Goal: Task Accomplishment & Management: Complete application form

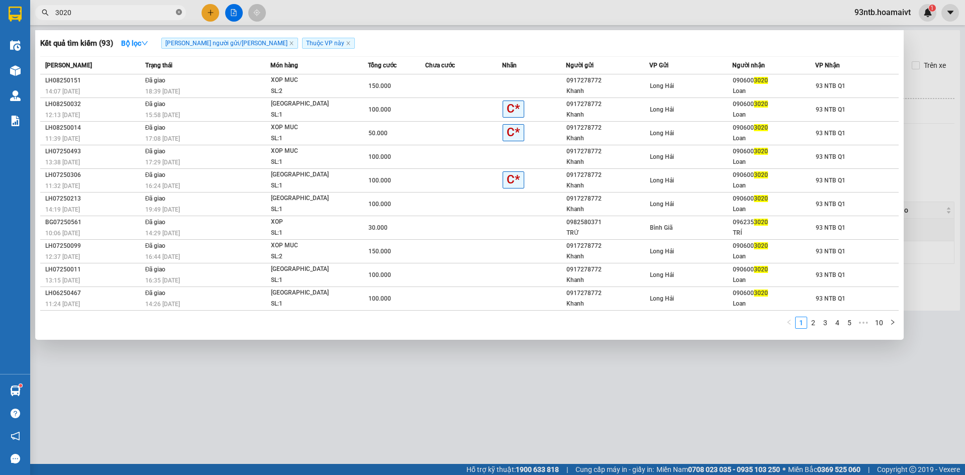
click at [178, 13] on icon "close-circle" at bounding box center [179, 12] width 6 height 6
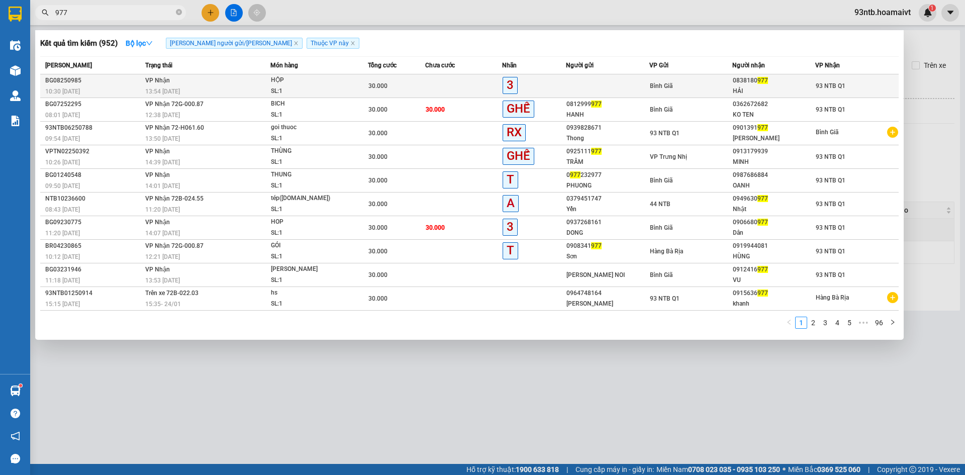
type input "977"
click at [568, 85] on td at bounding box center [607, 86] width 83 height 24
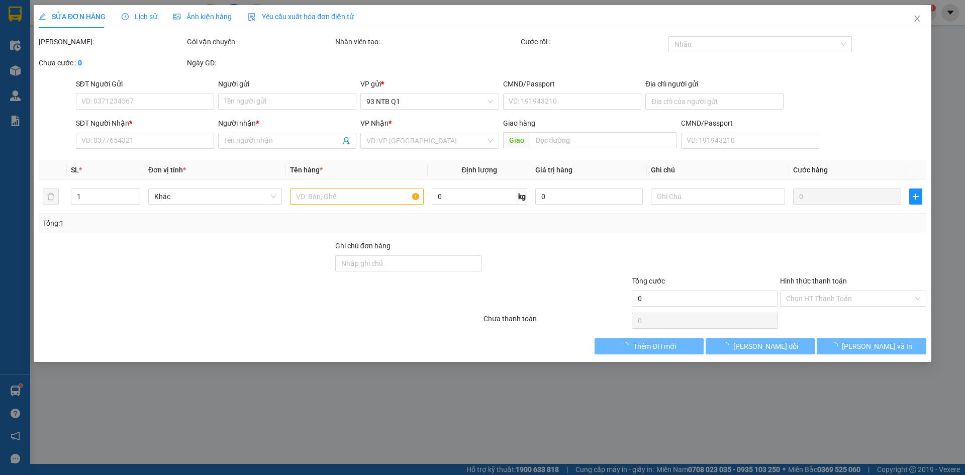
type input "0838180977"
type input "HẢI"
type input "30.000"
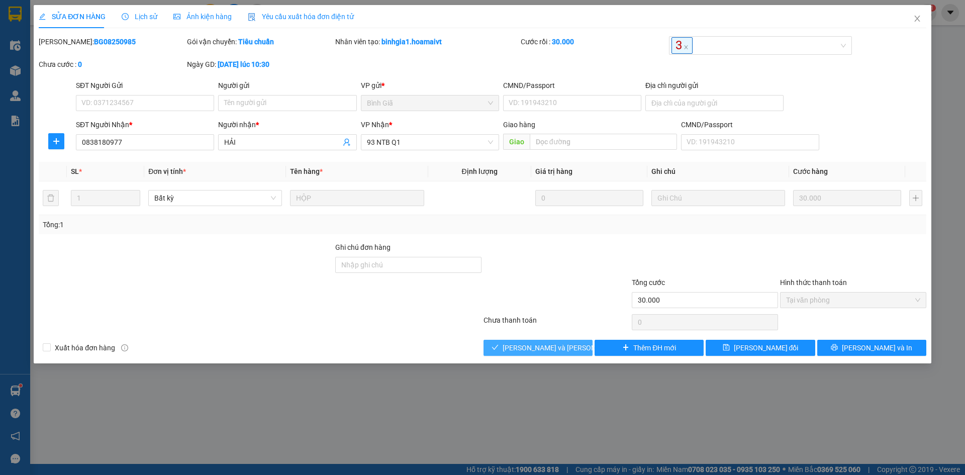
click at [561, 347] on span "[PERSON_NAME] và [PERSON_NAME] hàng" at bounding box center [571, 347] width 136 height 11
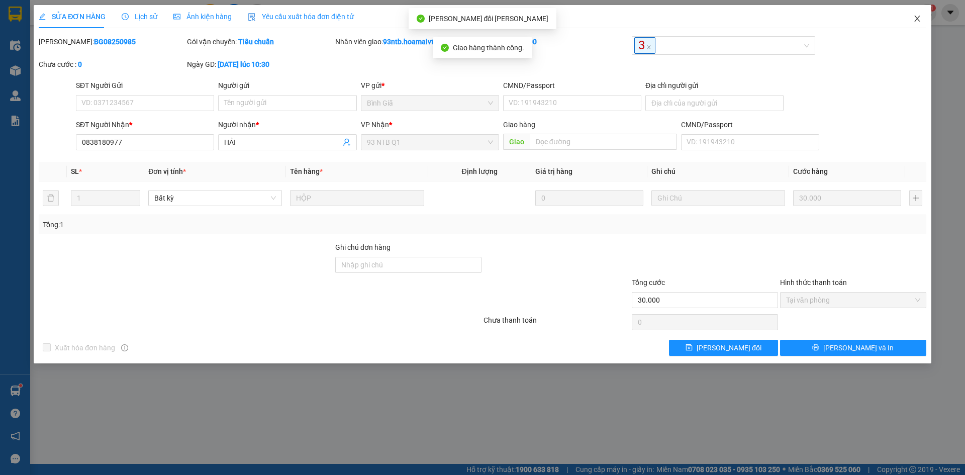
click at [918, 19] on icon "close" at bounding box center [918, 19] width 8 height 8
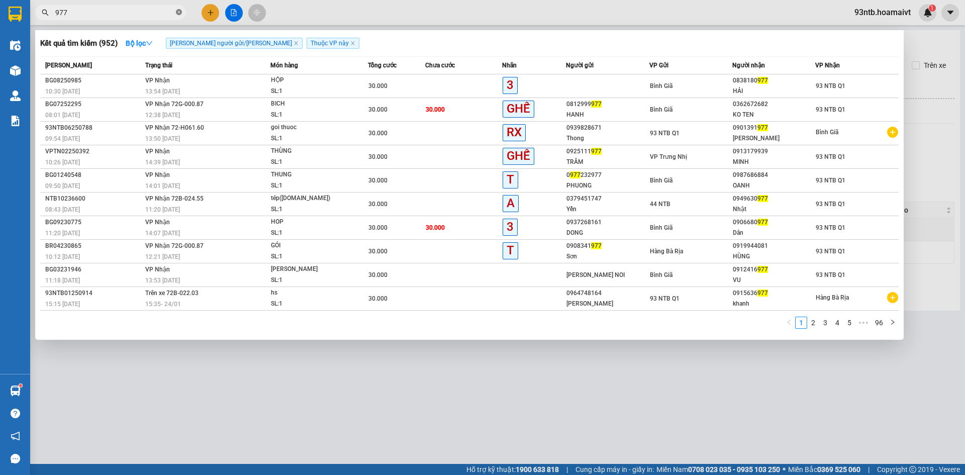
click at [179, 14] on icon "close-circle" at bounding box center [179, 12] width 6 height 6
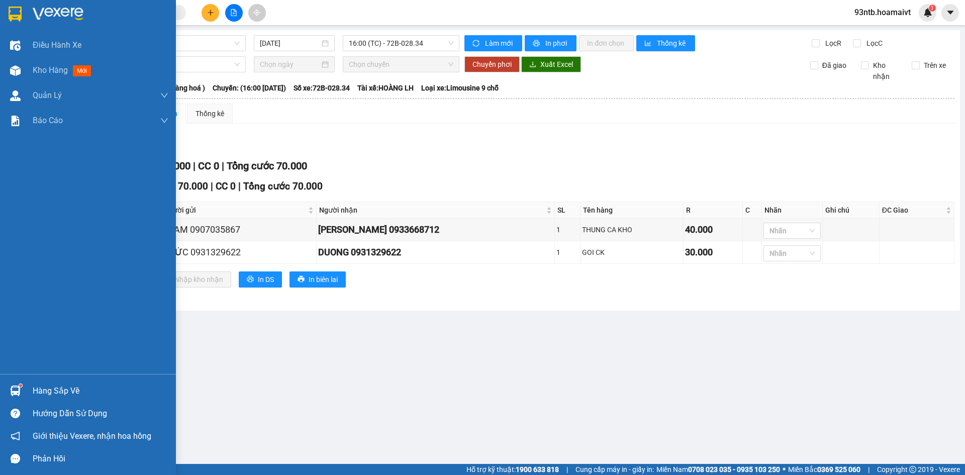
click at [19, 390] on img at bounding box center [15, 391] width 11 height 11
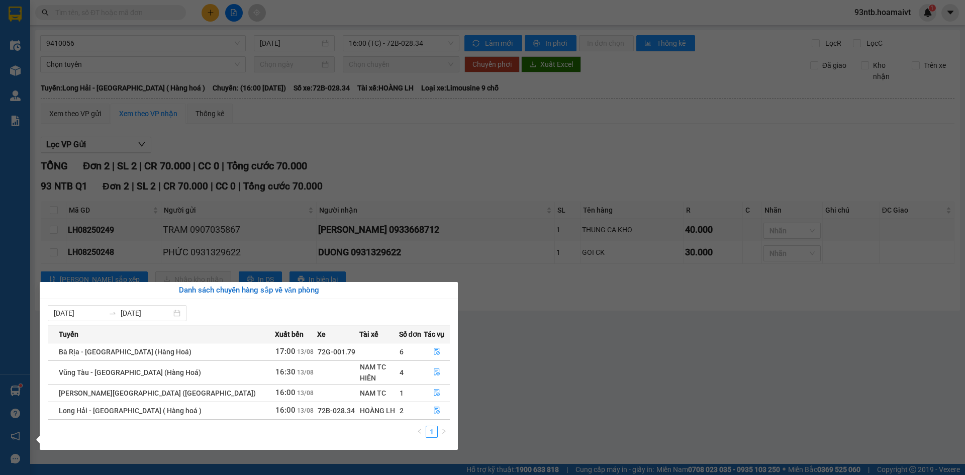
click at [498, 392] on section "Kết quả [PERSON_NAME] ( 952 ) Bộ lọc [PERSON_NAME] người gửi/[PERSON_NAME] [PER…" at bounding box center [482, 237] width 965 height 475
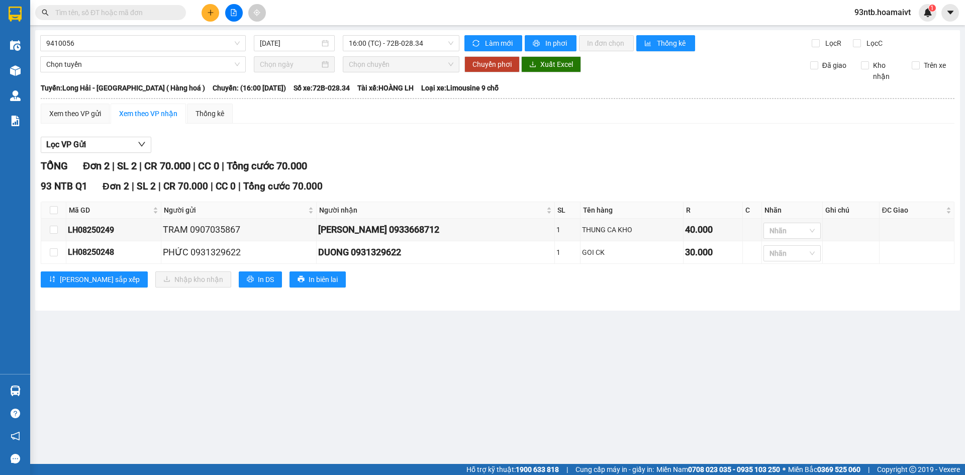
click at [120, 12] on input "text" at bounding box center [114, 12] width 119 height 11
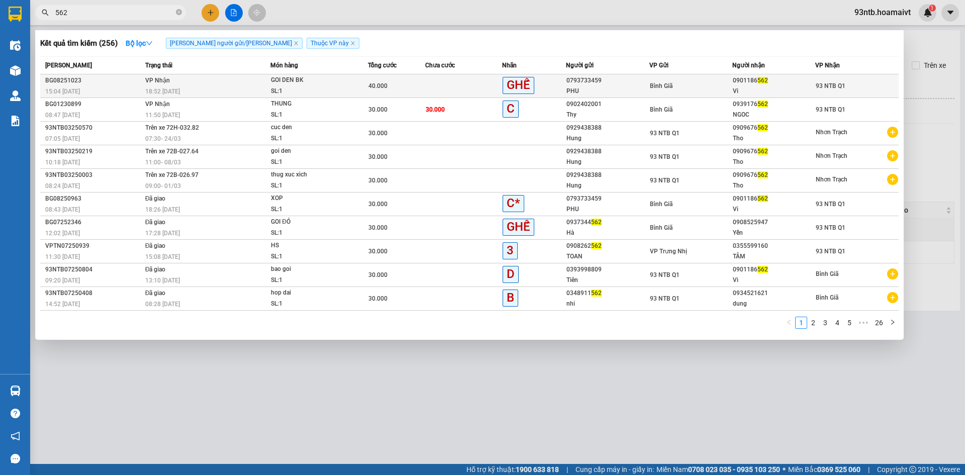
type input "562"
click at [466, 88] on td at bounding box center [463, 86] width 77 height 24
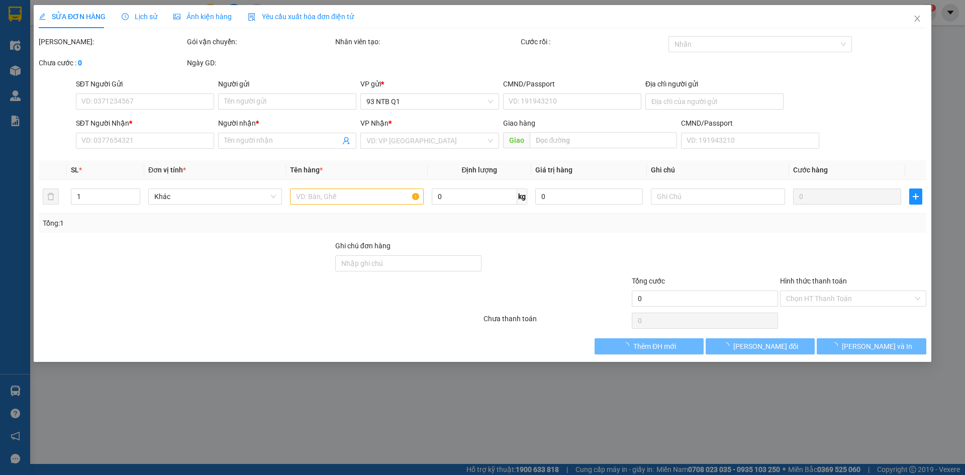
type input "0793733459"
type input "PHU"
type input "0901186562"
type input "Vi"
type input "40.000"
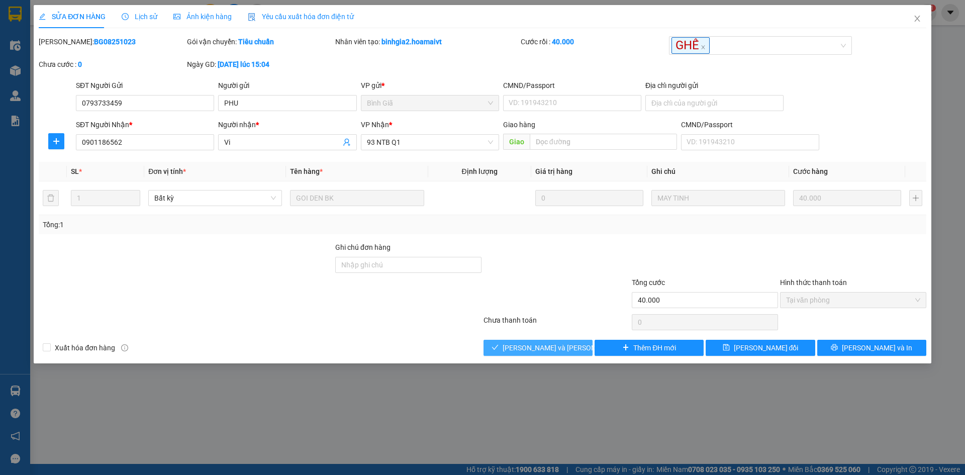
click at [545, 346] on span "[PERSON_NAME] và [PERSON_NAME] hàng" at bounding box center [571, 347] width 136 height 11
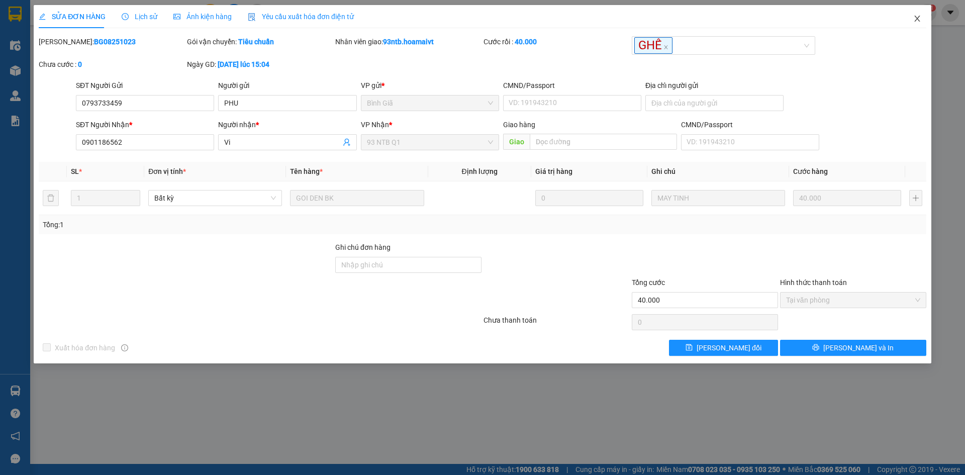
click at [917, 18] on icon "close" at bounding box center [918, 19] width 6 height 6
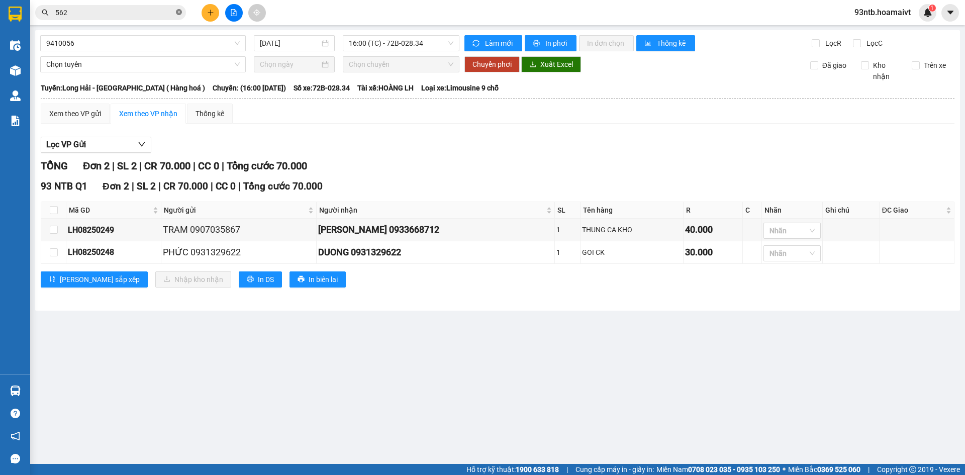
click at [179, 13] on icon "close-circle" at bounding box center [179, 12] width 6 height 6
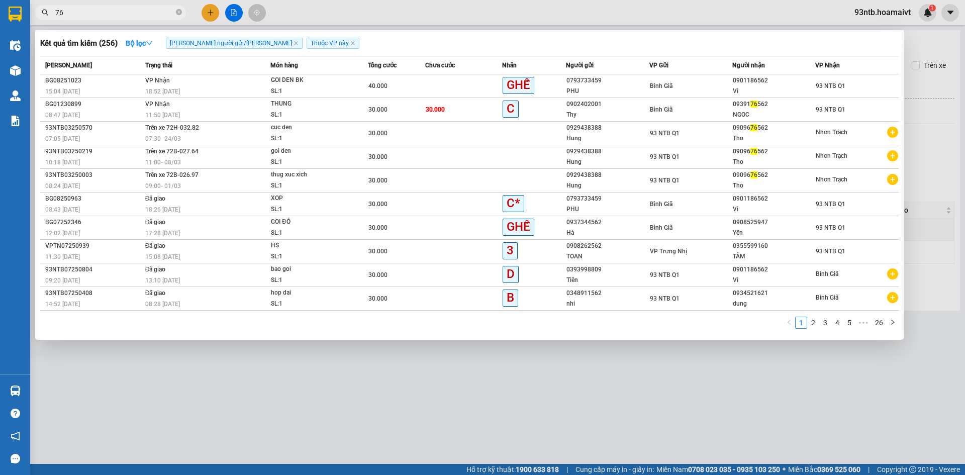
type input "768"
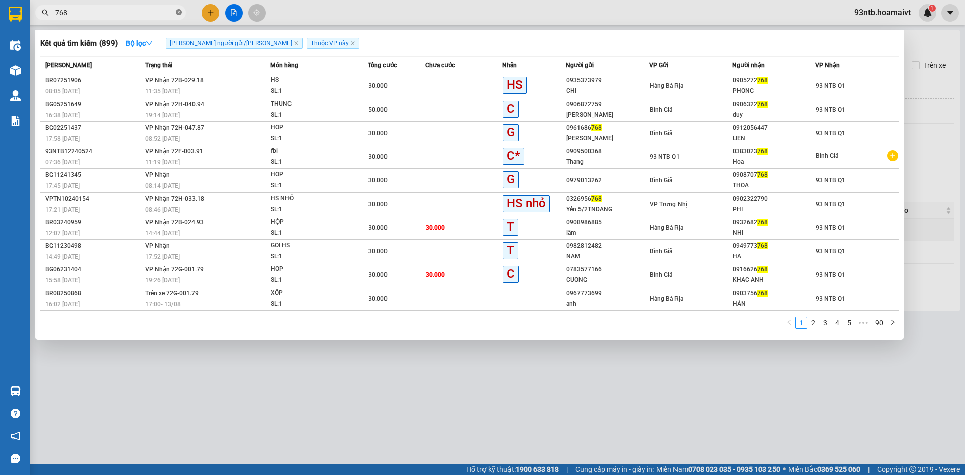
click at [180, 12] on icon "close-circle" at bounding box center [179, 12] width 6 height 6
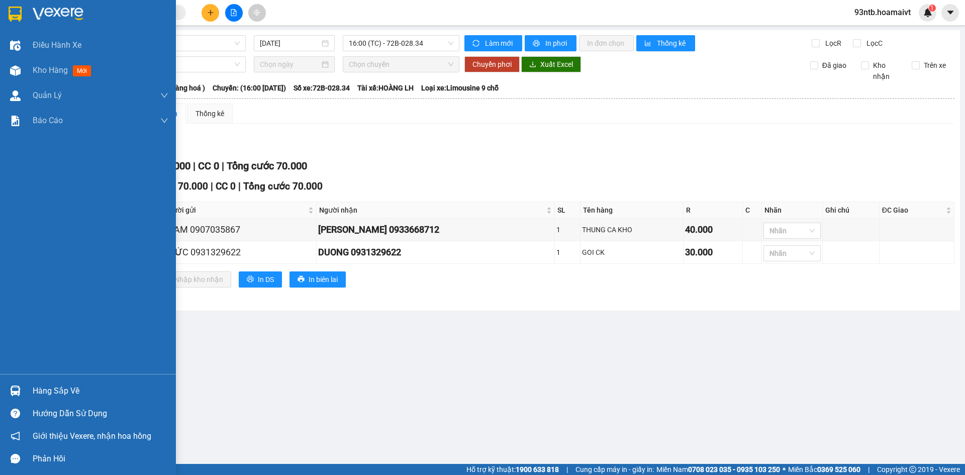
click at [15, 393] on img at bounding box center [15, 391] width 11 height 11
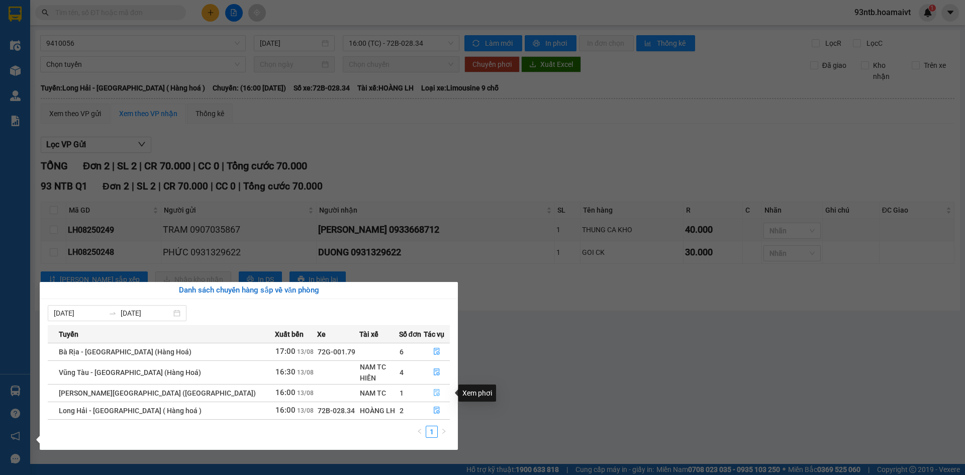
click at [433, 394] on icon "file-done" at bounding box center [436, 392] width 7 height 7
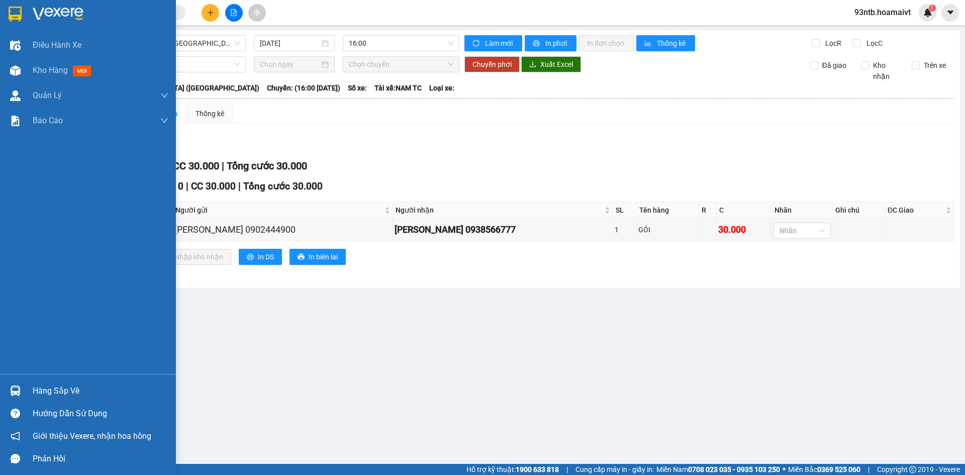
click at [16, 389] on img at bounding box center [15, 391] width 11 height 11
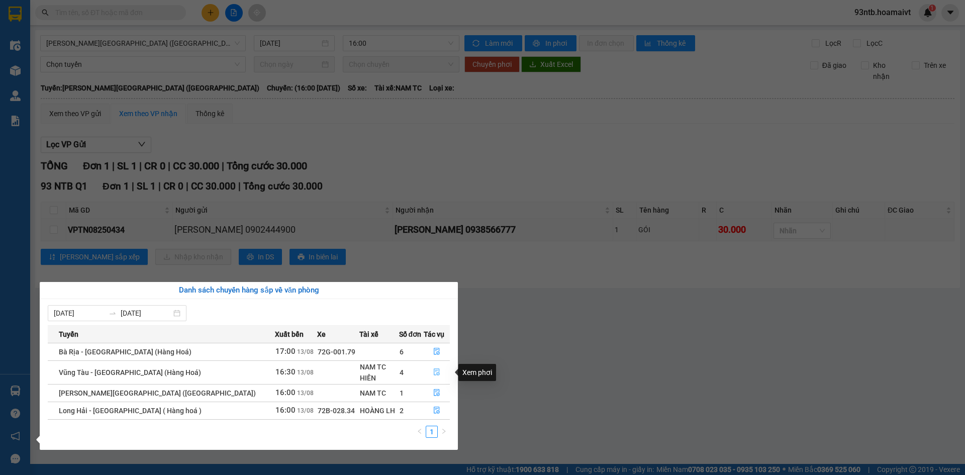
click at [433, 375] on icon "file-done" at bounding box center [436, 372] width 7 height 7
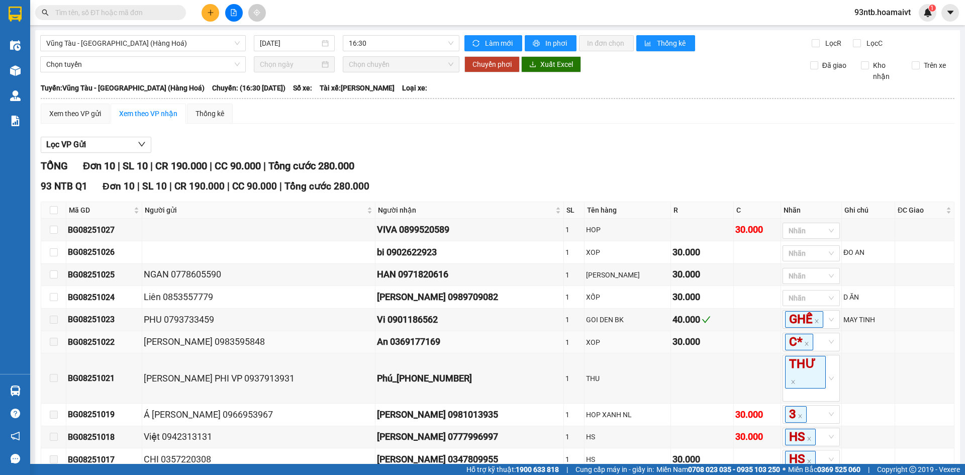
scroll to position [50, 0]
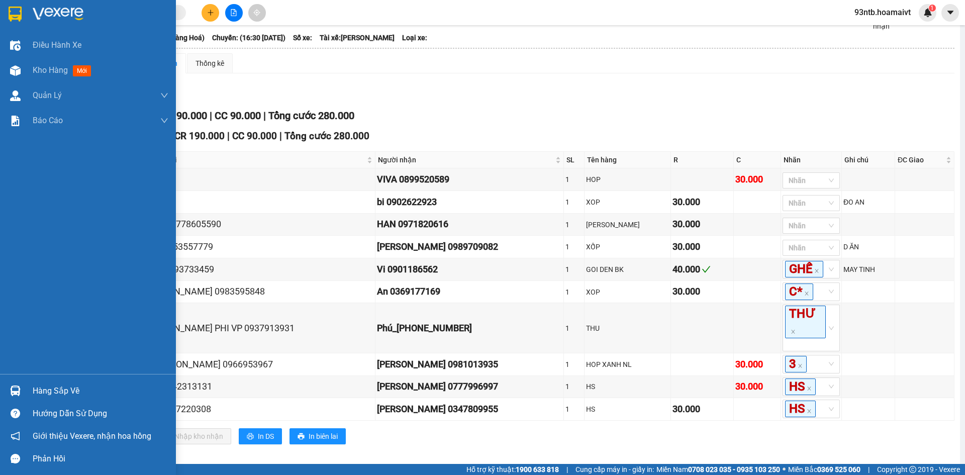
click at [17, 389] on img at bounding box center [15, 391] width 11 height 11
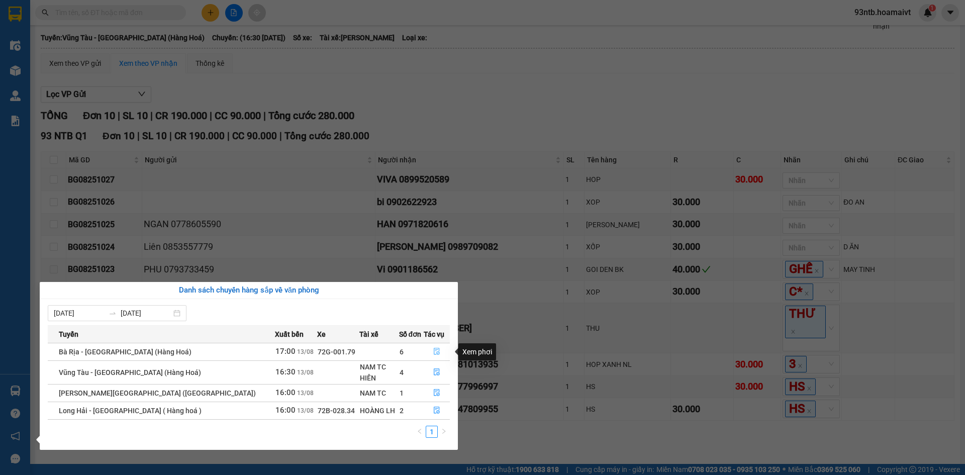
click at [434, 352] on icon "file-done" at bounding box center [437, 351] width 6 height 7
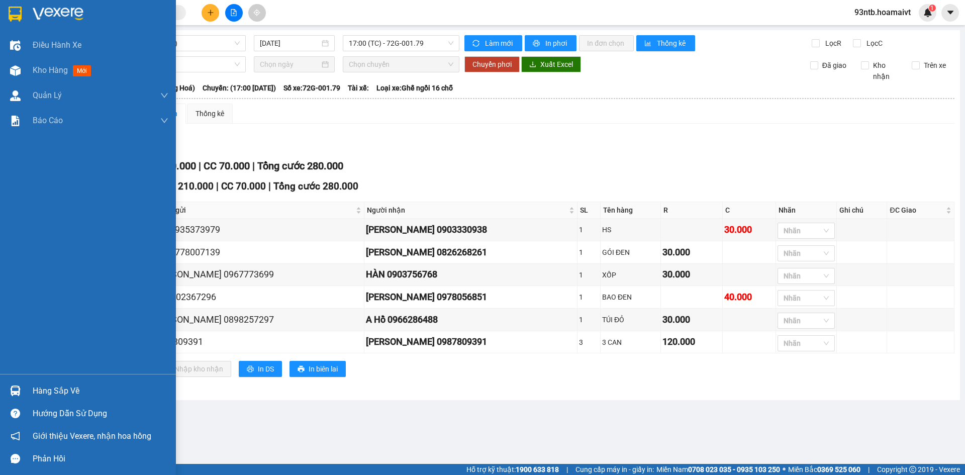
click at [16, 393] on img at bounding box center [15, 391] width 11 height 11
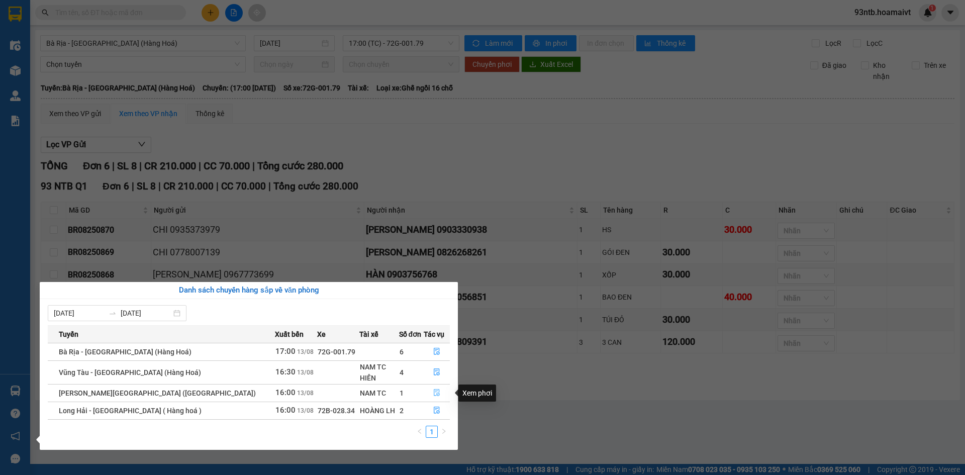
click at [433, 392] on icon "file-done" at bounding box center [436, 392] width 7 height 7
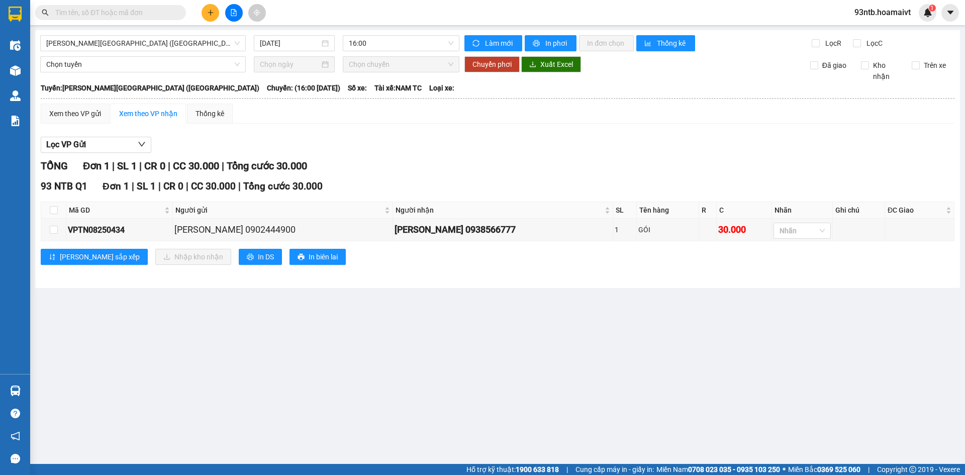
click at [123, 18] on span at bounding box center [110, 12] width 151 height 15
click at [121, 15] on input "text" at bounding box center [114, 12] width 119 height 11
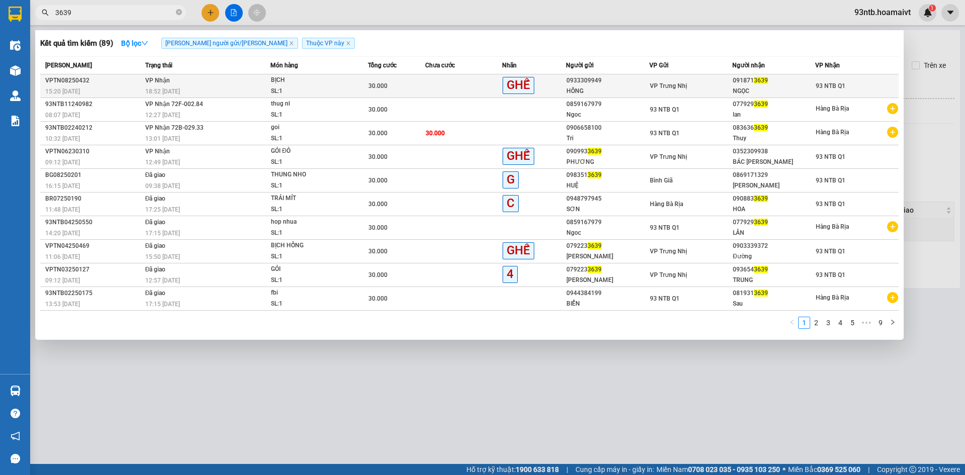
type input "3639"
click at [376, 88] on span "30.000" at bounding box center [378, 85] width 19 height 7
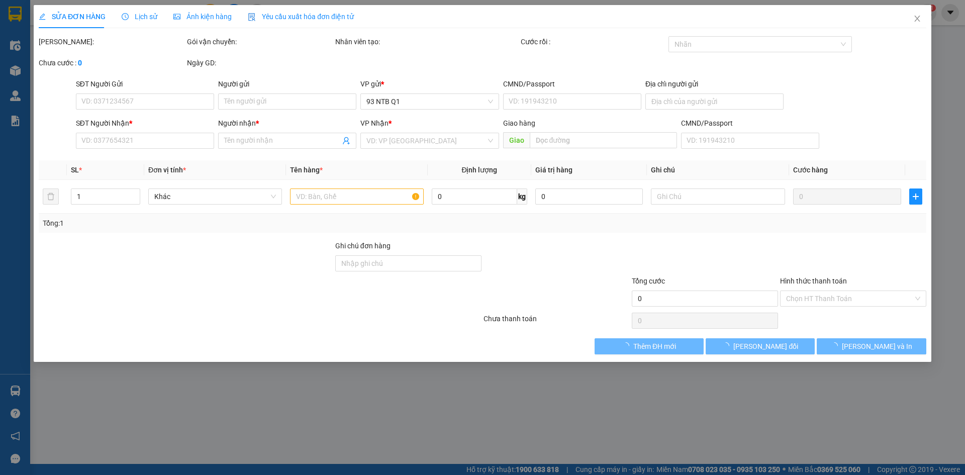
type input "0933309949"
type input "HỒNG"
type input "0918713639"
type input "NGỌC"
type input "30.000"
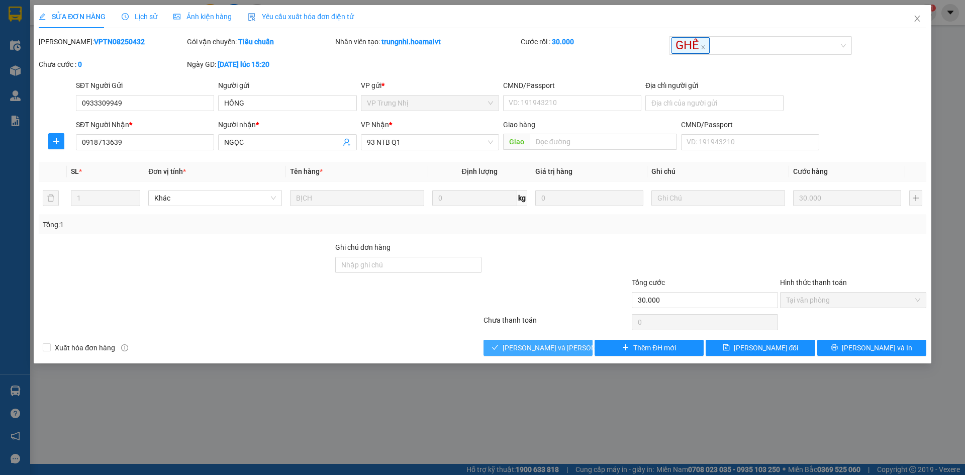
click at [524, 346] on span "[PERSON_NAME] và [PERSON_NAME] hàng" at bounding box center [571, 347] width 136 height 11
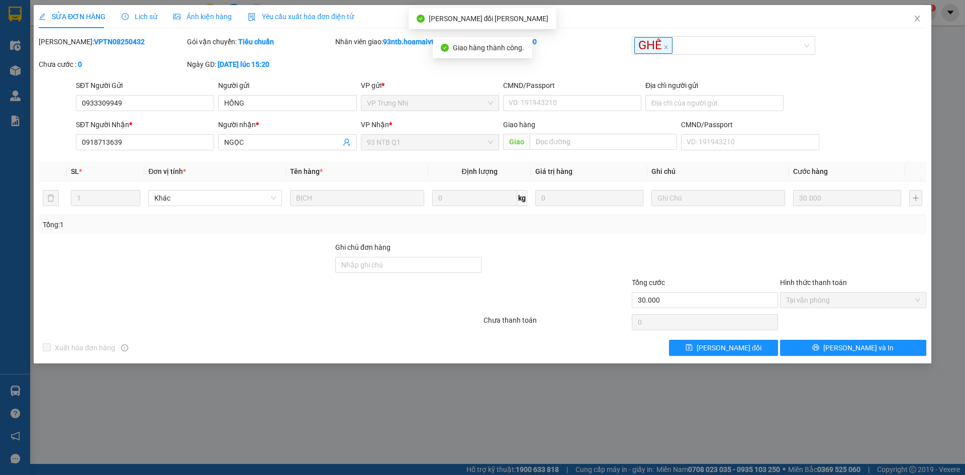
click at [582, 295] on div at bounding box center [557, 294] width 148 height 35
click at [913, 25] on span "Close" at bounding box center [917, 19] width 28 height 28
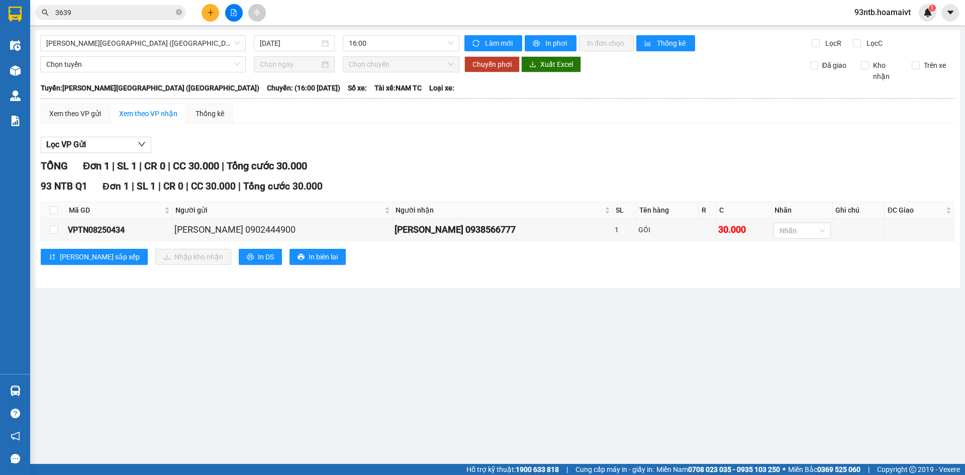
drag, startPoint x: 107, startPoint y: 10, endPoint x: 107, endPoint y: 22, distance: 12.1
click at [107, 10] on input "3639" at bounding box center [114, 12] width 119 height 11
type input "3"
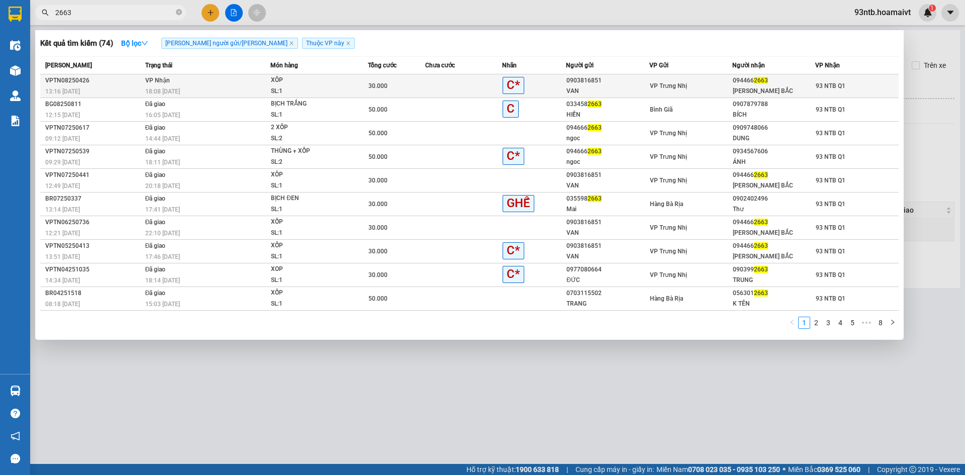
type input "2663"
click at [237, 91] on div "18:08 [DATE]" at bounding box center [207, 91] width 125 height 11
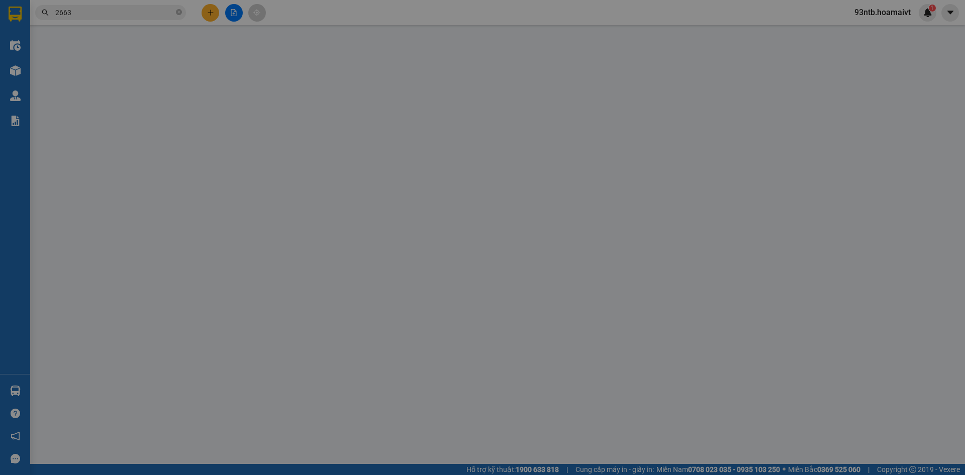
type input "0903816851"
type input "VAN"
type input "0944662663"
type input "[PERSON_NAME] BẮC"
type input "30.000"
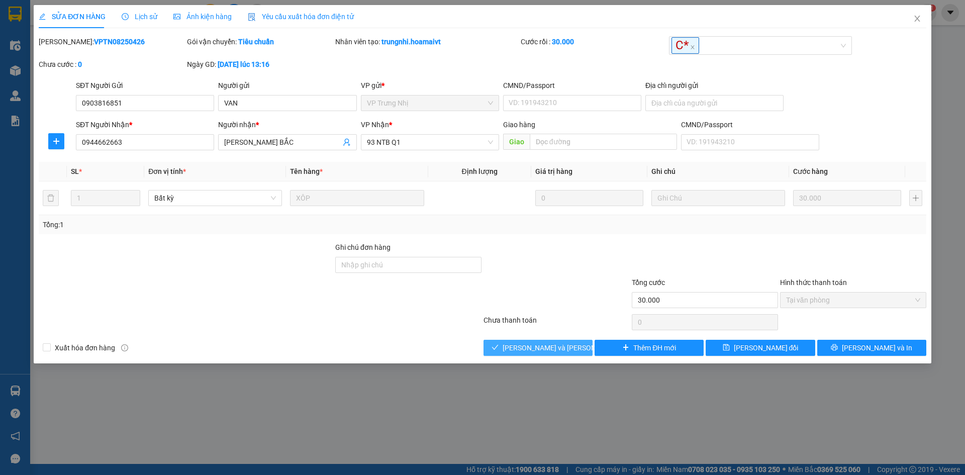
click at [557, 344] on span "[PERSON_NAME] và [PERSON_NAME] hàng" at bounding box center [571, 347] width 136 height 11
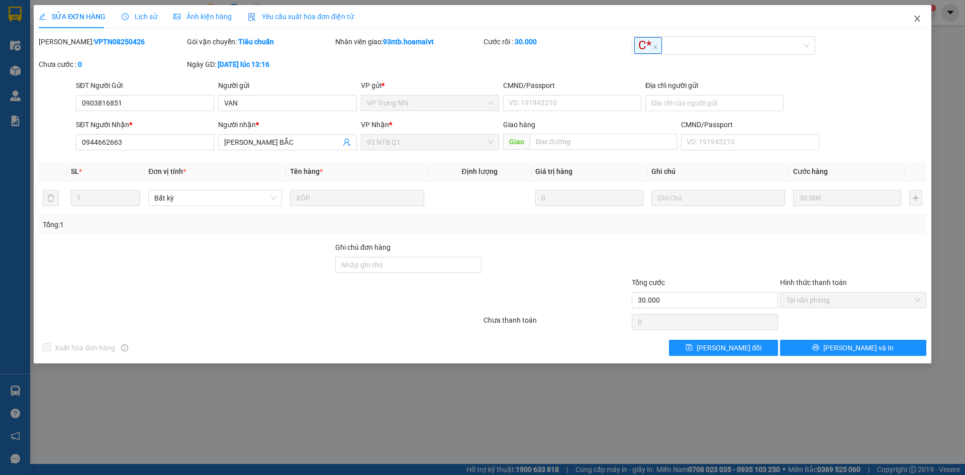
drag, startPoint x: 927, startPoint y: 32, endPoint x: 925, endPoint y: 27, distance: 5.6
click at [925, 27] on span "Close" at bounding box center [917, 19] width 28 height 28
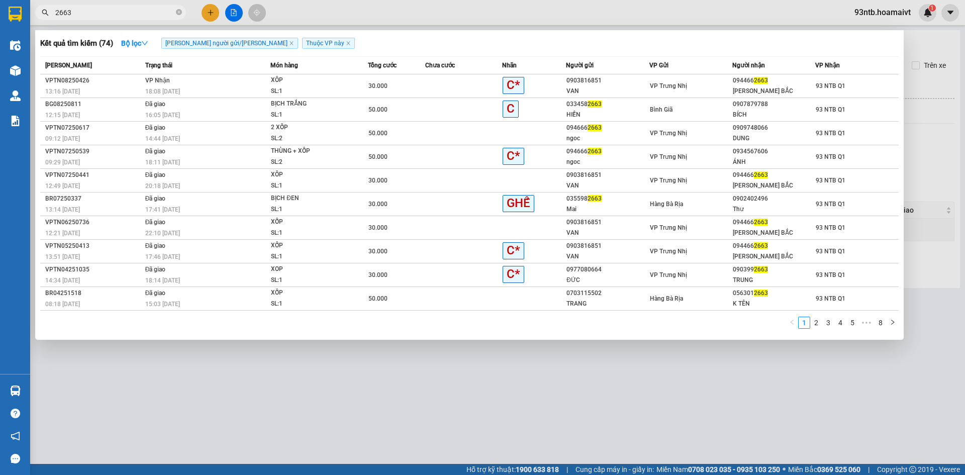
click at [141, 9] on input "2663" at bounding box center [114, 12] width 119 height 11
type input "2"
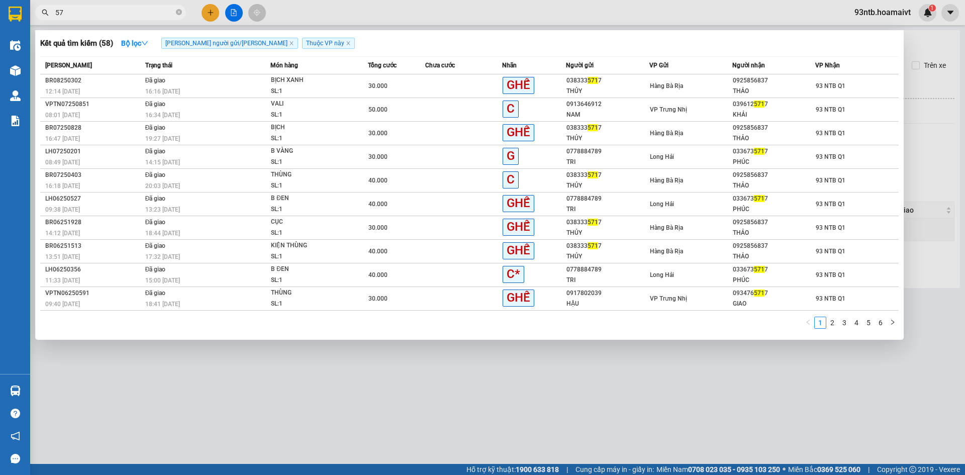
type input "5"
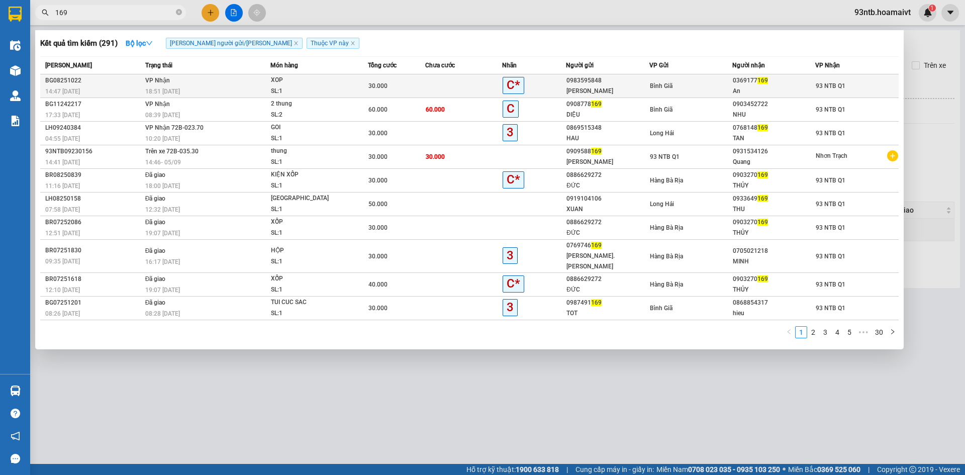
type input "169"
click at [363, 81] on span "XOP SL: 1" at bounding box center [319, 86] width 96 height 22
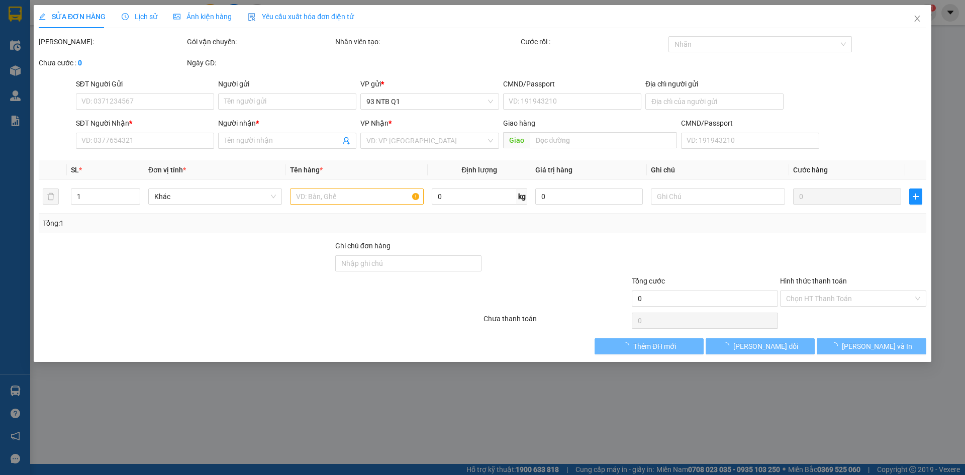
type input "0983595848"
type input "[PERSON_NAME]"
type input "0369177169"
type input "An"
type input "30.000"
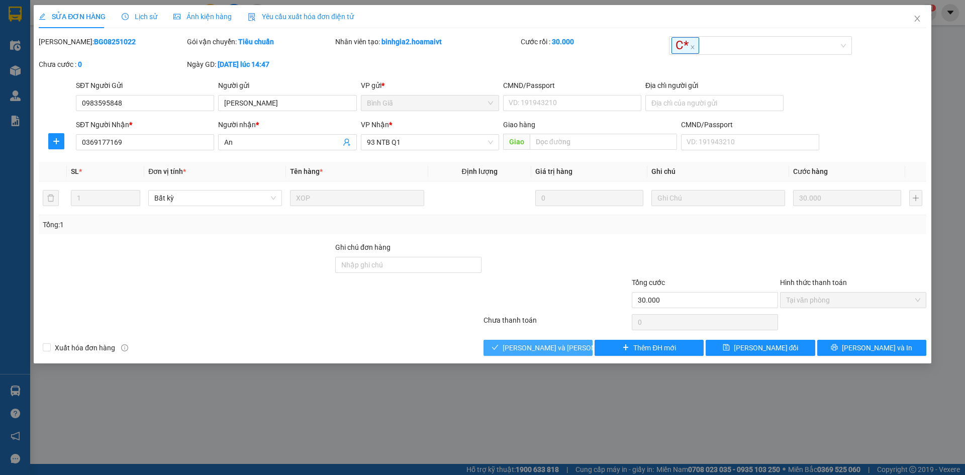
click at [533, 349] on span "[PERSON_NAME] và [PERSON_NAME] hàng" at bounding box center [571, 347] width 136 height 11
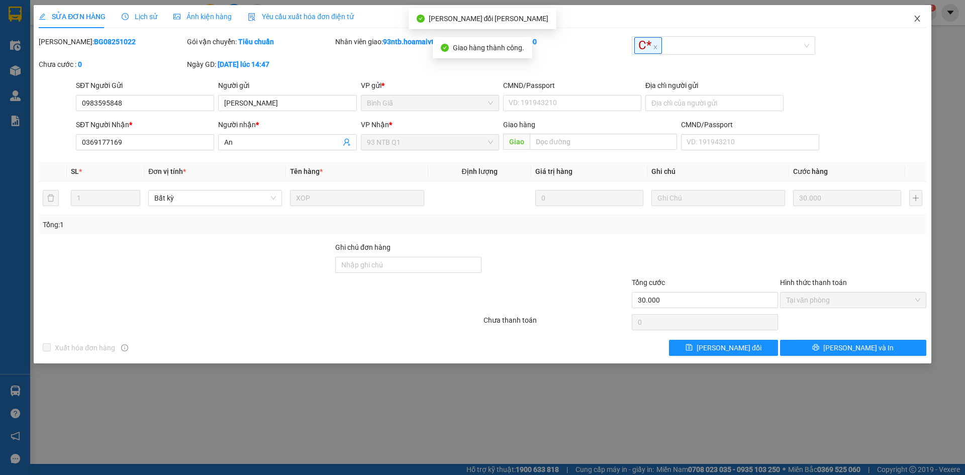
click at [915, 18] on icon "close" at bounding box center [918, 19] width 8 height 8
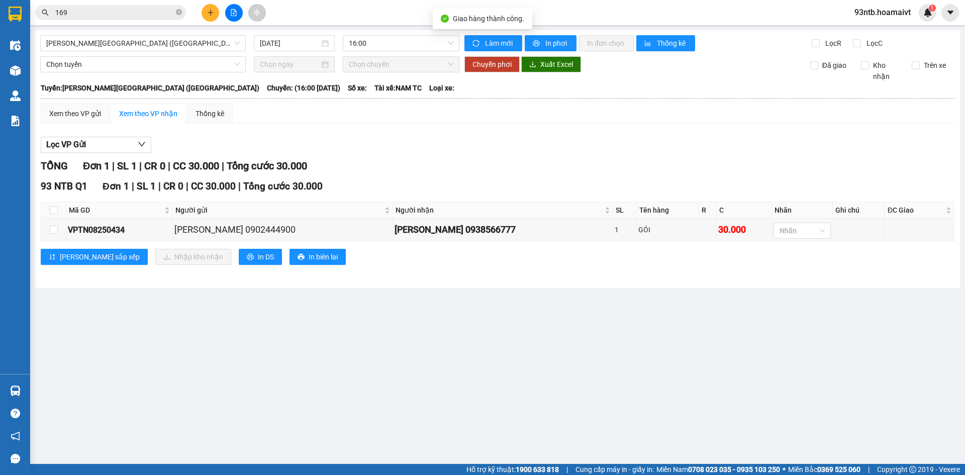
click at [141, 17] on input "169" at bounding box center [114, 12] width 119 height 11
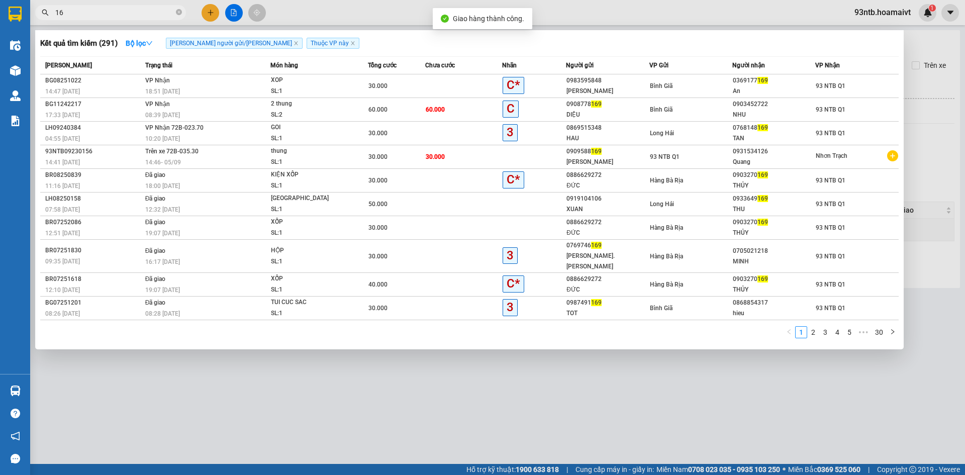
type input "1"
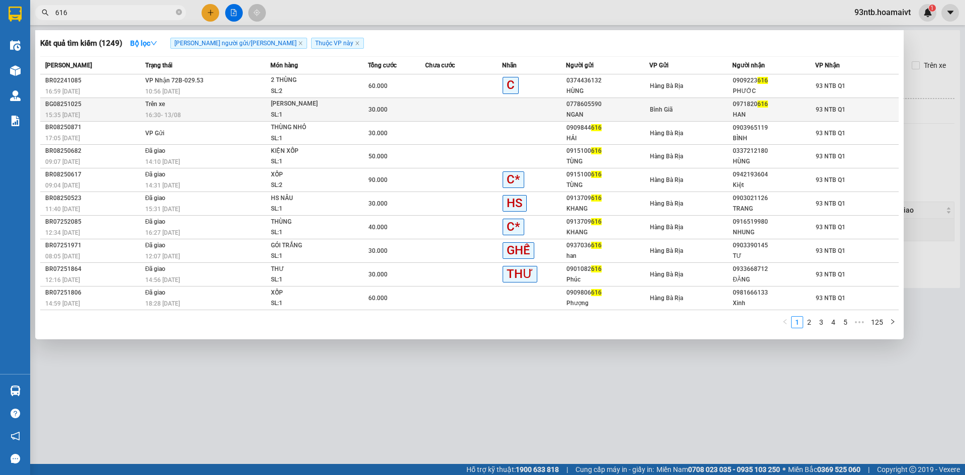
type input "616"
click at [647, 110] on div "NGAN" at bounding box center [608, 115] width 82 height 11
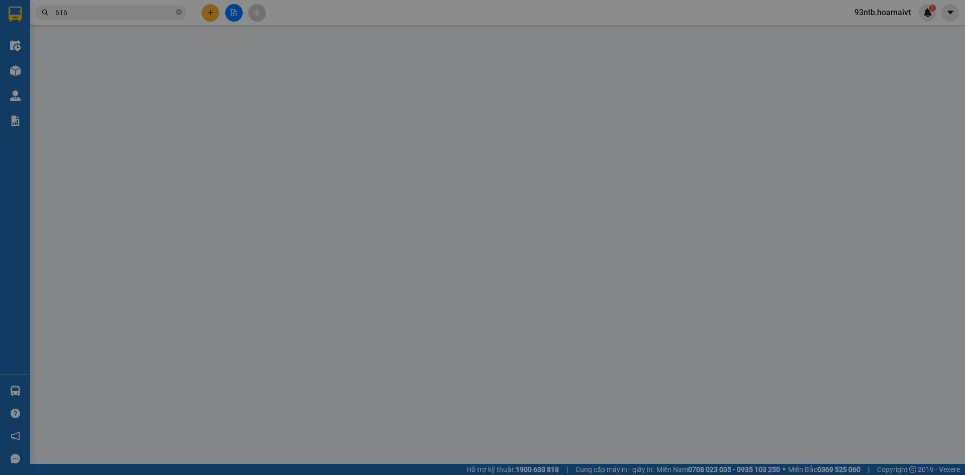
type input "0778605590"
type input "NGAN"
type input "0971820616"
type input "HAN"
type input "30.000"
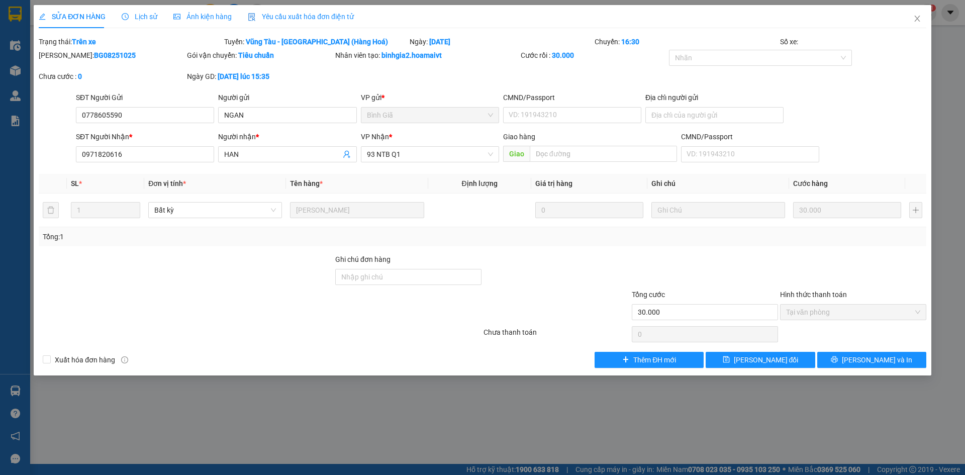
click at [817, 68] on div "Nhãn" at bounding box center [761, 60] width 184 height 20
click at [883, 55] on div "[PERSON_NAME]: BG08251025 Gói vận chuyển: [PERSON_NAME] [PERSON_NAME] tạo: binh…" at bounding box center [483, 71] width 890 height 42
click at [874, 38] on div "Số xe:" at bounding box center [853, 41] width 148 height 11
click at [881, 35] on div "SỬA ĐƠN HÀNG Lịch sử [PERSON_NAME] hàng Yêu cầu xuất [PERSON_NAME] điện tử Tota…" at bounding box center [483, 186] width 888 height 363
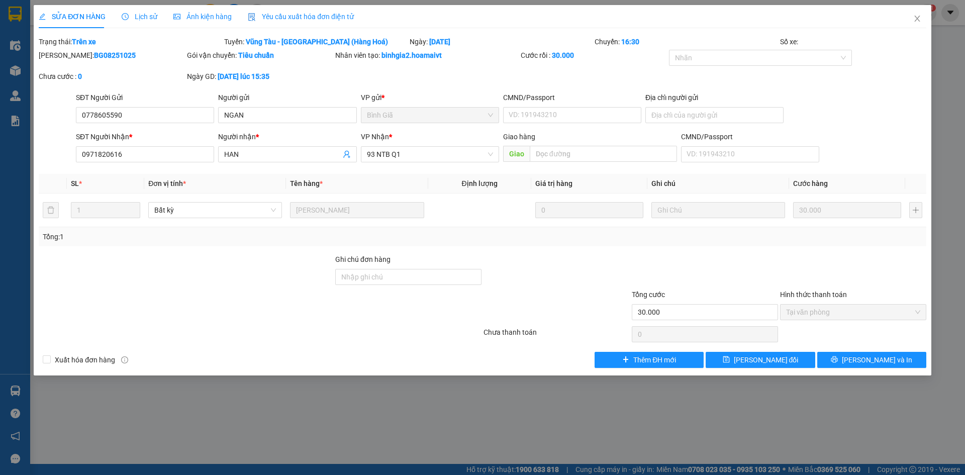
click at [894, 14] on div "SỬA ĐƠN HÀNG Lịch sử Ảnh kiện hàng Yêu cầu xuất hóa đơn điện tử" at bounding box center [483, 16] width 888 height 23
click at [847, 29] on div "SỬA ĐƠN HÀNG Lịch sử [PERSON_NAME] hàng Yêu cầu xuất [PERSON_NAME] điện tử Tota…" at bounding box center [483, 186] width 888 height 363
click at [753, 42] on div "Chuyến: 16:30" at bounding box center [687, 41] width 186 height 11
click at [752, 39] on div "Chuyến: 16:30" at bounding box center [687, 41] width 186 height 11
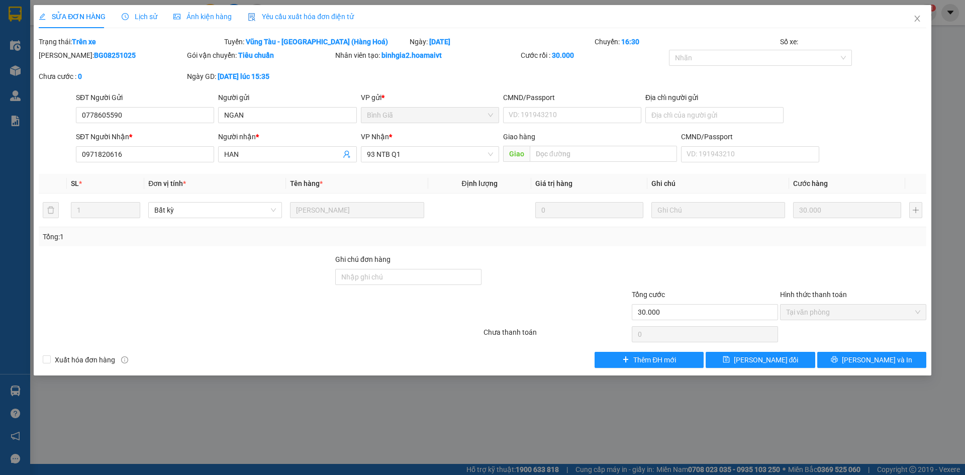
click at [821, 35] on div "SỬA ĐƠN HÀNG Lịch sử [PERSON_NAME] hàng Yêu cầu xuất [PERSON_NAME] điện tử Tota…" at bounding box center [483, 186] width 888 height 363
click at [842, 35] on div "SỬA ĐƠN HÀNG Lịch sử [PERSON_NAME] hàng Yêu cầu xuất [PERSON_NAME] điện tử Tota…" at bounding box center [483, 186] width 888 height 363
click at [845, 35] on div "SỬA ĐƠN HÀNG Lịch sử [PERSON_NAME] hàng Yêu cầu xuất [PERSON_NAME] điện tử Tota…" at bounding box center [483, 186] width 888 height 363
click at [752, 75] on div "[PERSON_NAME]: BG08251025 Gói vận chuyển: [PERSON_NAME] [PERSON_NAME] tạo: binh…" at bounding box center [483, 71] width 890 height 42
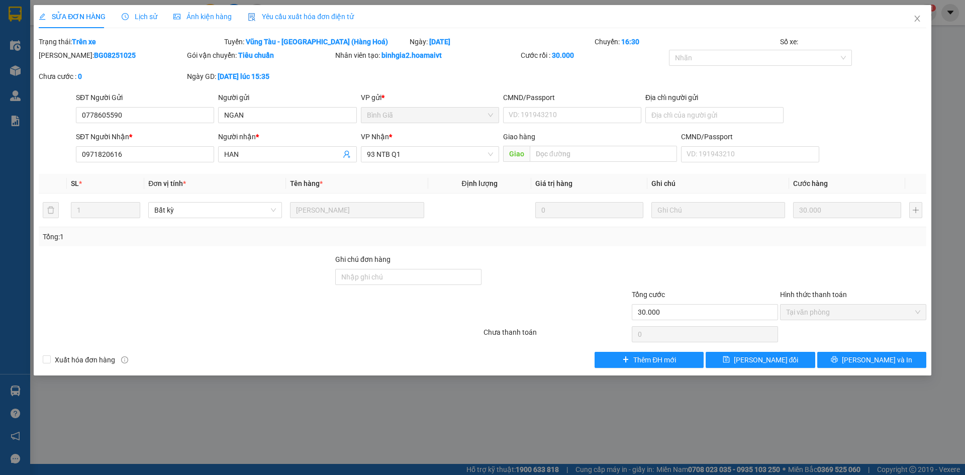
click at [578, 74] on div "[PERSON_NAME]: BG08251025 Gói vận chuyển: [PERSON_NAME] [PERSON_NAME] tạo: binh…" at bounding box center [483, 71] width 890 height 42
click at [577, 76] on div "[PERSON_NAME]: BG08251025 Gói vận chuyển: [PERSON_NAME] [PERSON_NAME] tạo: binh…" at bounding box center [483, 71] width 890 height 42
click at [435, 68] on div "[PERSON_NAME] tạo: binhgia2.hoamaivt" at bounding box center [427, 60] width 186 height 21
click at [435, 74] on div "[PERSON_NAME]: BG08251025 Gói vận chuyển: [PERSON_NAME] [PERSON_NAME] tạo: binh…" at bounding box center [483, 71] width 890 height 42
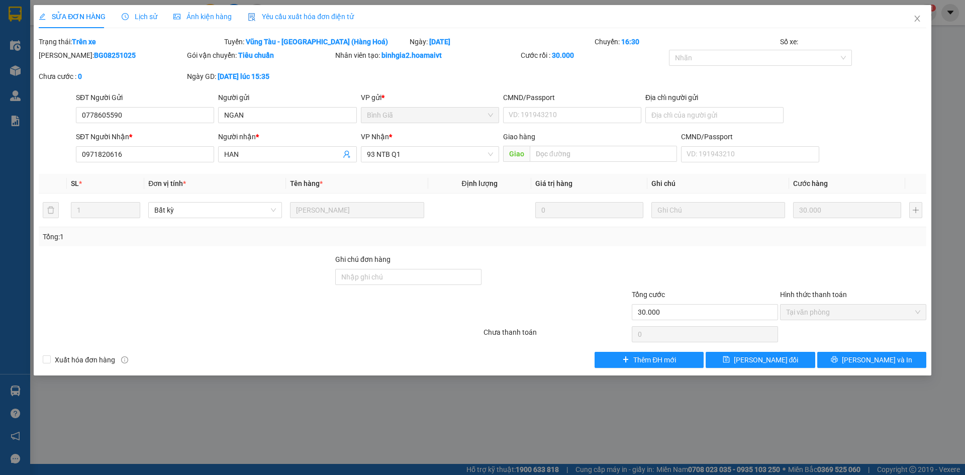
drag, startPoint x: 377, startPoint y: 74, endPoint x: 375, endPoint y: 80, distance: 5.7
click at [376, 75] on div "[PERSON_NAME]: BG08251025 Gói vận chuyển: [PERSON_NAME] [PERSON_NAME] tạo: binh…" at bounding box center [483, 71] width 890 height 42
click at [375, 80] on div "[PERSON_NAME]: BG08251025 Gói vận chuyển: [PERSON_NAME] [PERSON_NAME] tạo: binh…" at bounding box center [483, 71] width 890 height 42
click at [709, 38] on div "Chuyến: 16:30" at bounding box center [687, 41] width 186 height 11
click at [716, 35] on div "SỬA ĐƠN HÀNG Lịch sử [PERSON_NAME] hàng Yêu cầu xuất [PERSON_NAME] điện tử Tota…" at bounding box center [483, 186] width 888 height 363
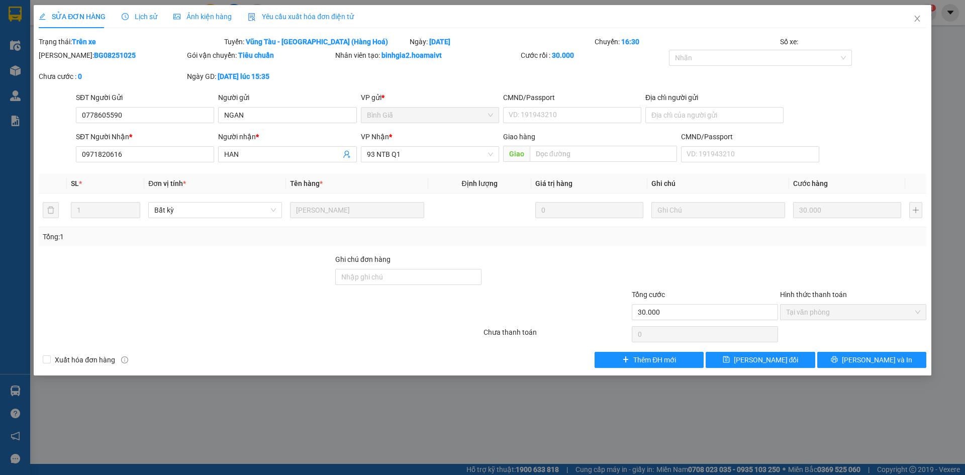
click at [837, 40] on div "Số xe:" at bounding box center [853, 41] width 148 height 11
click at [861, 35] on div "SỬA ĐƠN HÀNG Lịch sử [PERSON_NAME] hàng Yêu cầu xuất [PERSON_NAME] điện tử Tota…" at bounding box center [483, 186] width 888 height 363
click at [822, 34] on div "SỬA ĐƠN HÀNG Lịch sử [PERSON_NAME] hàng Yêu cầu xuất [PERSON_NAME] điện tử Tota…" at bounding box center [483, 186] width 888 height 363
click at [916, 13] on span "Close" at bounding box center [917, 19] width 28 height 28
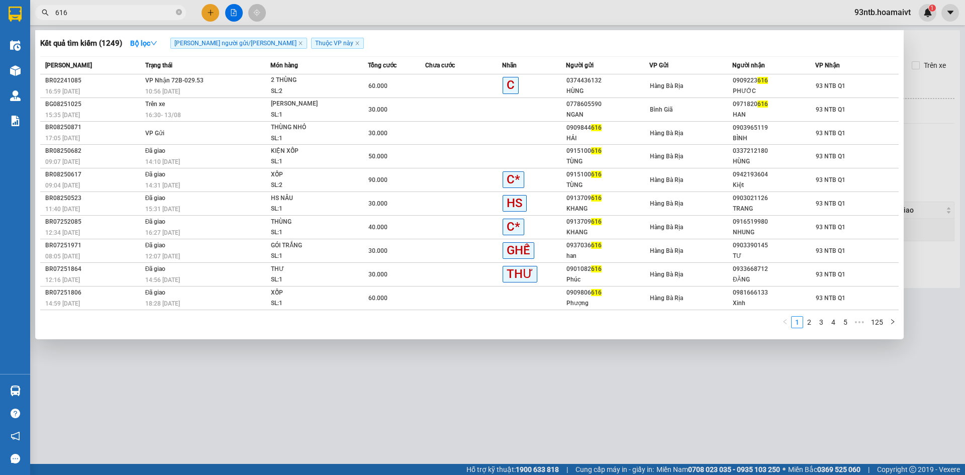
click at [166, 11] on input "616" at bounding box center [114, 12] width 119 height 11
type input "6"
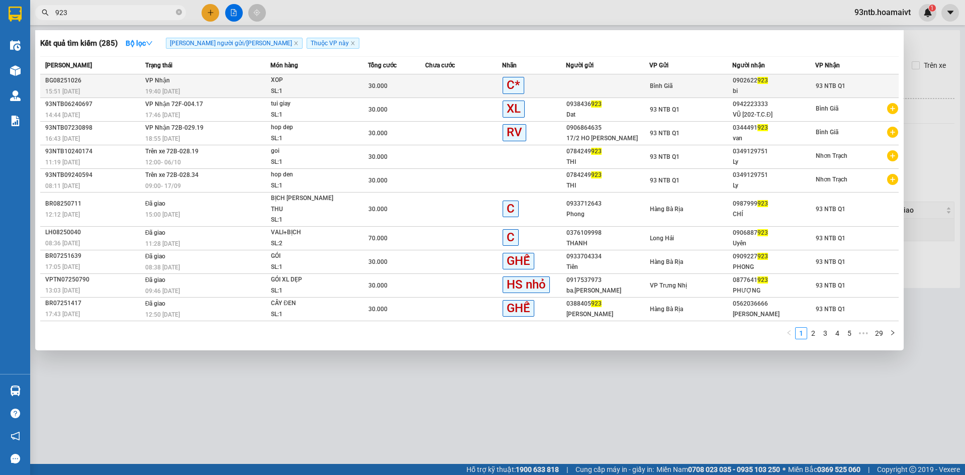
type input "923"
click at [449, 94] on td at bounding box center [463, 86] width 77 height 24
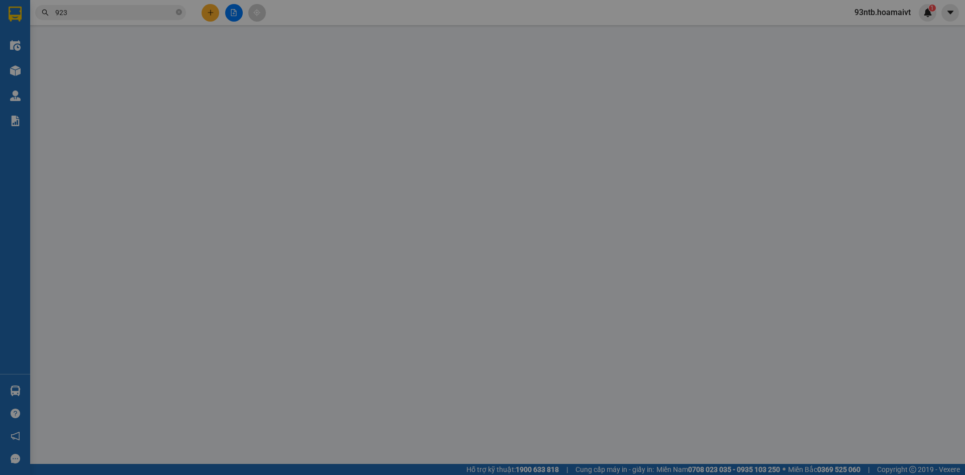
type input "0902622923"
type input "bi"
type input "079191032395"
type input "30.000"
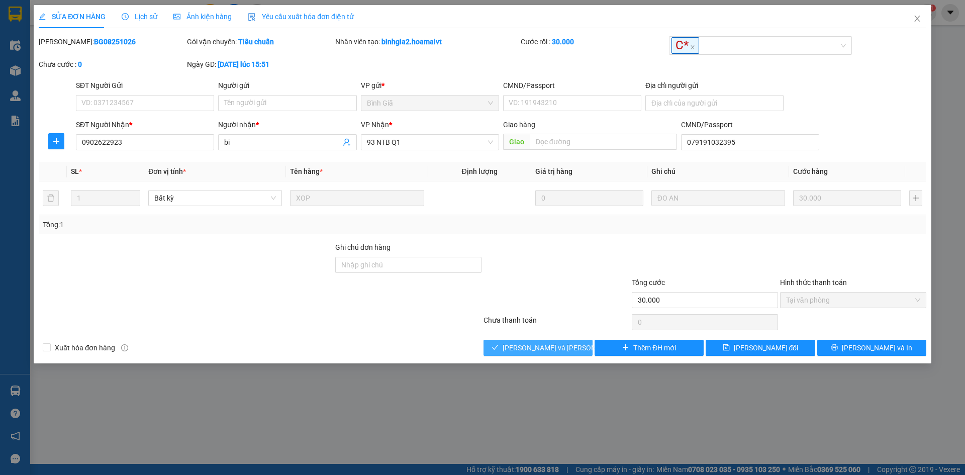
click at [539, 345] on span "[PERSON_NAME] và [PERSON_NAME] hàng" at bounding box center [571, 347] width 136 height 11
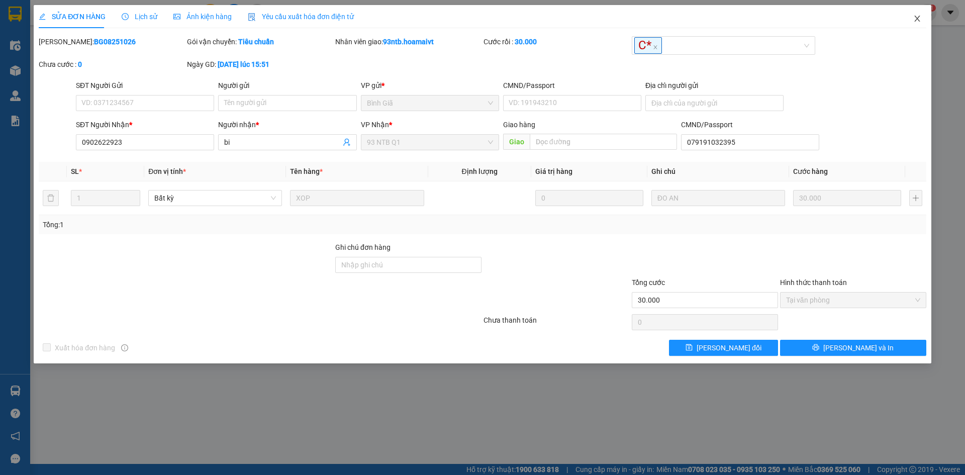
click at [920, 16] on icon "close" at bounding box center [918, 19] width 8 height 8
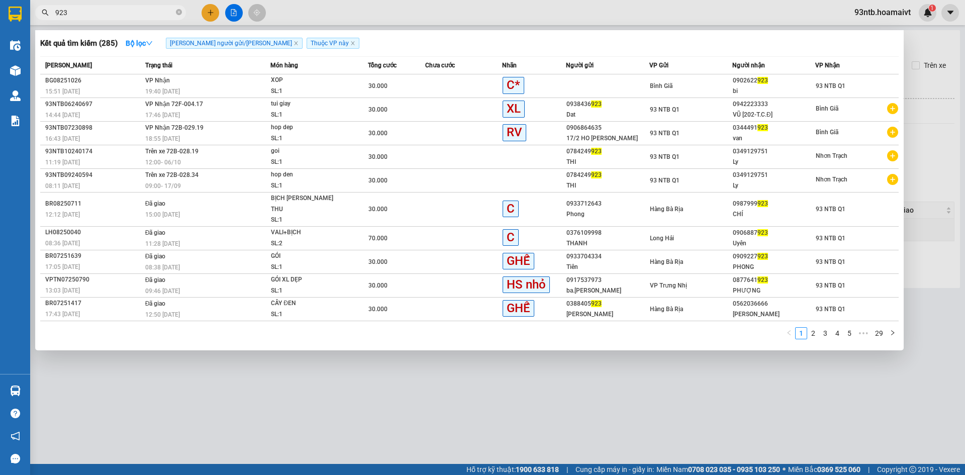
click at [153, 12] on input "923" at bounding box center [114, 12] width 119 height 11
type input "9"
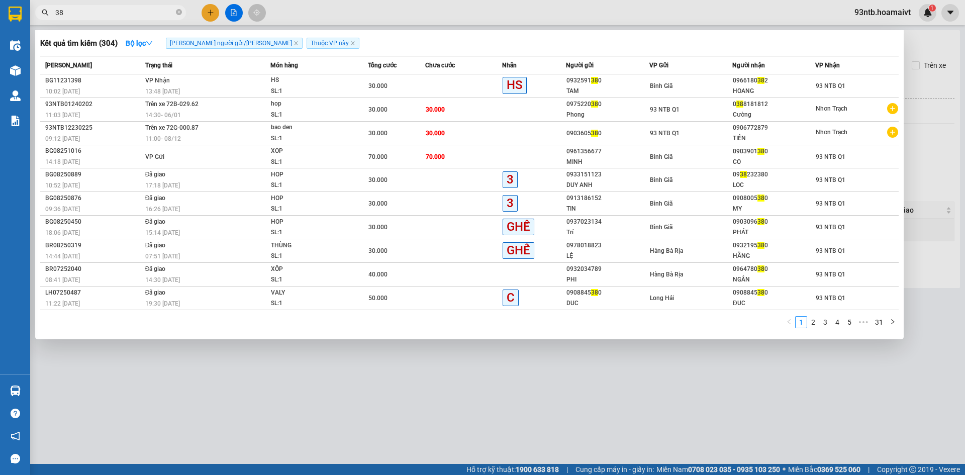
click at [98, 9] on input "38" at bounding box center [114, 12] width 119 height 11
type input "3"
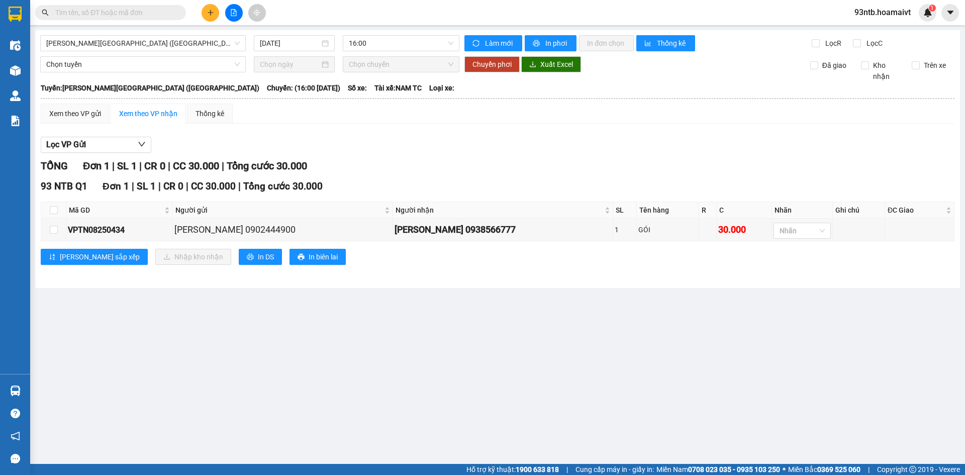
click at [138, 14] on input "text" at bounding box center [114, 12] width 119 height 11
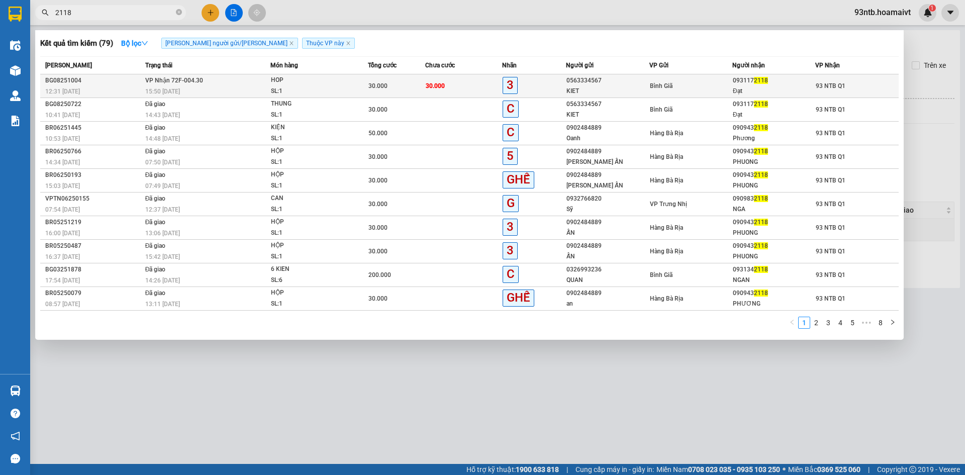
type input "2118"
click at [394, 86] on div "30.000" at bounding box center [397, 85] width 57 height 11
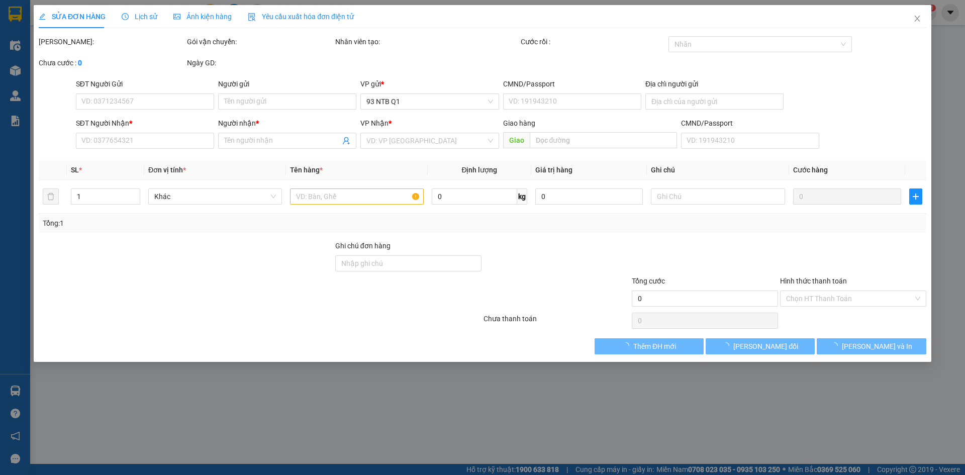
type input "0563334567"
type input "KIET"
type input "0931172118"
type input "Đạt"
type input "30.000"
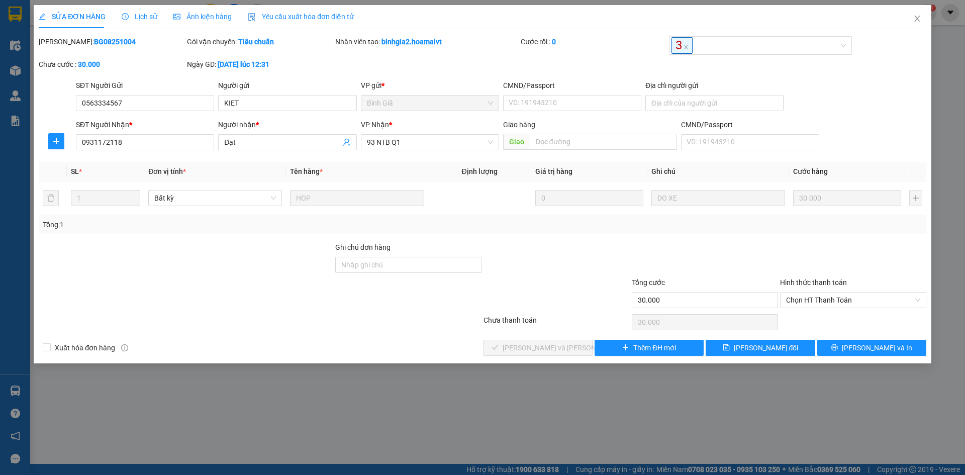
click at [282, 263] on div at bounding box center [186, 259] width 297 height 35
drag, startPoint x: 853, startPoint y: 294, endPoint x: 851, endPoint y: 309, distance: 15.2
click at [853, 296] on span "Chọn HT Thanh Toán" at bounding box center [853, 300] width 134 height 15
click at [849, 315] on div "Tại văn phòng" at bounding box center [853, 320] width 134 height 11
type input "0"
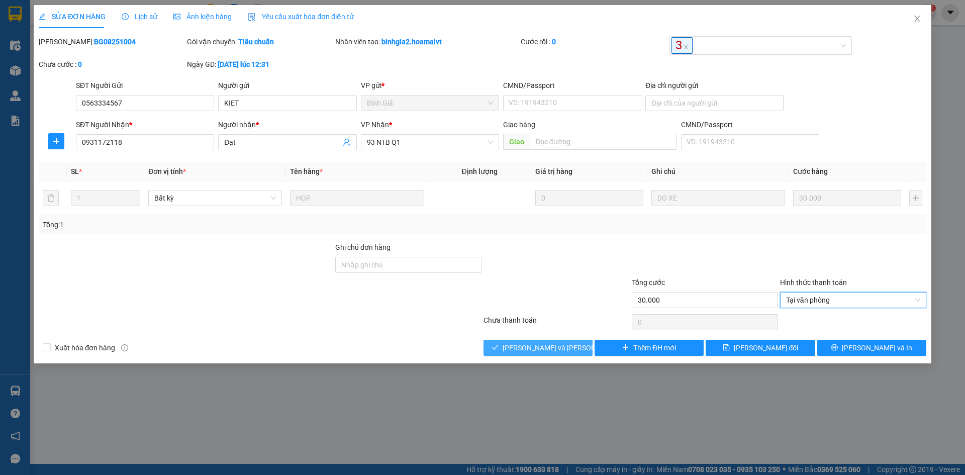
click at [568, 346] on span "[PERSON_NAME] và [PERSON_NAME] hàng" at bounding box center [571, 347] width 136 height 11
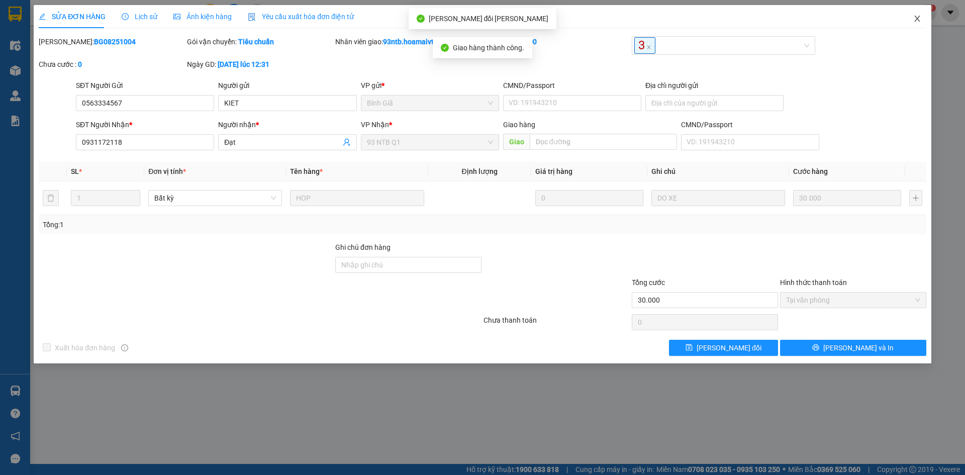
click at [914, 20] on icon "close" at bounding box center [918, 19] width 8 height 8
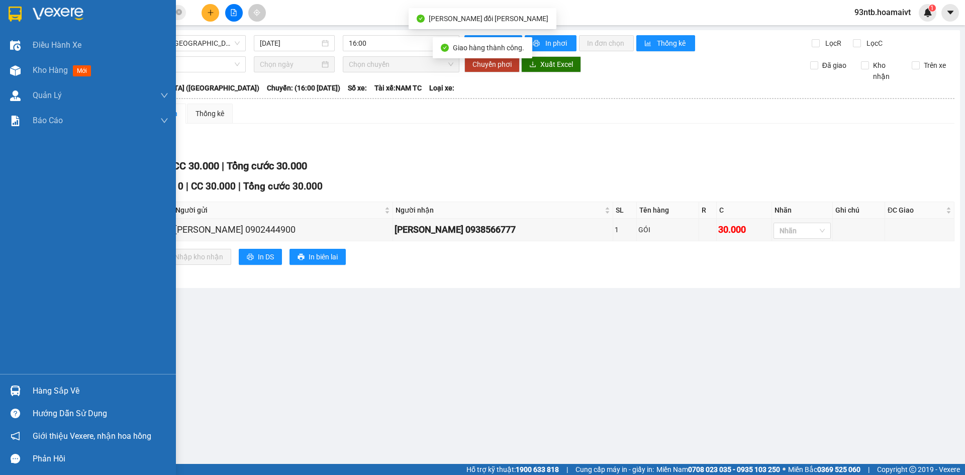
click at [80, 386] on div "Hàng sắp về" at bounding box center [88, 391] width 176 height 23
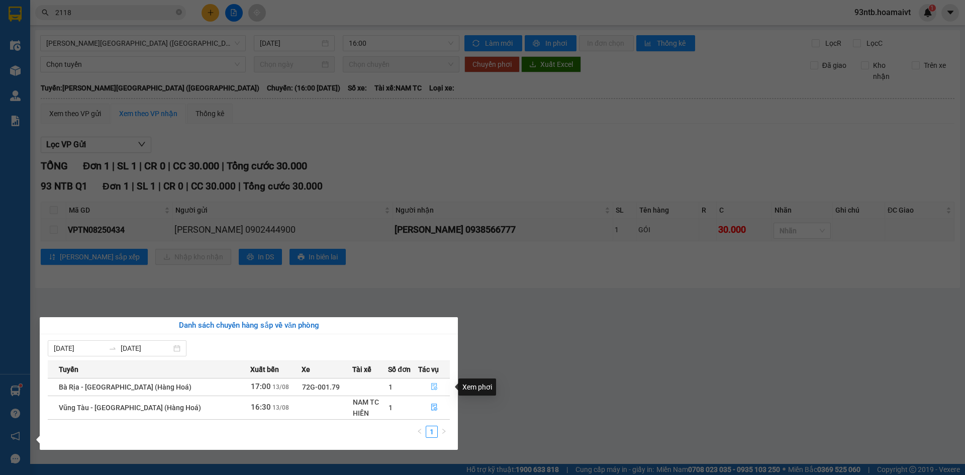
click at [425, 390] on button "button" at bounding box center [434, 387] width 31 height 16
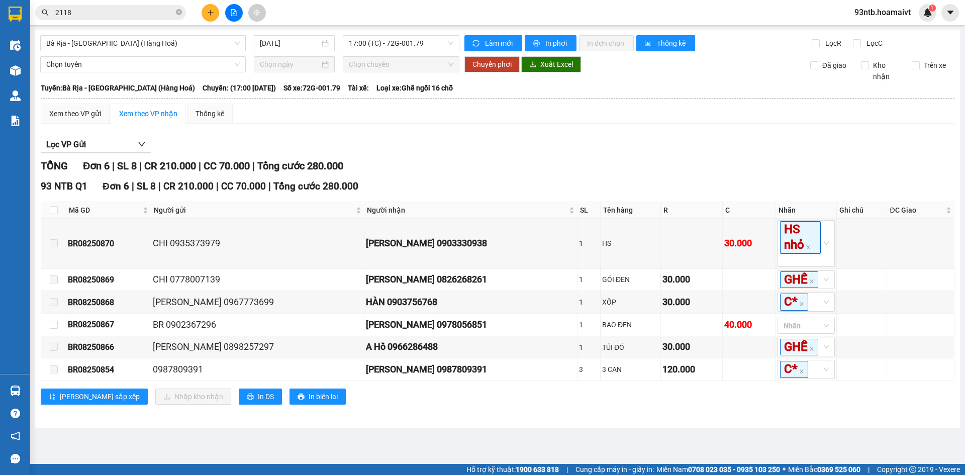
click at [499, 174] on div "[PERSON_NAME] 6 | SL 8 | CR 210.000 | CC 70.000 | [PERSON_NAME] 280.000 93 NTB …" at bounding box center [498, 287] width 914 height 259
click at [54, 214] on input "checkbox" at bounding box center [54, 210] width 8 height 8
checkbox input "true"
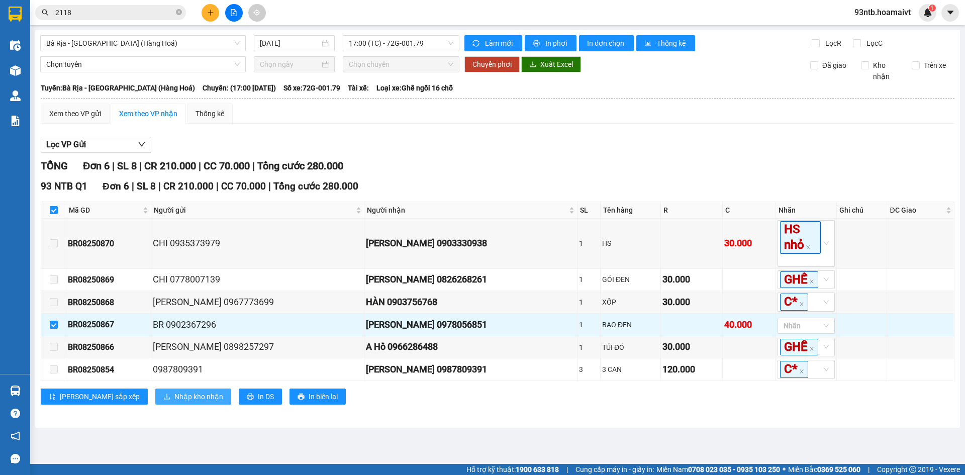
click at [166, 405] on button "Nhập kho nhận" at bounding box center [193, 397] width 76 height 16
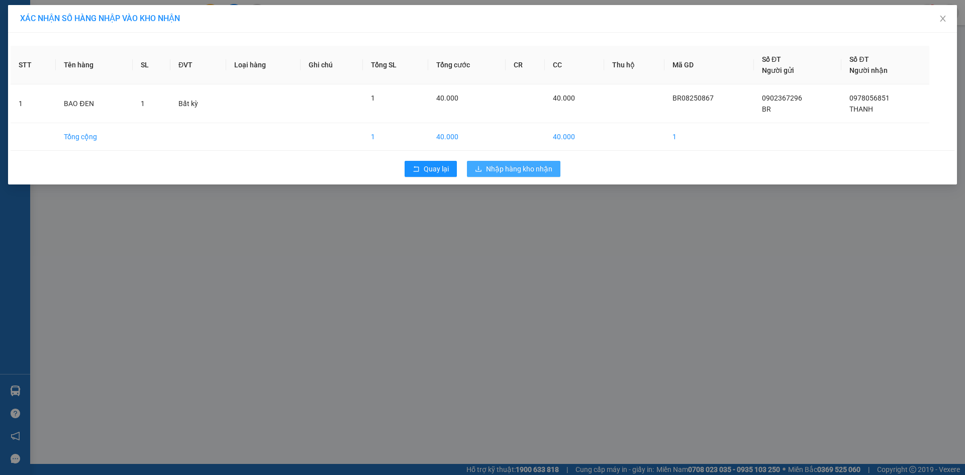
click at [512, 168] on span "Nhập hàng kho nhận" at bounding box center [519, 168] width 66 height 11
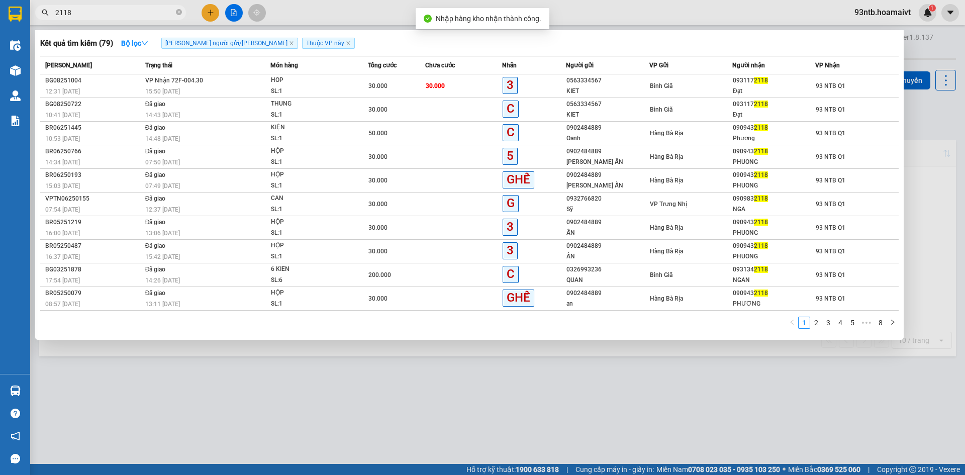
click at [106, 15] on input "2118" at bounding box center [114, 12] width 119 height 11
type input "2"
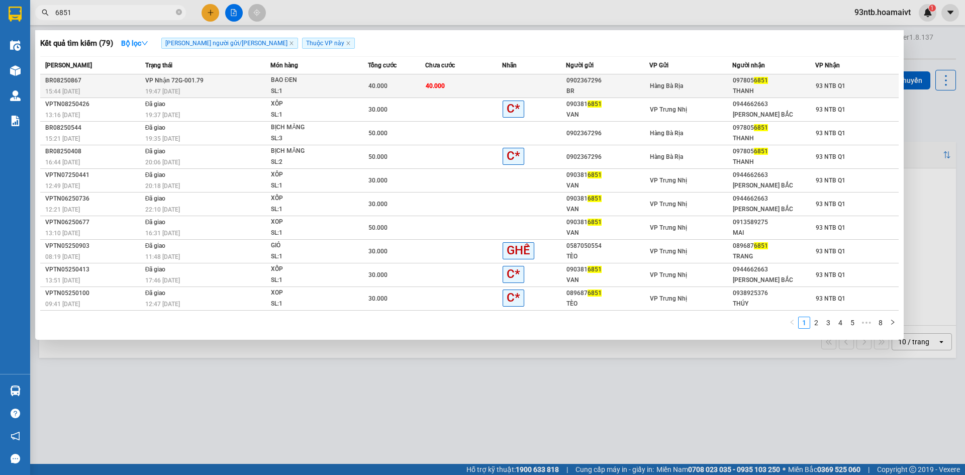
type input "6851"
click at [351, 82] on span "BAO ĐEN SL: 1" at bounding box center [319, 86] width 96 height 22
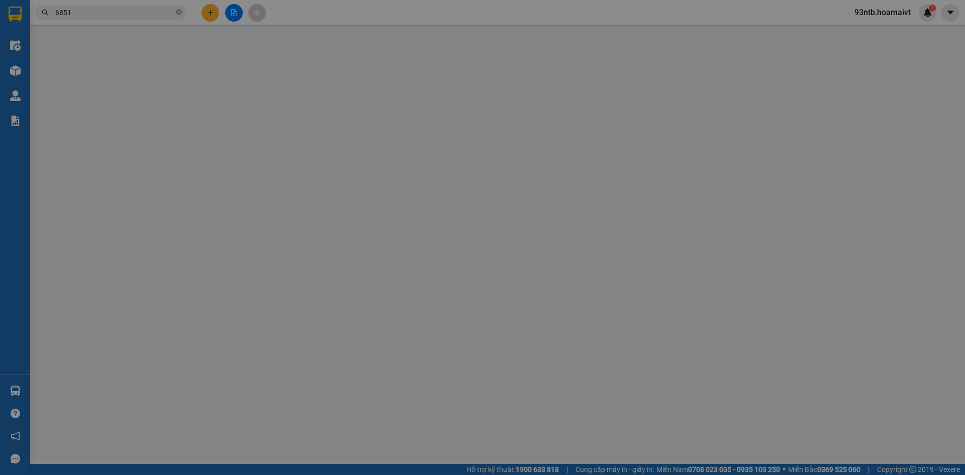
type input "0902367296"
type input "BR"
type input "0978056851"
type input "THANH"
type input "40.000"
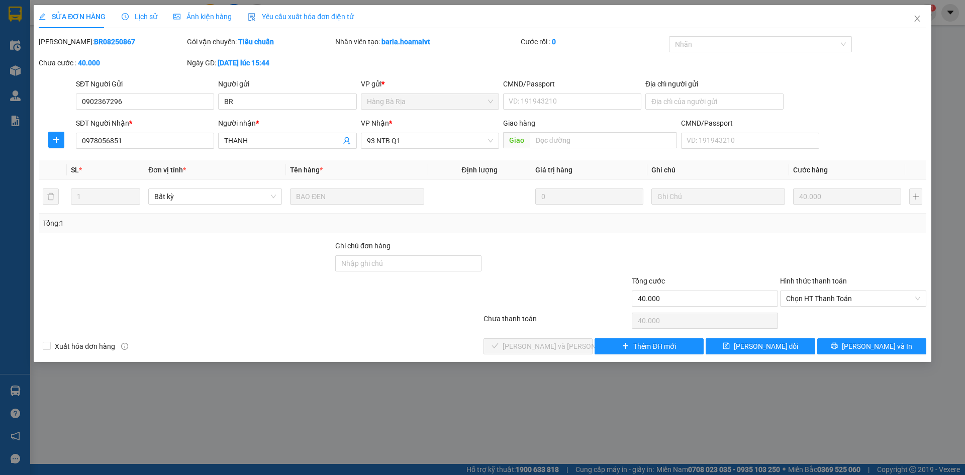
click at [811, 308] on div "Hình thức thanh toán Chọn HT Thanh Toán" at bounding box center [853, 293] width 146 height 35
click at [816, 304] on span "Chọn HT Thanh Toán" at bounding box center [853, 298] width 134 height 15
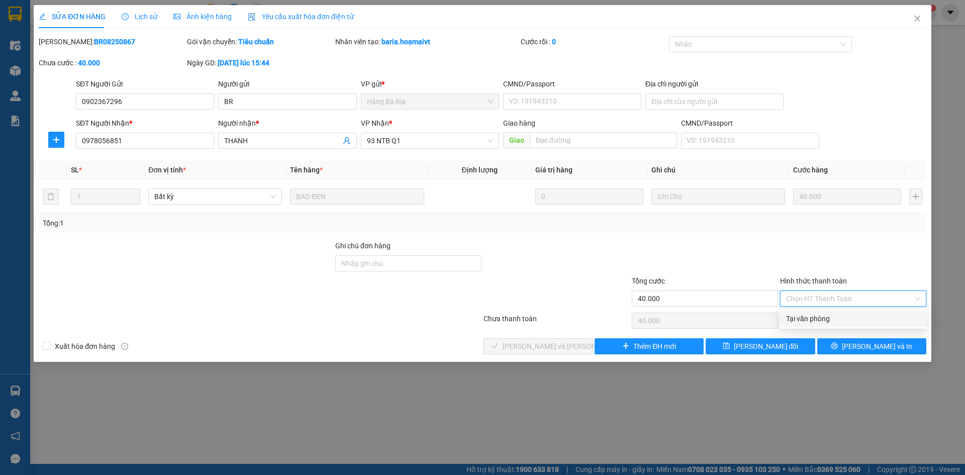
click at [816, 318] on div "Tại văn phòng" at bounding box center [853, 318] width 134 height 11
type input "0"
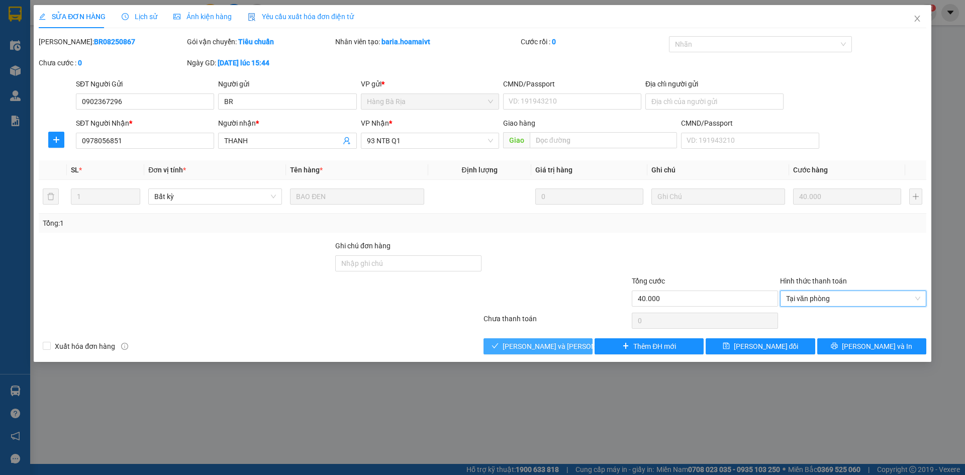
click at [575, 340] on button "[PERSON_NAME] và [PERSON_NAME] hàng" at bounding box center [538, 346] width 109 height 16
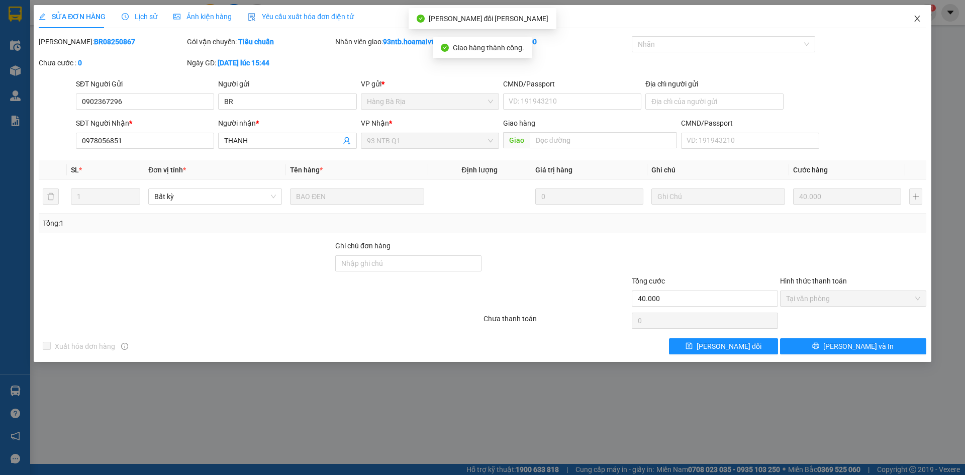
click at [915, 20] on icon "close" at bounding box center [918, 19] width 8 height 8
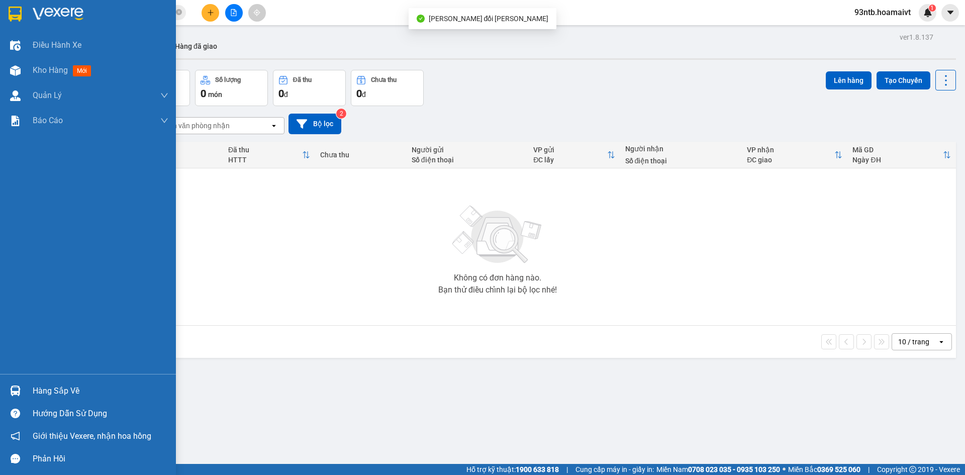
click at [54, 388] on div "Hàng sắp về" at bounding box center [101, 391] width 136 height 15
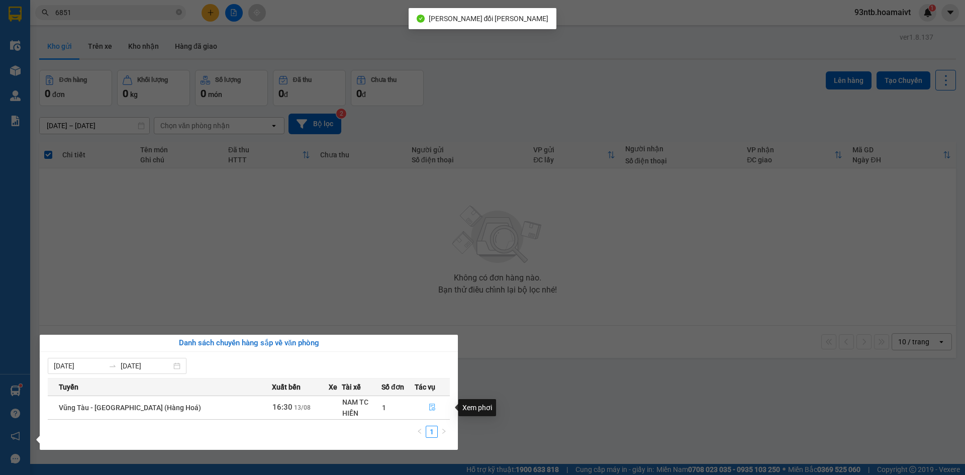
click at [433, 410] on button "button" at bounding box center [432, 408] width 34 height 16
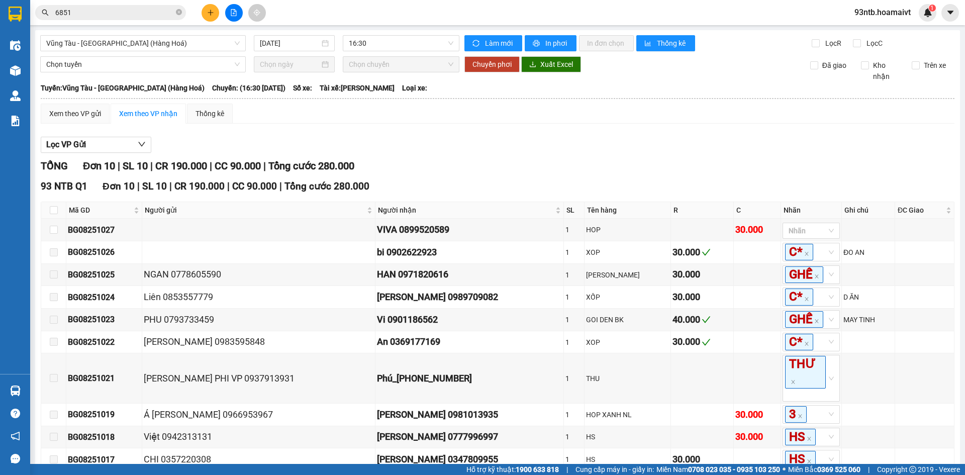
click at [576, 187] on div "93 NTB Q1 Đơn 10 | SL 10 | CR 190.000 | CC 90.000 | [PERSON_NAME] 280.000" at bounding box center [498, 186] width 914 height 15
click at [56, 209] on input "checkbox" at bounding box center [54, 210] width 8 height 8
checkbox input "true"
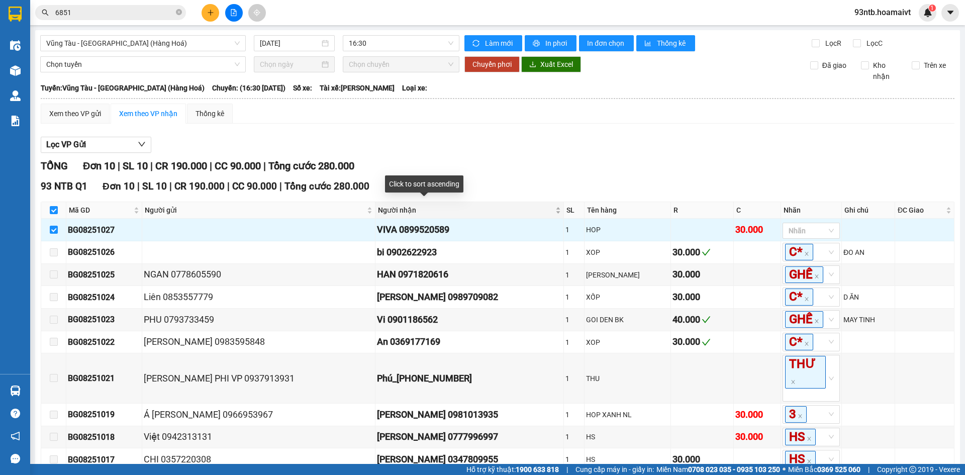
scroll to position [67, 0]
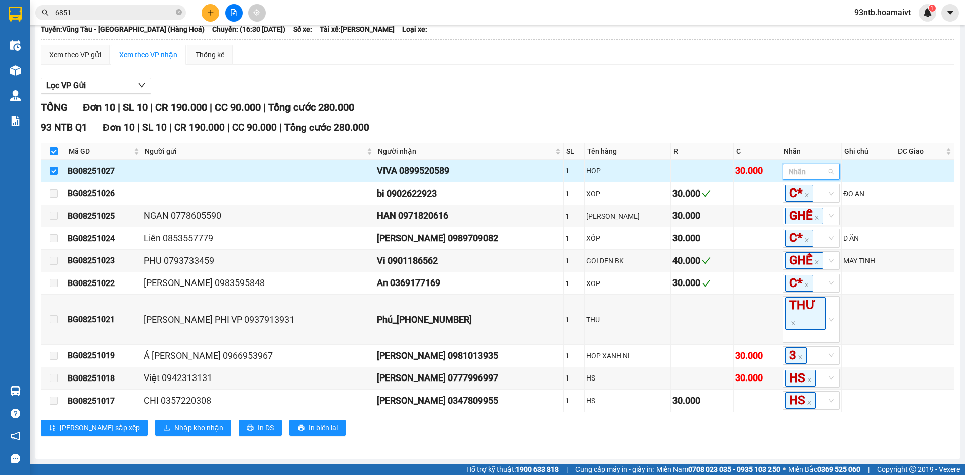
click at [789, 166] on input "search" at bounding box center [790, 172] width 2 height 12
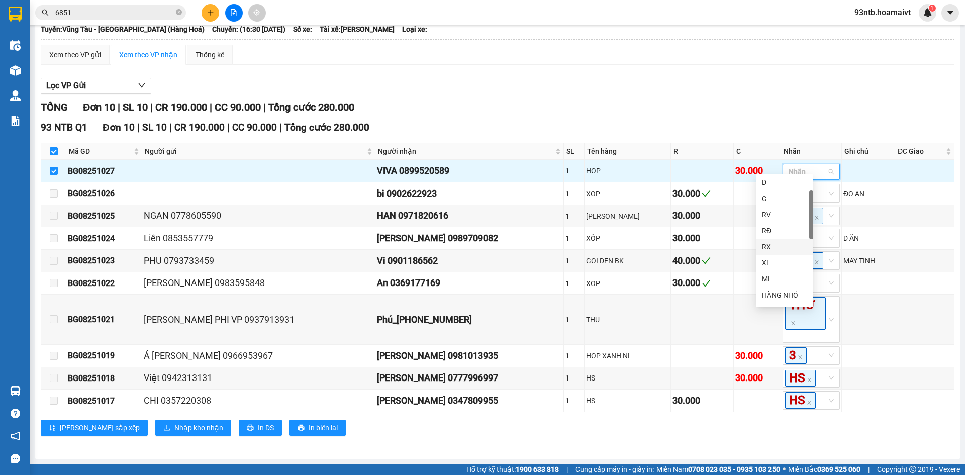
scroll to position [101, 0]
click at [791, 275] on div "3" at bounding box center [784, 276] width 45 height 11
click at [645, 111] on div "[PERSON_NAME] 10 | SL 10 | CR 190.000 | CC 90.000 | [PERSON_NAME] 280.000 93 NT…" at bounding box center [498, 274] width 914 height 349
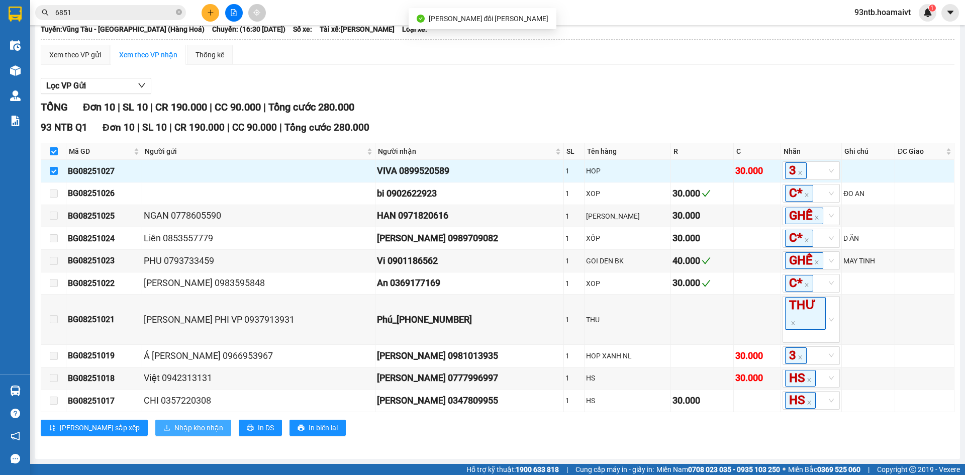
click at [174, 426] on span "Nhập kho nhận" at bounding box center [198, 427] width 49 height 11
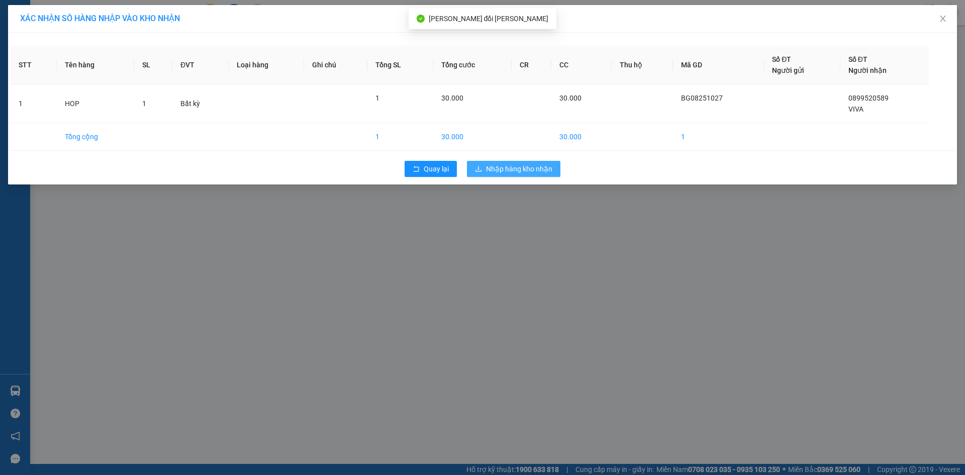
click at [495, 170] on span "Nhập hàng kho nhận" at bounding box center [519, 168] width 66 height 11
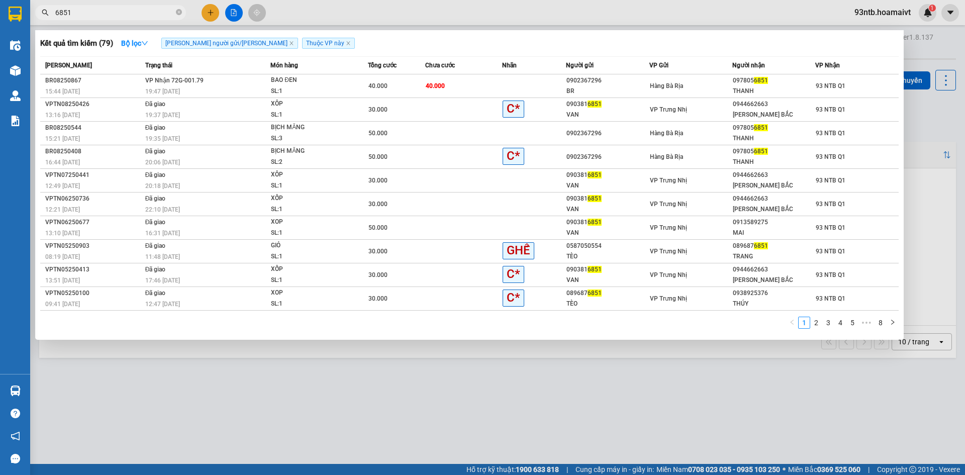
click at [137, 9] on input "6851" at bounding box center [114, 12] width 119 height 11
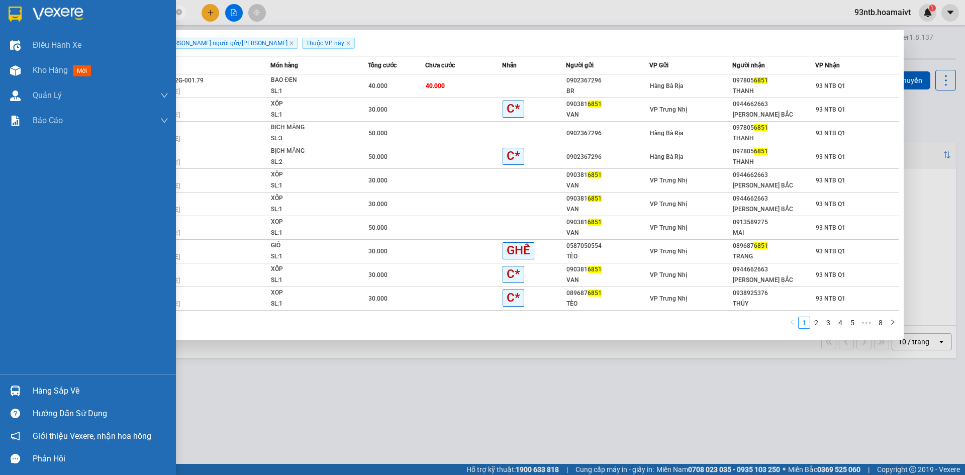
click at [71, 392] on div "Hàng sắp về" at bounding box center [101, 391] width 136 height 15
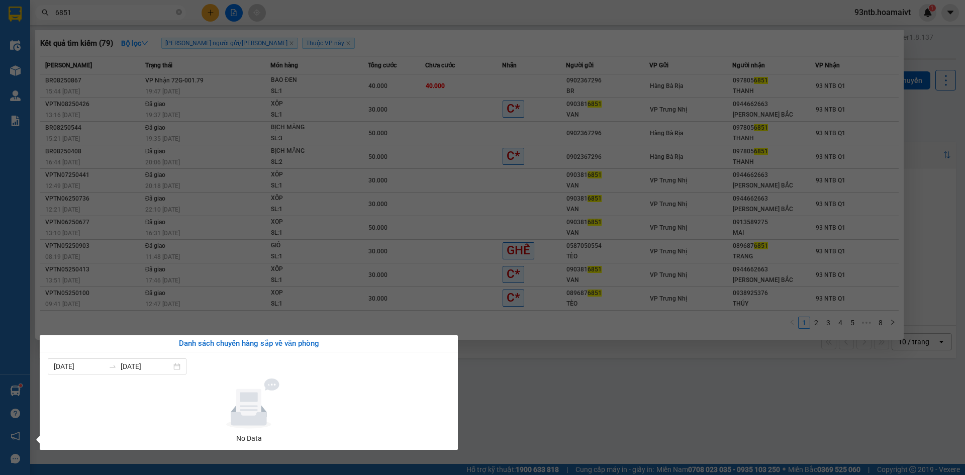
click at [561, 394] on section "Kết quả [PERSON_NAME] ( 79 ) Bộ lọc [PERSON_NAME] người gửi/[PERSON_NAME] [PERS…" at bounding box center [482, 237] width 965 height 475
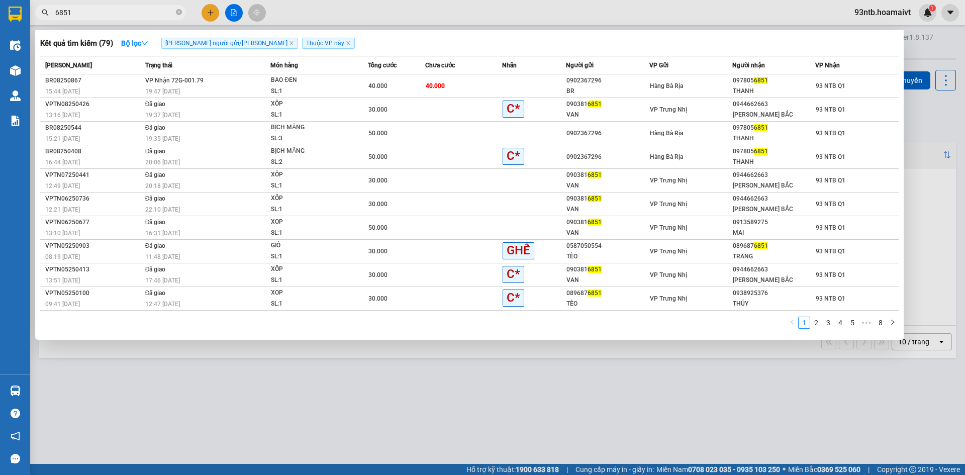
click at [139, 18] on input "6851" at bounding box center [114, 12] width 119 height 11
click at [138, 18] on input "6851" at bounding box center [114, 12] width 119 height 11
click at [135, 17] on input "6851" at bounding box center [114, 12] width 119 height 11
type input "6"
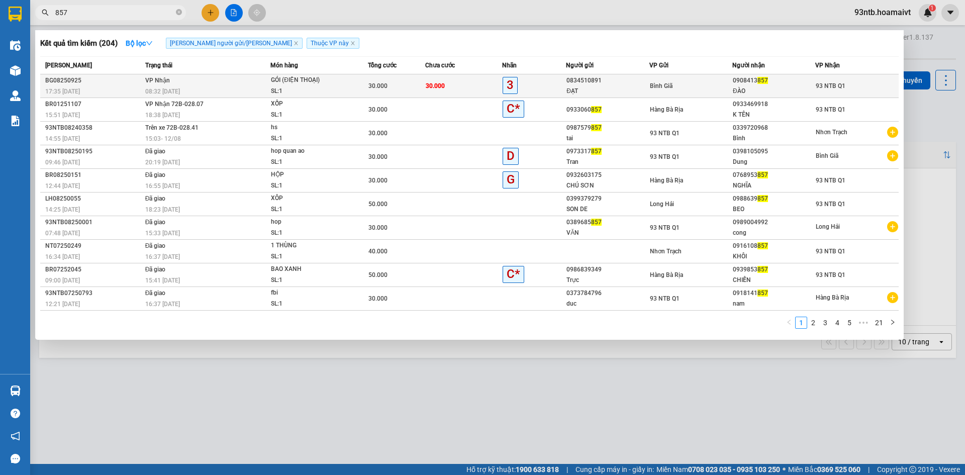
type input "857"
click at [501, 94] on td "30.000" at bounding box center [463, 86] width 77 height 24
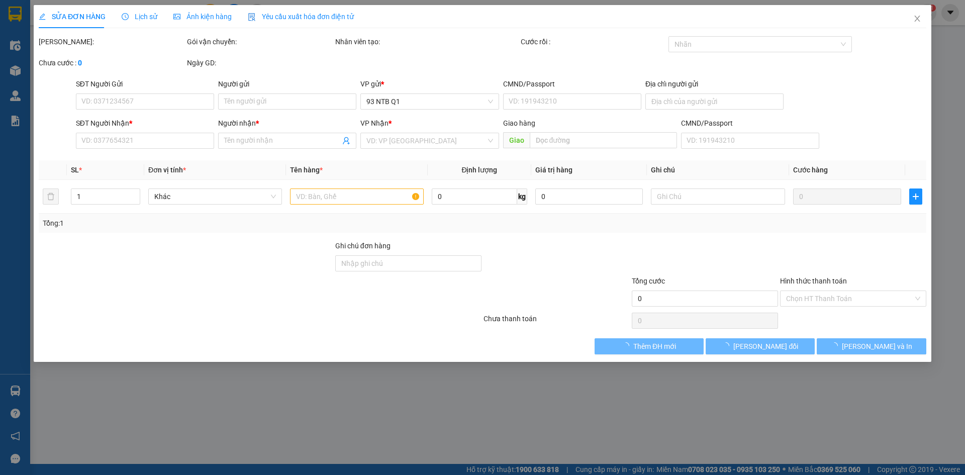
type input "0834510891"
type input "ĐẠT"
type input "0908413857"
type input "ĐÀO"
type input "30.000"
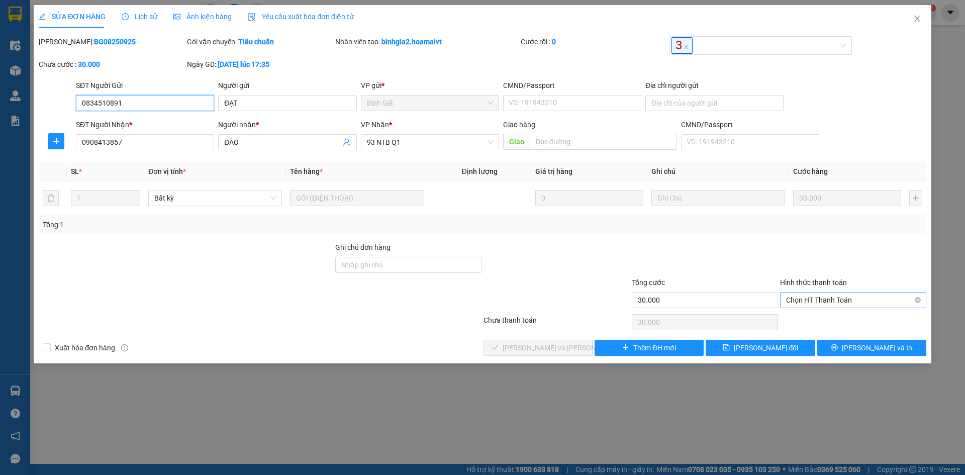
click at [831, 294] on span "Chọn HT Thanh Toán" at bounding box center [853, 300] width 134 height 15
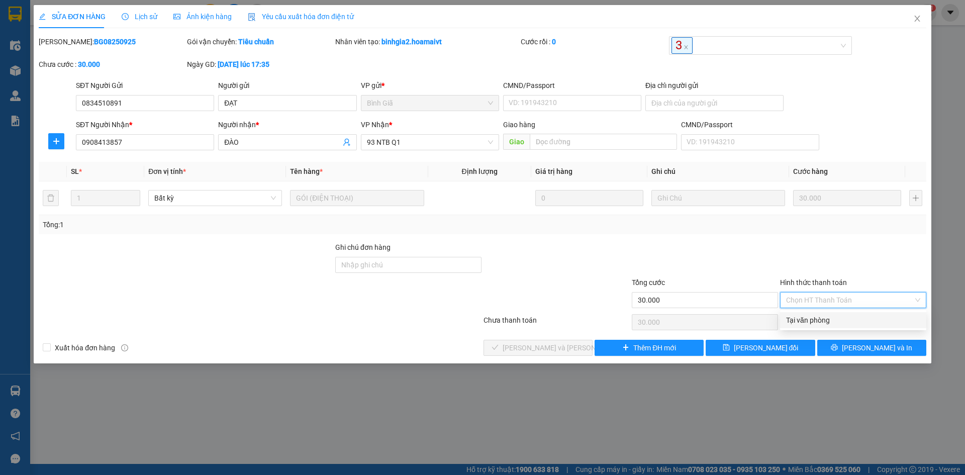
click at [848, 323] on div "Tại văn phòng" at bounding box center [853, 320] width 134 height 11
type input "0"
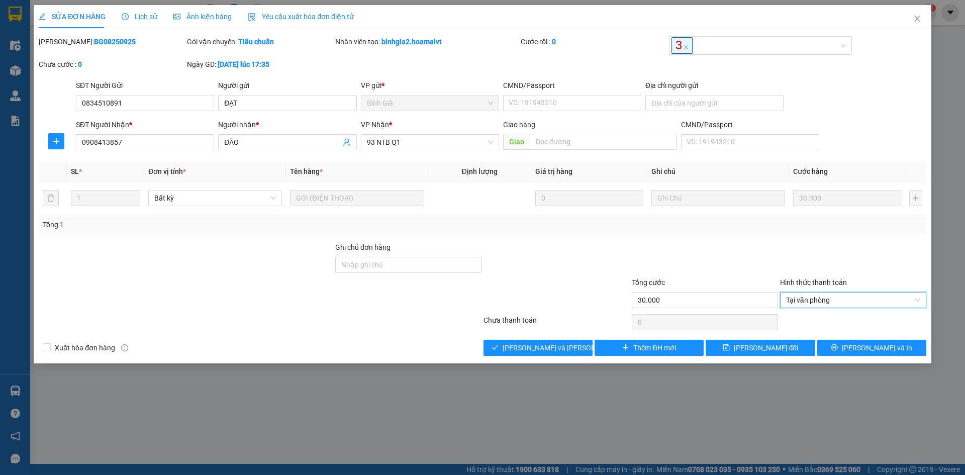
drag, startPoint x: 605, startPoint y: 301, endPoint x: 600, endPoint y: 311, distance: 11.0
click at [605, 302] on div at bounding box center [557, 294] width 148 height 35
drag, startPoint x: 474, startPoint y: 308, endPoint x: 467, endPoint y: 319, distance: 13.1
click at [474, 311] on div at bounding box center [408, 294] width 148 height 35
click at [522, 345] on span "[PERSON_NAME] và [PERSON_NAME] hàng" at bounding box center [571, 347] width 136 height 11
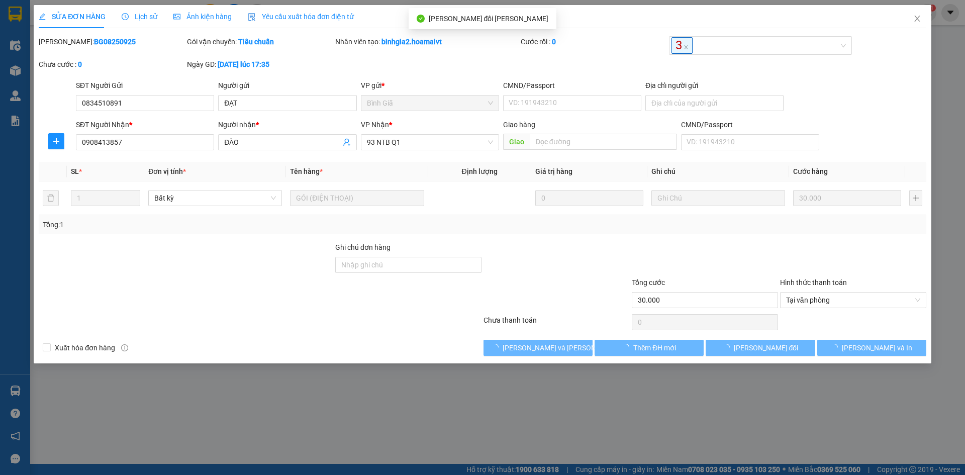
drag, startPoint x: 307, startPoint y: 305, endPoint x: 543, endPoint y: 320, distance: 236.3
click at [308, 305] on div at bounding box center [186, 294] width 297 height 35
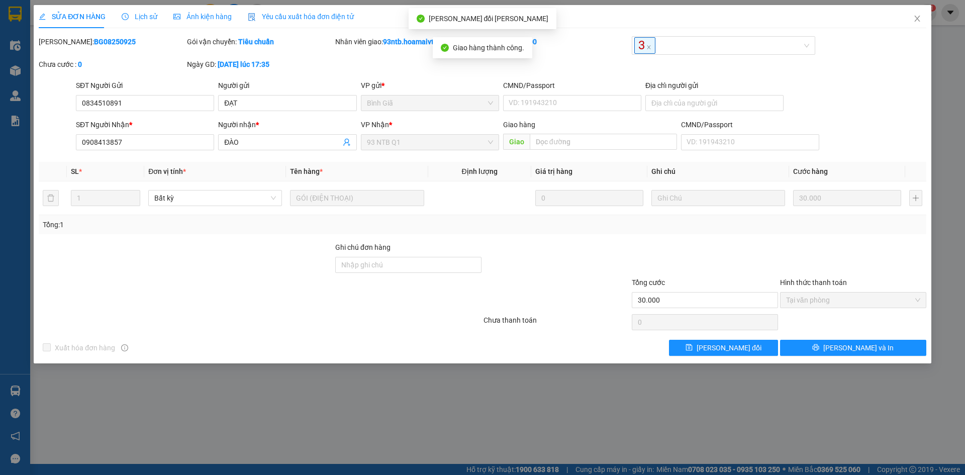
drag, startPoint x: 515, startPoint y: 311, endPoint x: 465, endPoint y: 321, distance: 51.4
click at [482, 319] on div "Total Paid Fee 30.000 Total UnPaid Fee 0 Cash Collection Total Fee Mã ĐH: BG082…" at bounding box center [483, 196] width 888 height 320
click at [533, 300] on div at bounding box center [557, 294] width 148 height 35
click at [537, 297] on div at bounding box center [557, 294] width 148 height 35
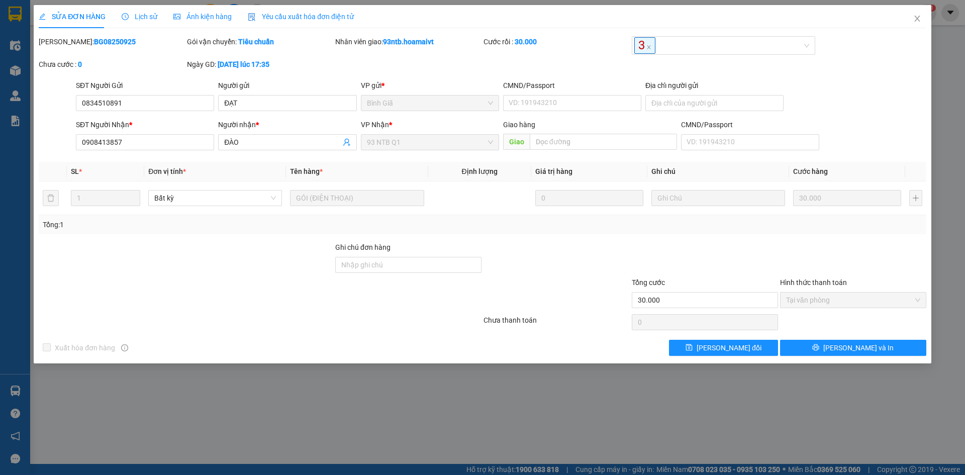
click at [580, 292] on div at bounding box center [557, 294] width 148 height 35
click at [920, 14] on span "Close" at bounding box center [917, 19] width 28 height 28
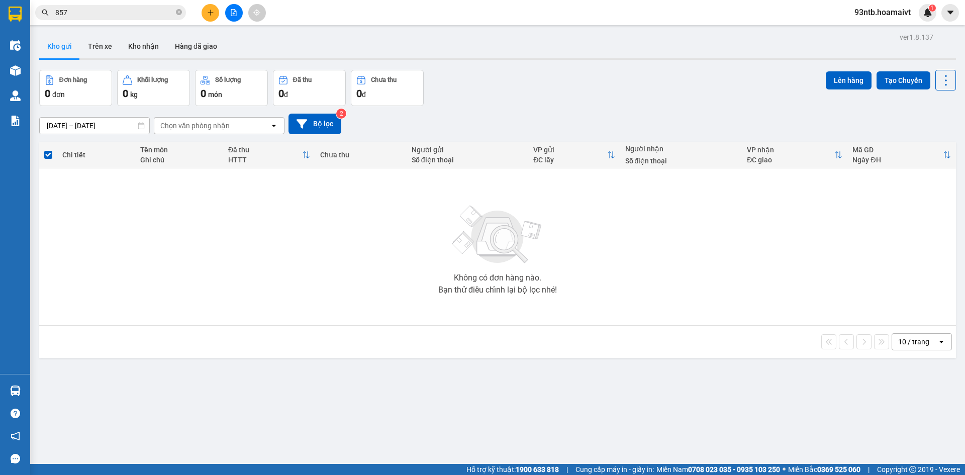
click at [508, 84] on div "Đơn hàng 0 đơn Khối lượng 0 kg Số lượng 0 món Đã thu 0 đ Chưa thu 0 đ Lên hàng …" at bounding box center [497, 88] width 917 height 36
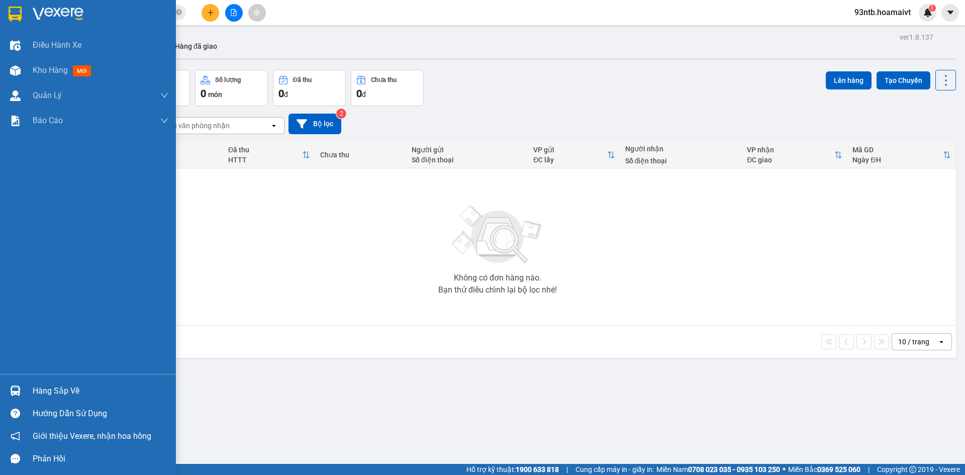
click at [43, 397] on div "Hàng sắp về" at bounding box center [101, 391] width 136 height 15
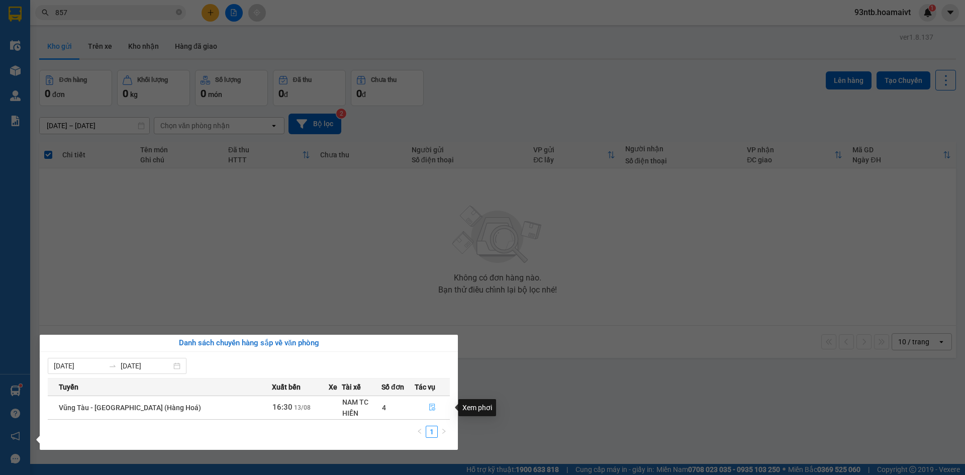
click at [429, 411] on span "file-done" at bounding box center [432, 408] width 7 height 8
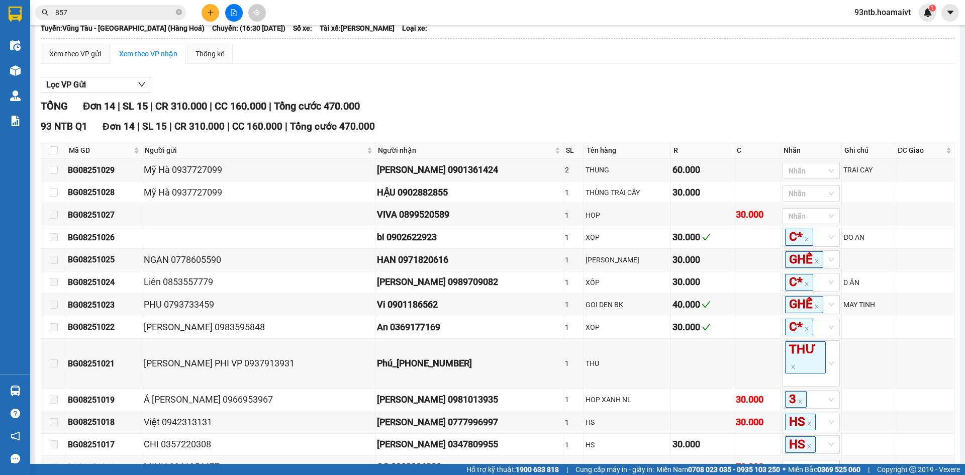
scroll to position [59, 0]
click at [56, 151] on input "checkbox" at bounding box center [54, 151] width 8 height 8
checkbox input "true"
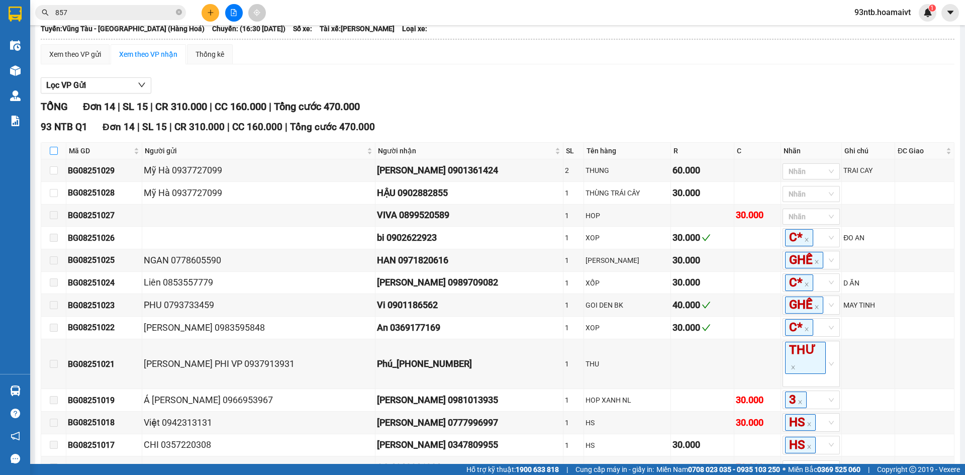
checkbox input "true"
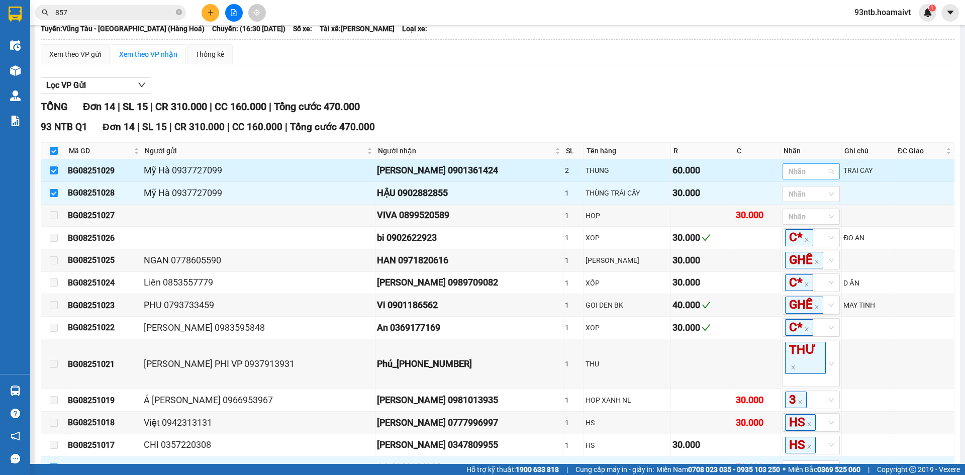
click at [785, 177] on div at bounding box center [806, 171] width 42 height 12
click at [785, 174] on div at bounding box center [806, 171] width 42 height 12
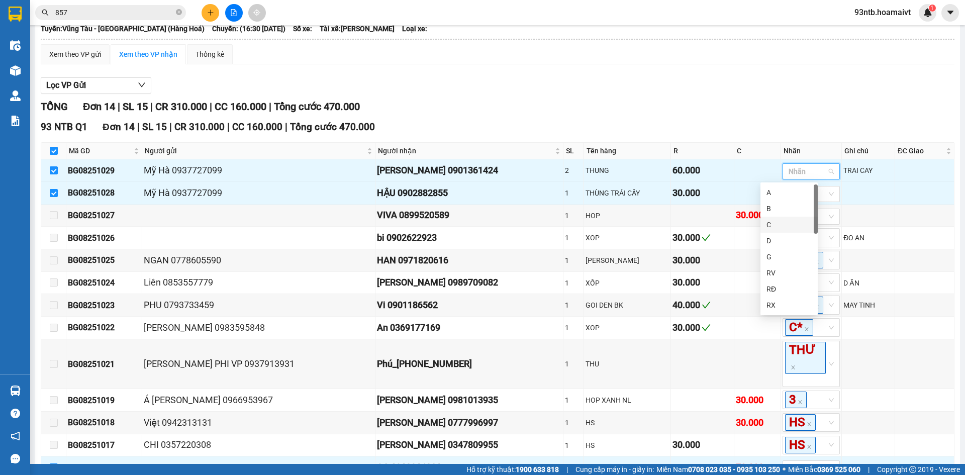
click at [796, 221] on div "C" at bounding box center [789, 224] width 45 height 11
click at [775, 138] on div "93 NTB Q1 Đơn 14 | SL 15 | CR 310.000 | CC 160.000 | [PERSON_NAME] 470.000 Mã G…" at bounding box center [498, 326] width 914 height 413
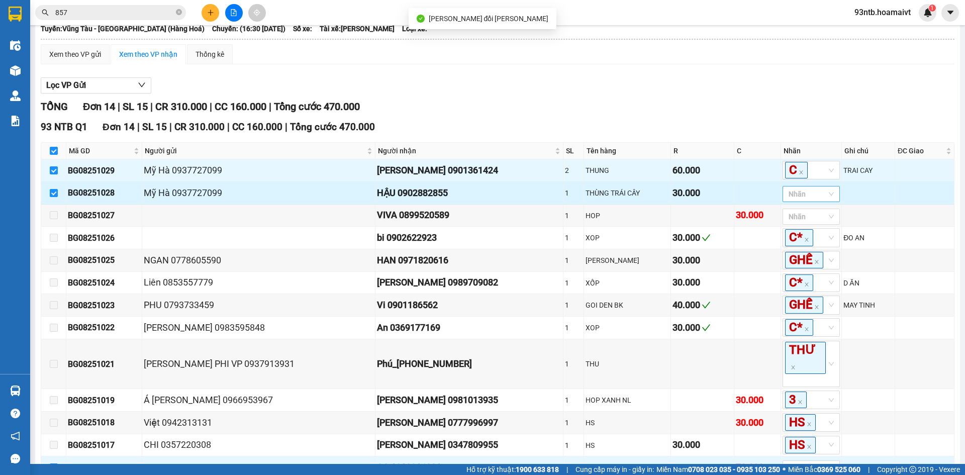
click at [799, 197] on div at bounding box center [806, 194] width 42 height 12
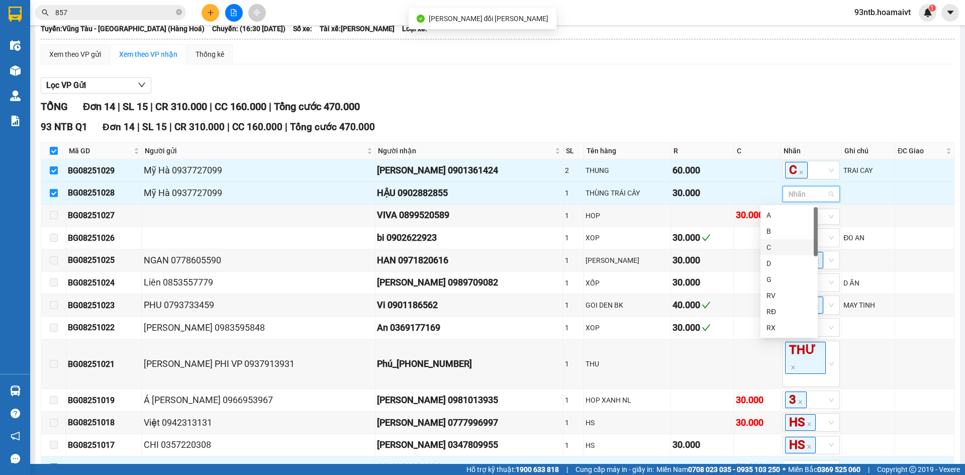
click at [797, 251] on div "C" at bounding box center [789, 247] width 45 height 11
click at [718, 117] on div "[PERSON_NAME] 14 | SL 15 | CR 310.000 | CC 160.000 | [PERSON_NAME] 470.000 93 N…" at bounding box center [498, 318] width 914 height 439
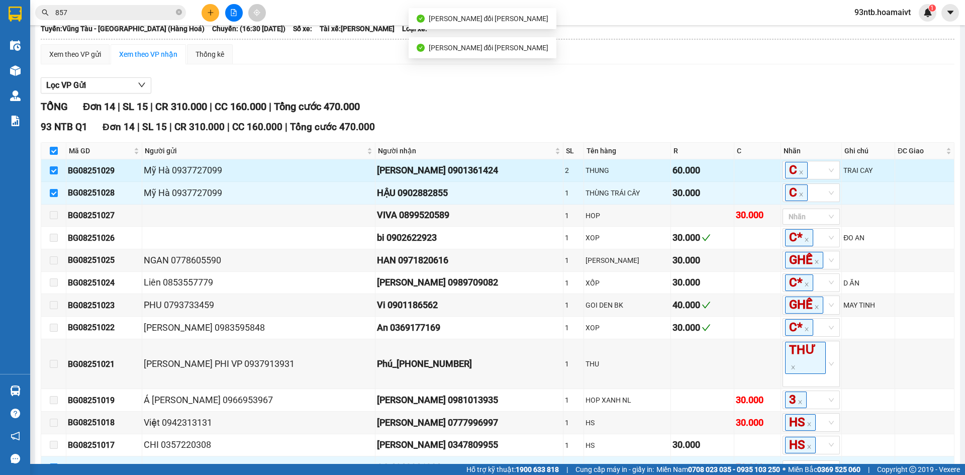
scroll to position [158, 0]
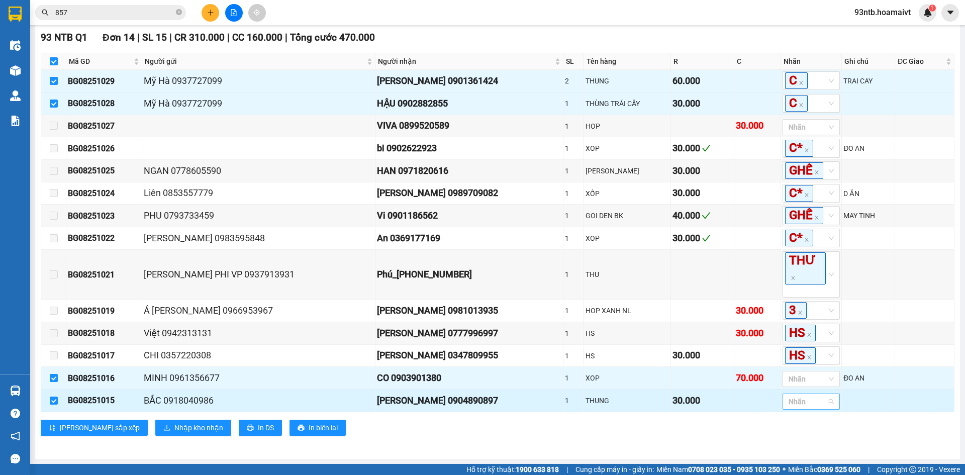
click at [785, 404] on div at bounding box center [806, 402] width 42 height 12
click at [787, 406] on div at bounding box center [806, 402] width 42 height 12
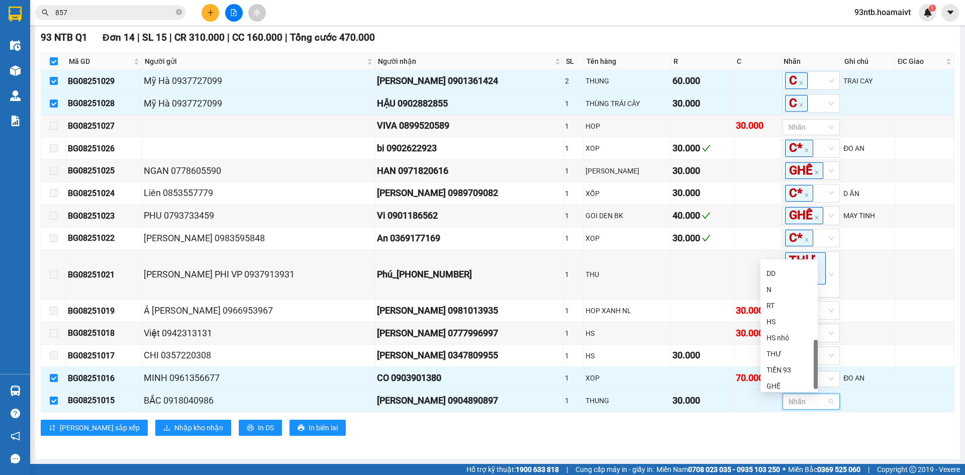
scroll to position [290, 0]
click at [784, 383] on div "GHẾ" at bounding box center [789, 382] width 45 height 11
click at [179, 433] on span "Nhập kho nhận" at bounding box center [198, 427] width 49 height 11
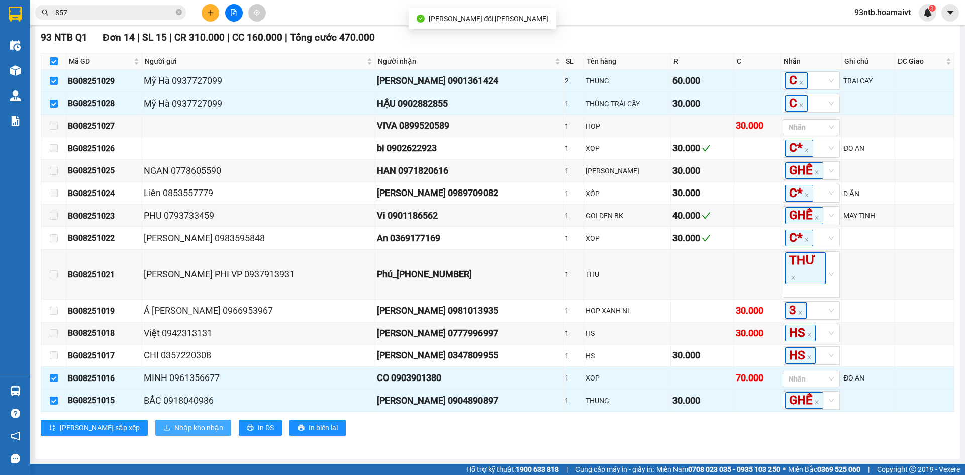
click at [174, 433] on span "Nhập kho nhận" at bounding box center [198, 427] width 49 height 11
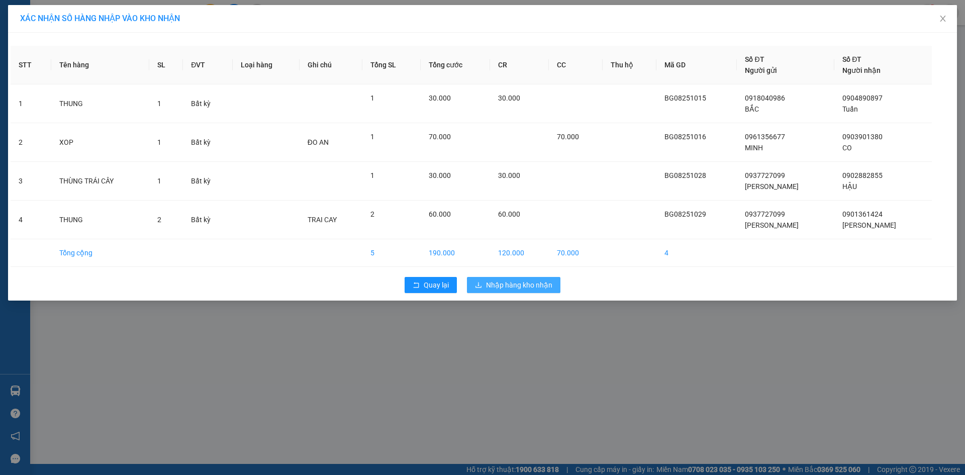
click at [506, 292] on button "Nhập hàng kho nhận" at bounding box center [514, 285] width 94 height 16
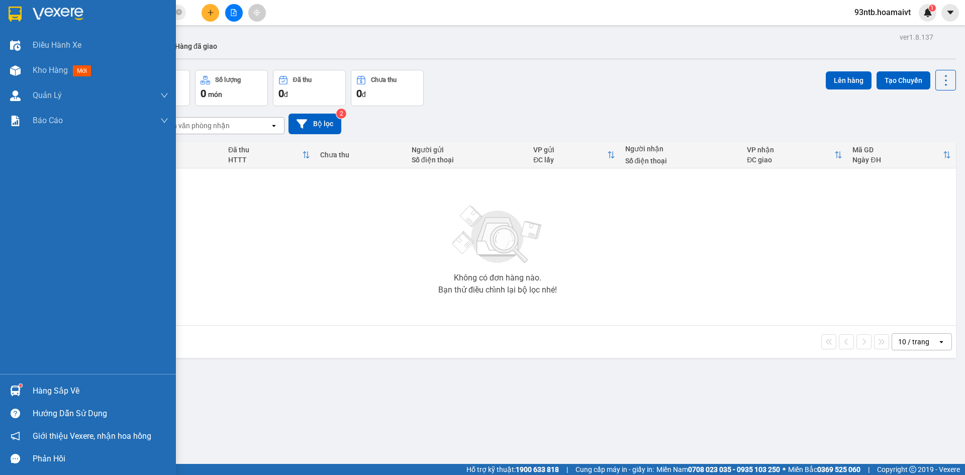
click at [71, 389] on div "Hàng sắp về" at bounding box center [101, 391] width 136 height 15
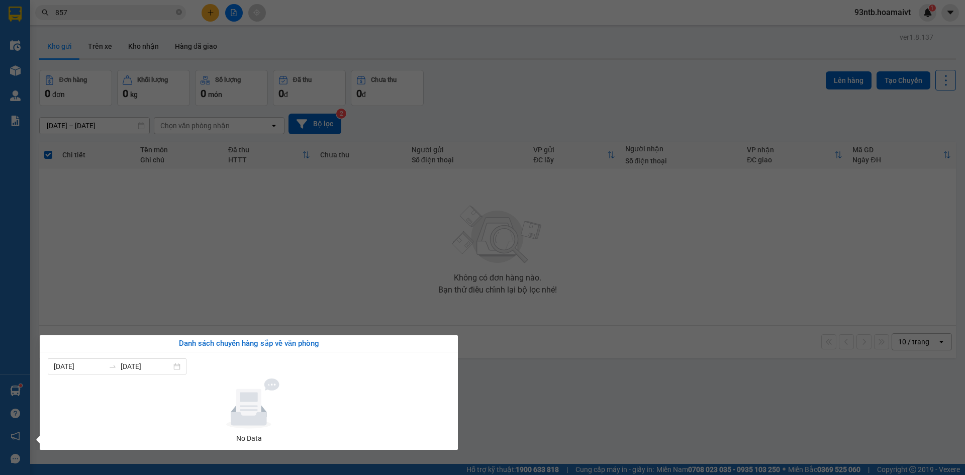
click at [282, 269] on section "Kết quả [PERSON_NAME] ( 204 ) Bộ lọc [PERSON_NAME] người gửi/[PERSON_NAME] [PER…" at bounding box center [482, 237] width 965 height 475
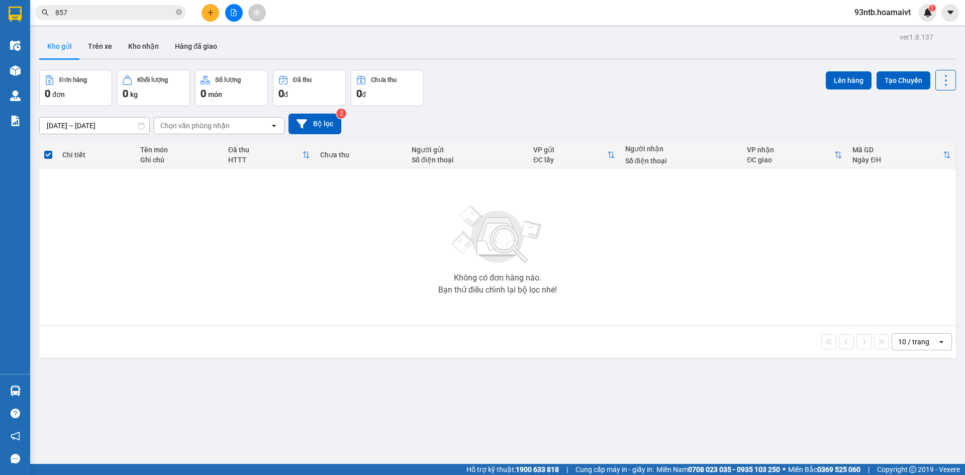
click at [481, 114] on div "[DATE] – [DATE] Press the down arrow key to interact with the calendar and sele…" at bounding box center [497, 124] width 917 height 21
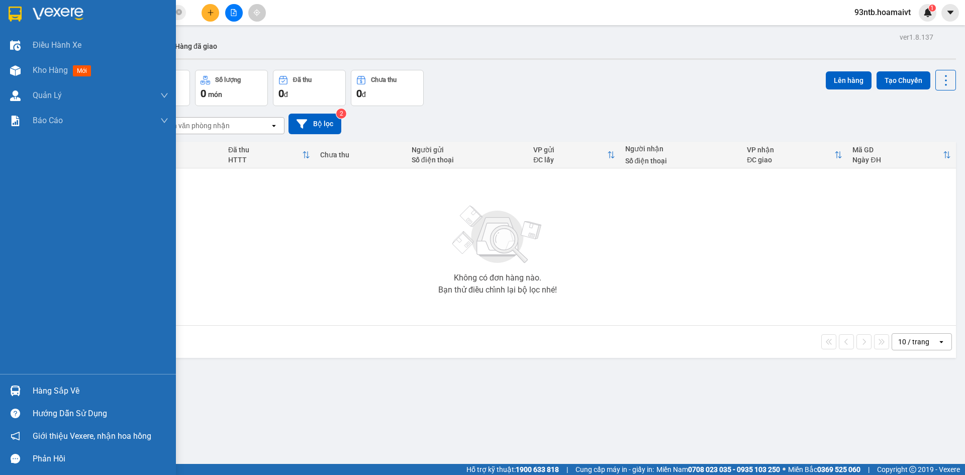
click at [58, 389] on div "Hàng sắp về" at bounding box center [101, 391] width 136 height 15
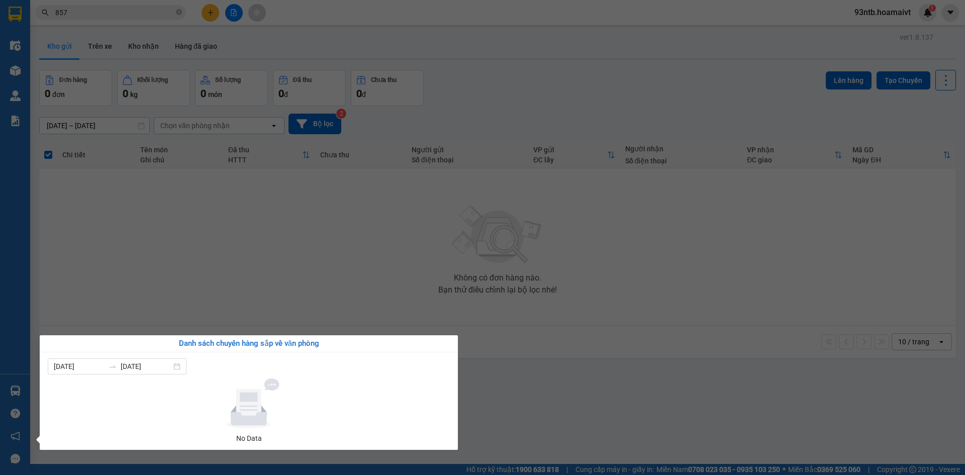
click at [266, 295] on section "Kết quả [PERSON_NAME] ( 204 ) Bộ lọc [PERSON_NAME] người gửi/[PERSON_NAME] [PER…" at bounding box center [482, 237] width 965 height 475
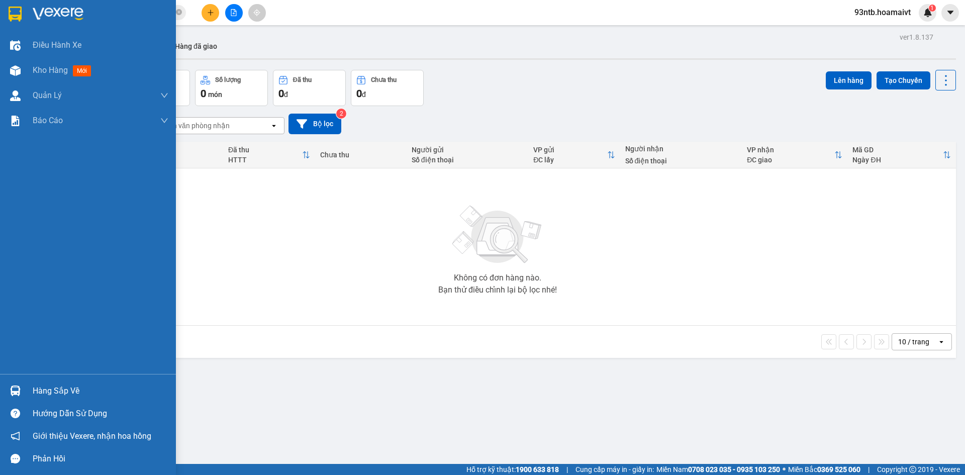
click at [44, 389] on div "Hàng sắp về" at bounding box center [101, 391] width 136 height 15
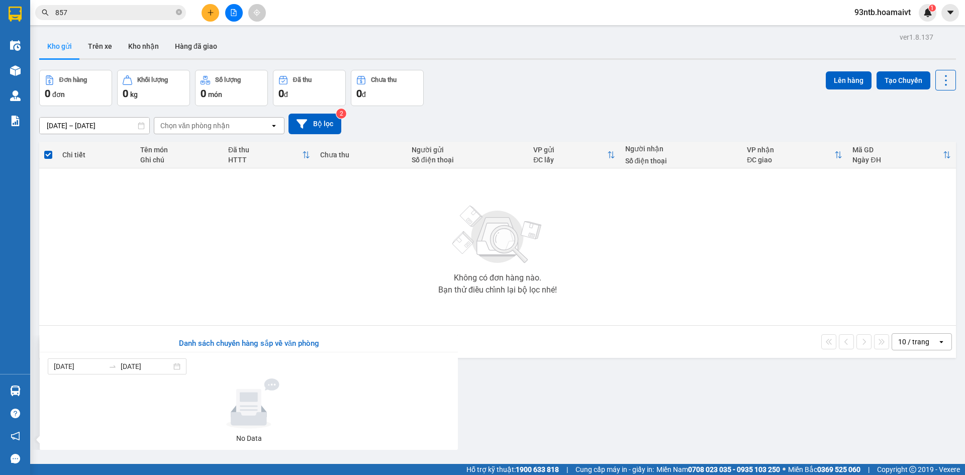
click at [379, 314] on section "Kết quả [PERSON_NAME] ( 204 ) Bộ lọc [PERSON_NAME] người gửi/[PERSON_NAME] [PER…" at bounding box center [482, 237] width 965 height 475
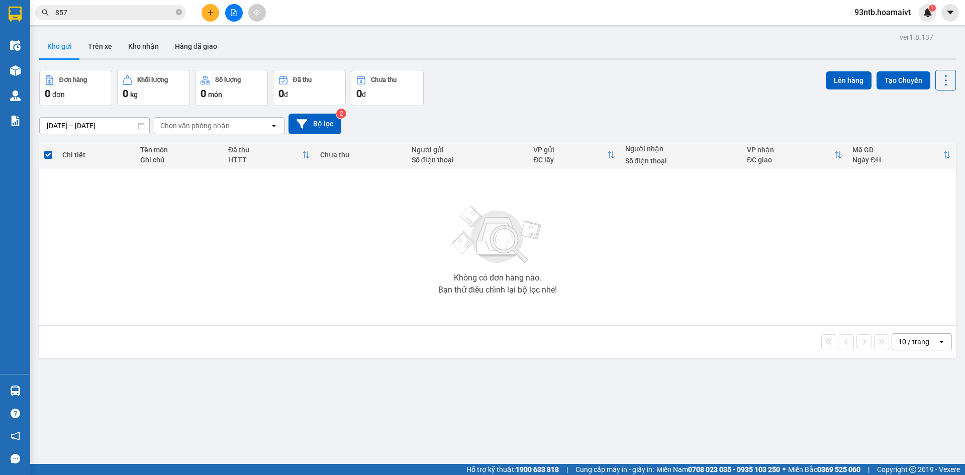
click at [532, 97] on div "Đơn hàng 0 đơn Khối lượng 0 kg Số lượng 0 món Đã thu 0 đ Chưa thu 0 đ Lên hàng …" at bounding box center [497, 88] width 917 height 36
click at [515, 66] on div "ver 1.8.137 Kho gửi Trên xe [PERSON_NAME] Hàng đã [PERSON_NAME] hàng 0 đơn [PER…" at bounding box center [497, 267] width 925 height 475
click at [86, 13] on input "857" at bounding box center [114, 12] width 119 height 11
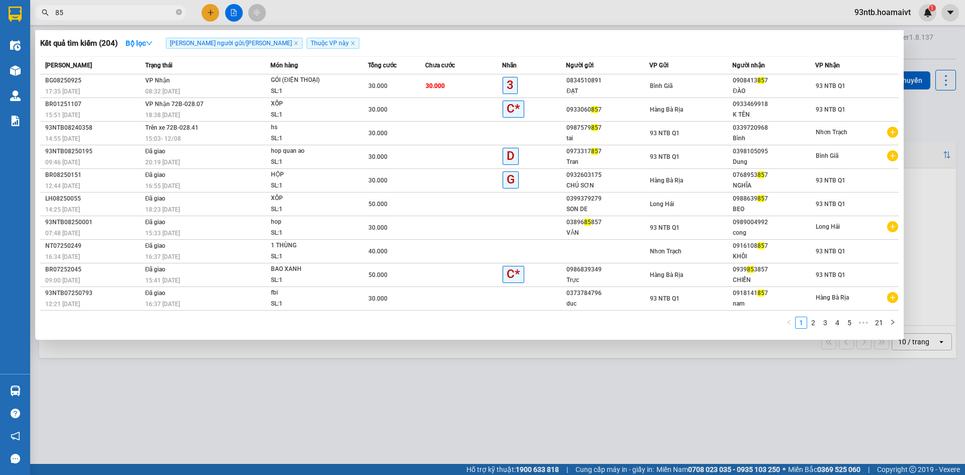
type input "8"
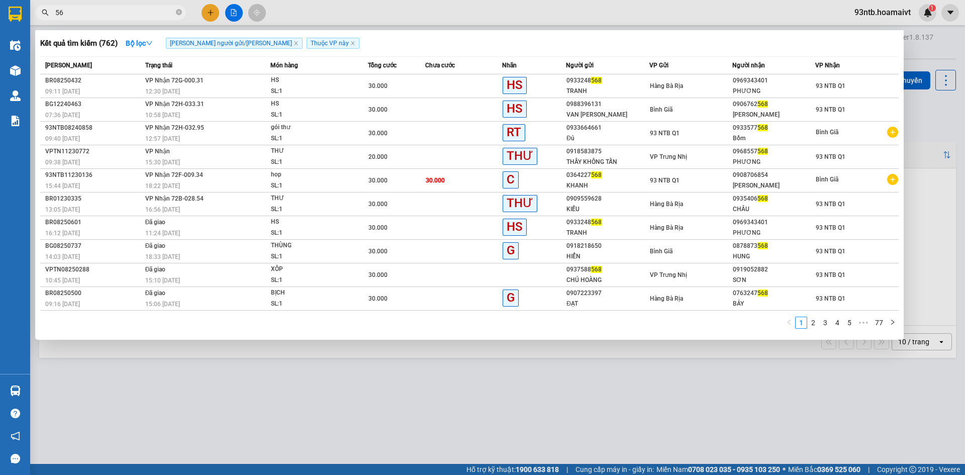
type input "5"
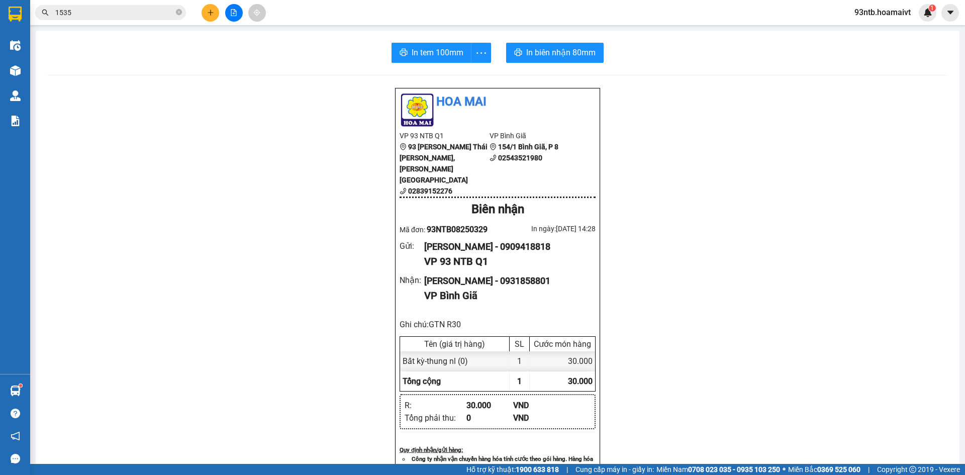
click at [140, 9] on input "1535" at bounding box center [114, 12] width 119 height 11
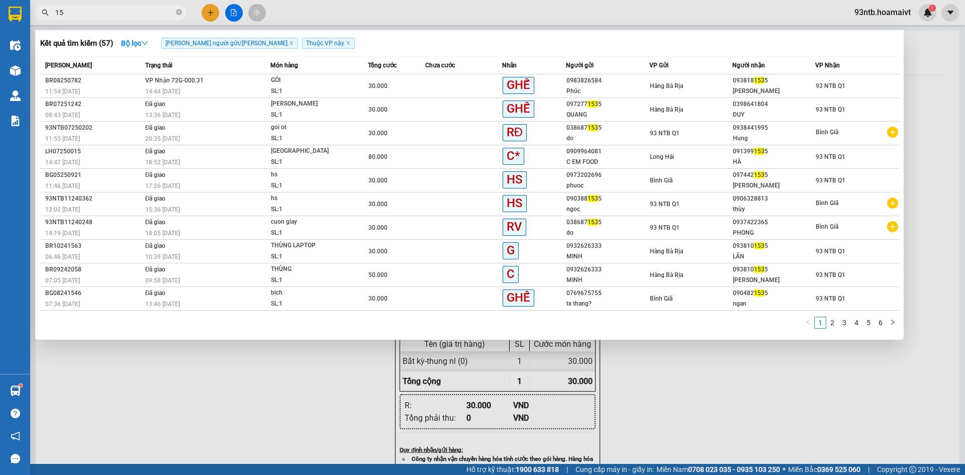
type input "1"
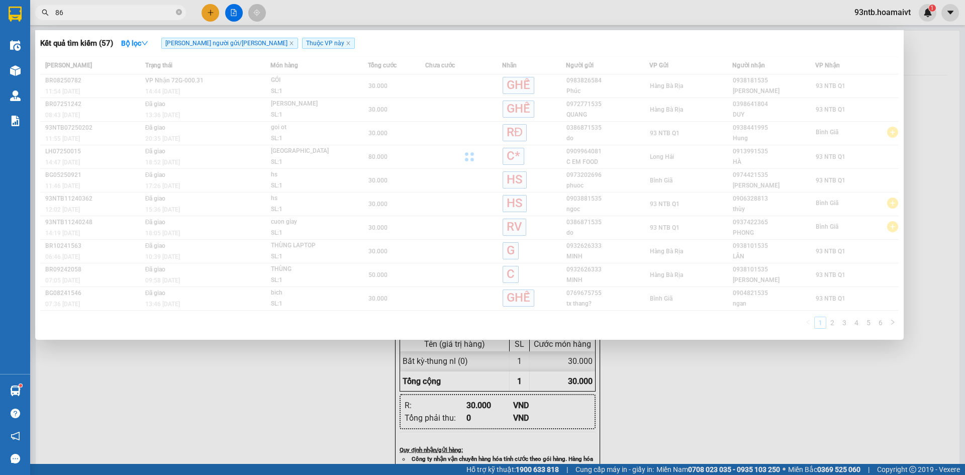
type input "8"
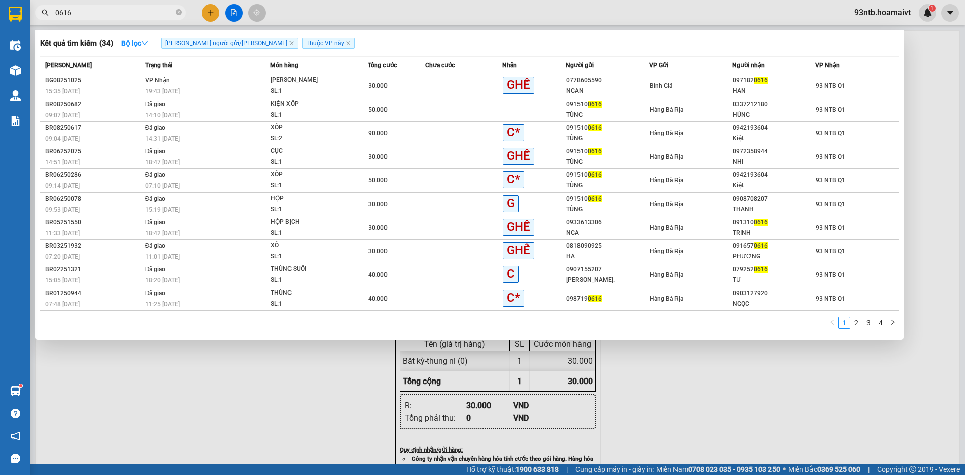
click at [114, 16] on input "0616" at bounding box center [114, 12] width 119 height 11
type input "0"
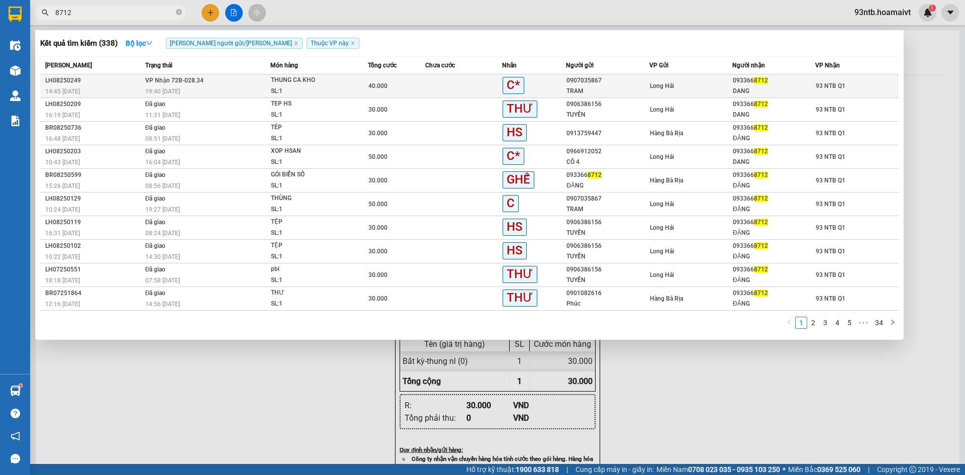
type input "8712"
click at [379, 90] on div "40.000" at bounding box center [397, 85] width 57 height 11
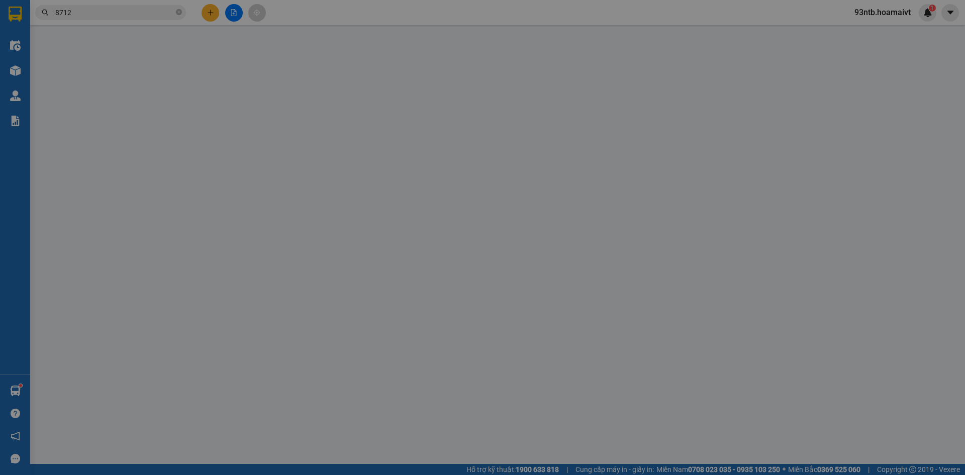
type input "0907035867"
type input "TRAM"
type input "0771880074891"
type input "0933668712"
type input "DANG"
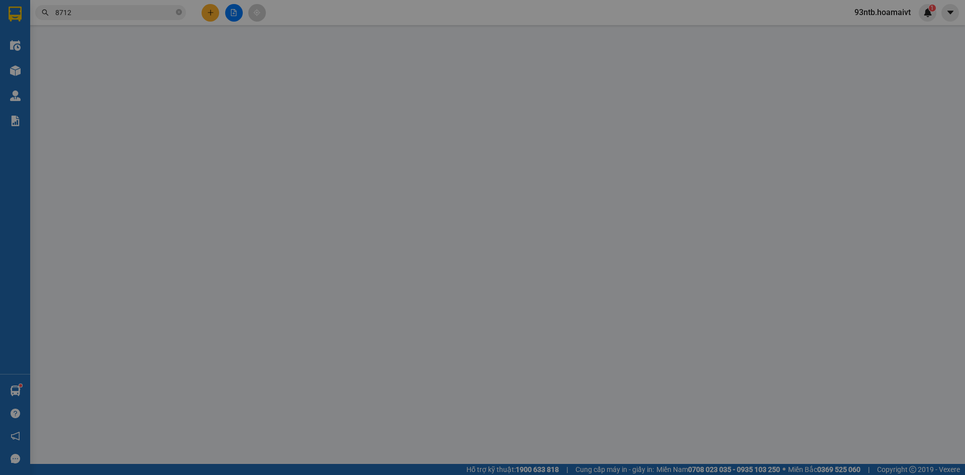
type input "40.000"
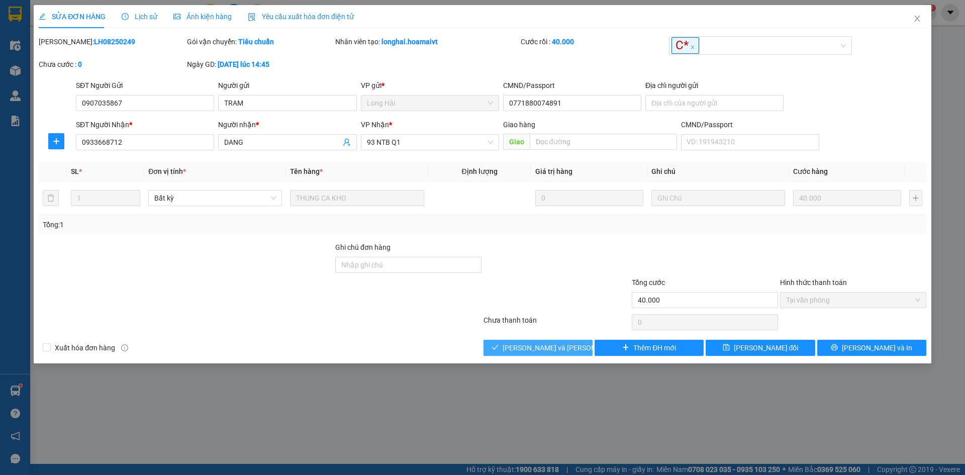
click at [557, 345] on span "[PERSON_NAME] và [PERSON_NAME] hàng" at bounding box center [571, 347] width 136 height 11
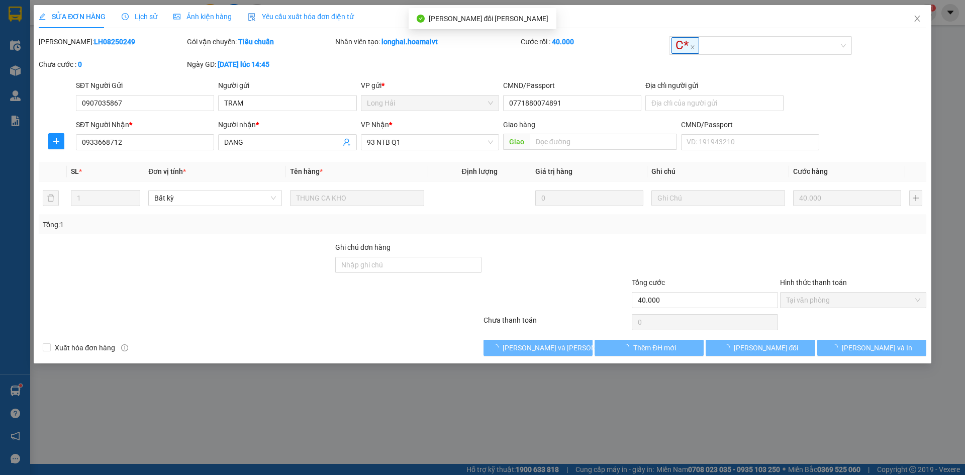
click at [563, 303] on div at bounding box center [557, 294] width 148 height 35
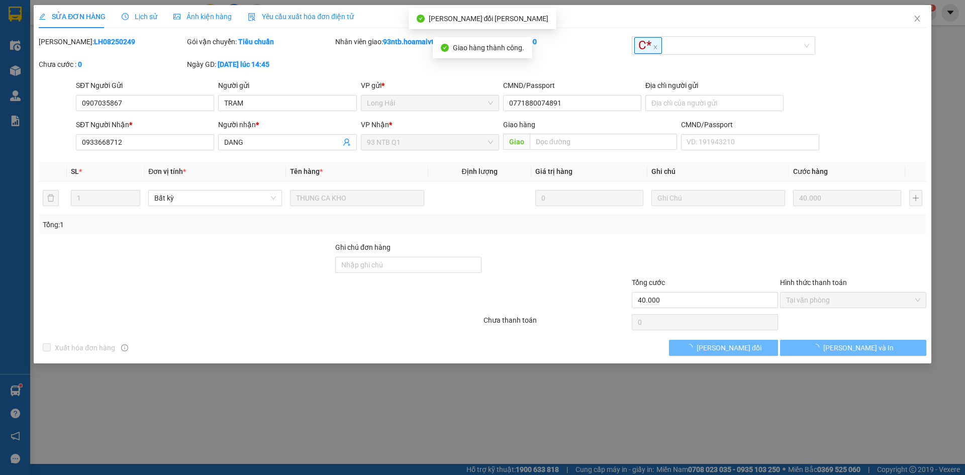
click at [571, 301] on div at bounding box center [557, 294] width 148 height 35
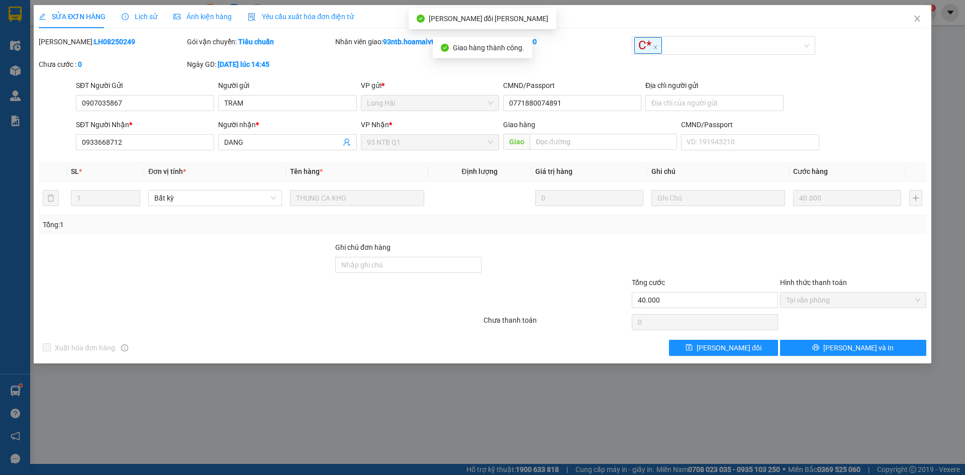
click at [579, 299] on div at bounding box center [557, 294] width 148 height 35
click at [915, 21] on icon "close" at bounding box center [918, 19] width 8 height 8
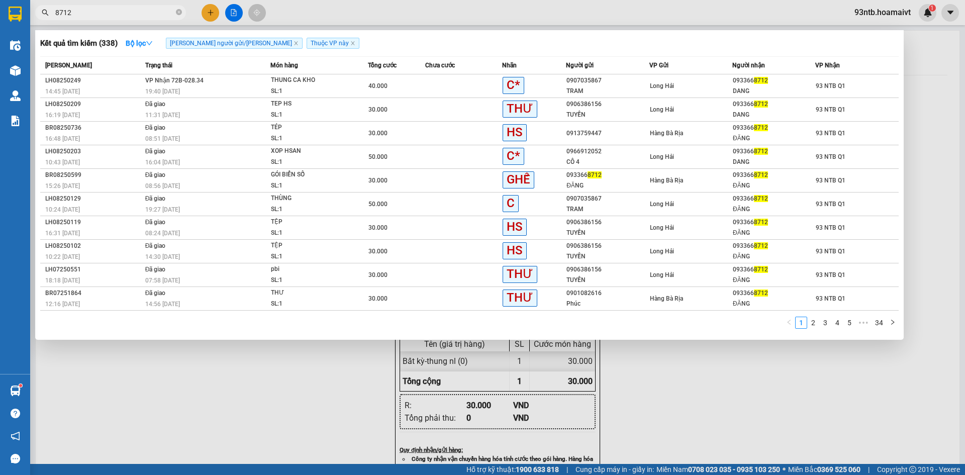
click at [135, 13] on input "8712" at bounding box center [114, 12] width 119 height 11
type input "8"
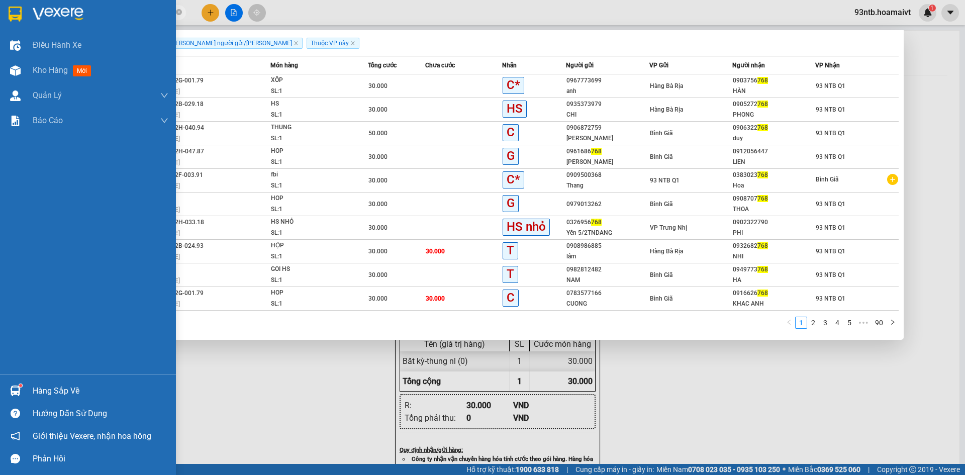
type input "768"
click at [56, 376] on div "Hàng sắp về Hướng dẫn sử dụng Giới thiệu Vexere, nhận hoa hồng Phản hồi" at bounding box center [88, 422] width 176 height 96
click at [73, 389] on div "Hàng sắp về" at bounding box center [101, 391] width 136 height 15
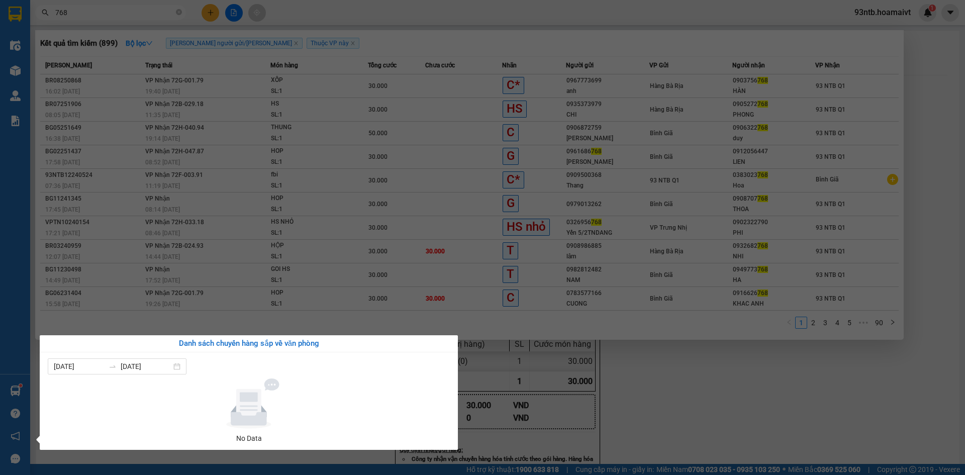
click at [519, 373] on section "Kết quả tìm kiếm ( 899 ) Bộ lọc Tìm người gửi/nhận Thuộc VP này Mã ĐH Trạng thá…" at bounding box center [482, 237] width 965 height 475
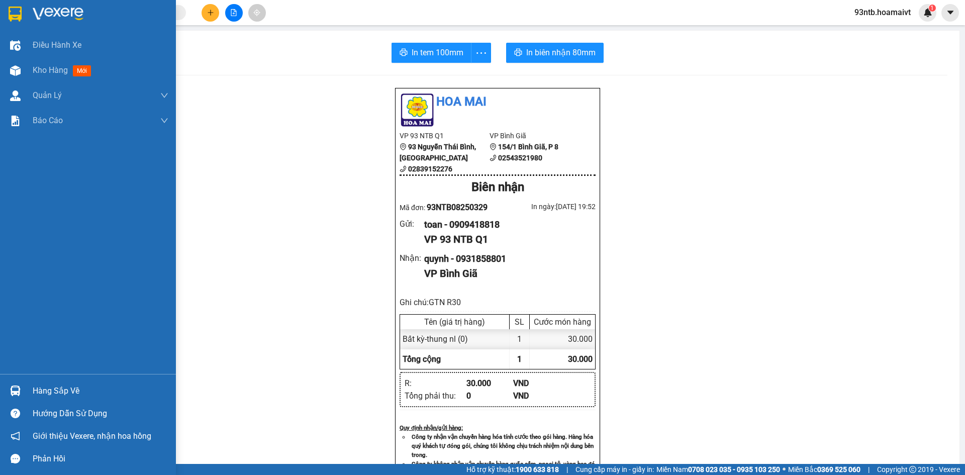
drag, startPoint x: 44, startPoint y: 389, endPoint x: 59, endPoint y: 395, distance: 16.2
click at [46, 390] on div "Hàng sắp về" at bounding box center [101, 391] width 136 height 15
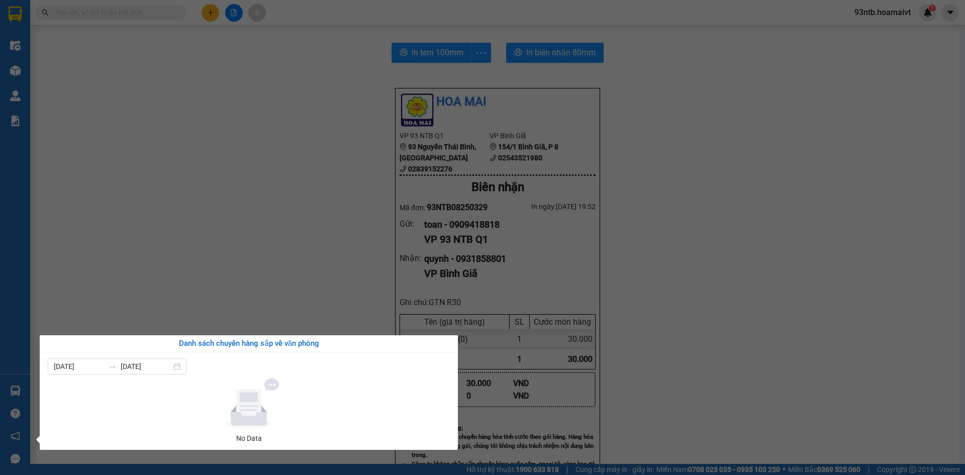
click at [195, 227] on section "Kết quả tìm kiếm ( 0 ) Bộ lọc Tìm người gửi/nhận Thuộc VP này No Data 93ntb.hoa…" at bounding box center [482, 237] width 965 height 475
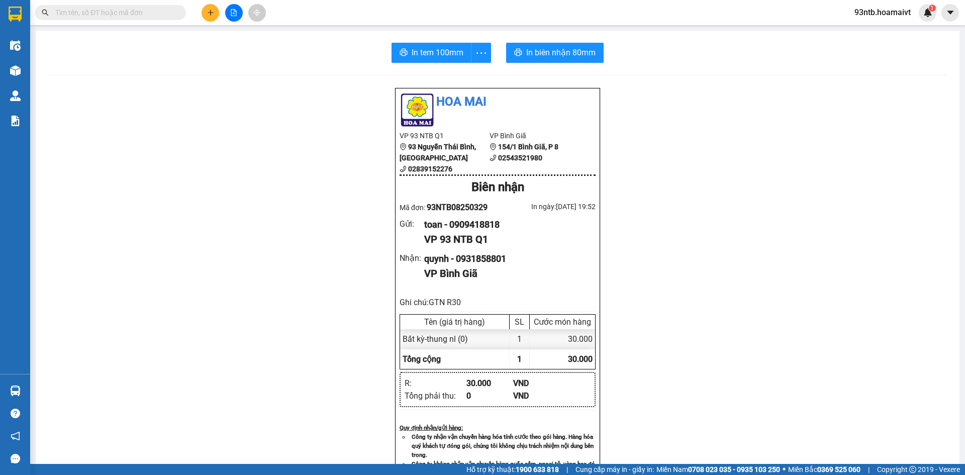
click at [275, 194] on div "Hoa Mai VP 93 NTB Q1 93 Nguyễn Thái Bình, Quận 1 02839152276 VP Bình Giã 1…" at bounding box center [498, 423] width 900 height 673
click at [131, 15] on input "text" at bounding box center [114, 12] width 119 height 11
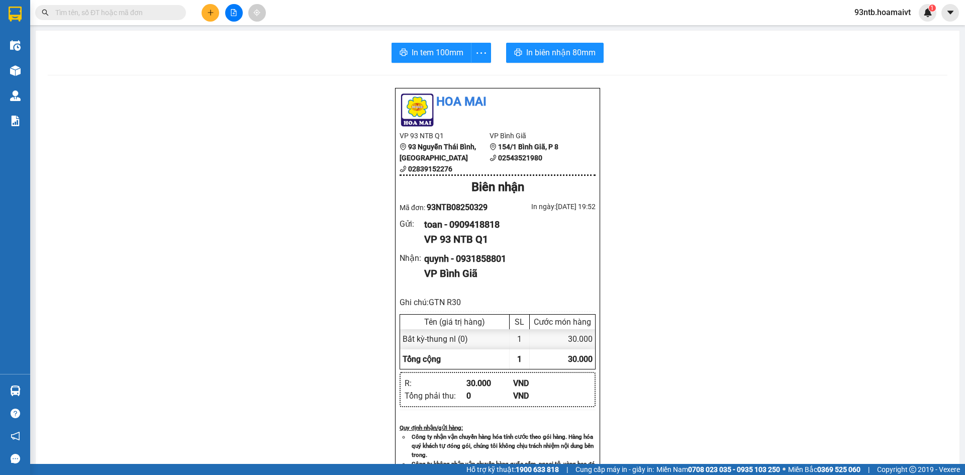
click at [131, 15] on input "text" at bounding box center [114, 12] width 119 height 11
click at [150, 13] on input "text" at bounding box center [114, 12] width 119 height 11
click at [127, 13] on input "text" at bounding box center [114, 12] width 119 height 11
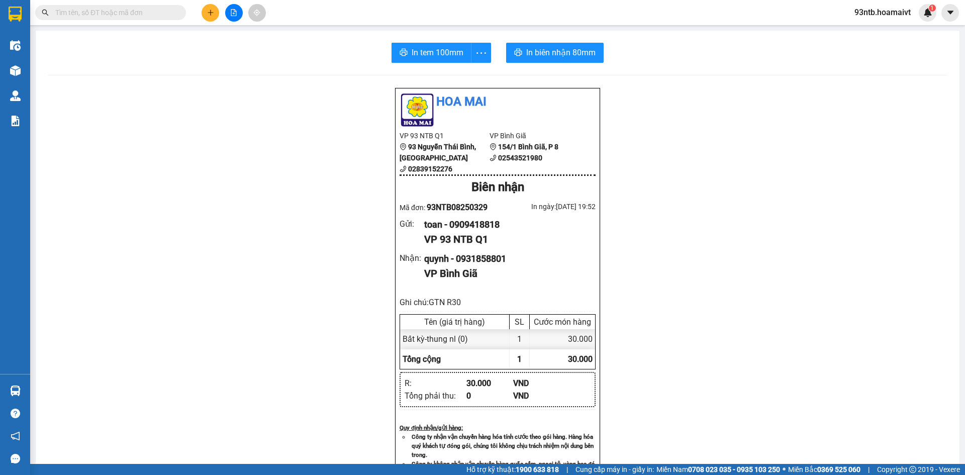
click at [127, 13] on input "text" at bounding box center [114, 12] width 119 height 11
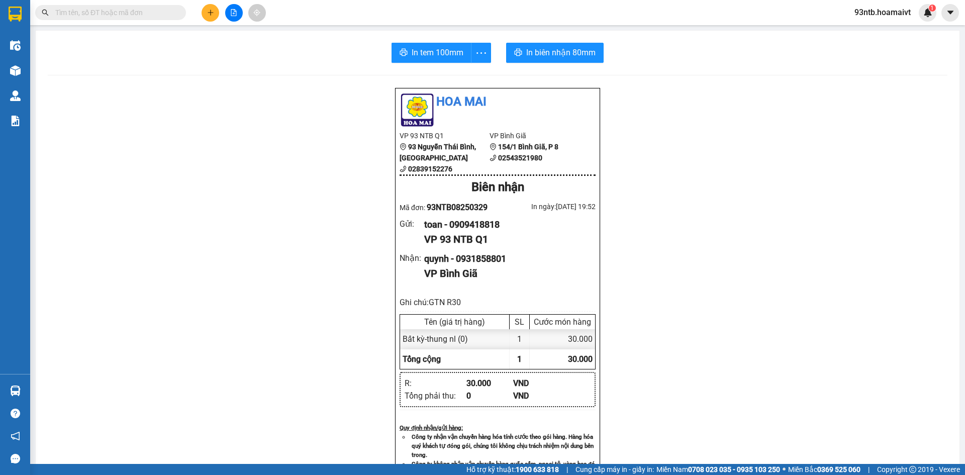
click at [127, 13] on input "text" at bounding box center [114, 12] width 119 height 11
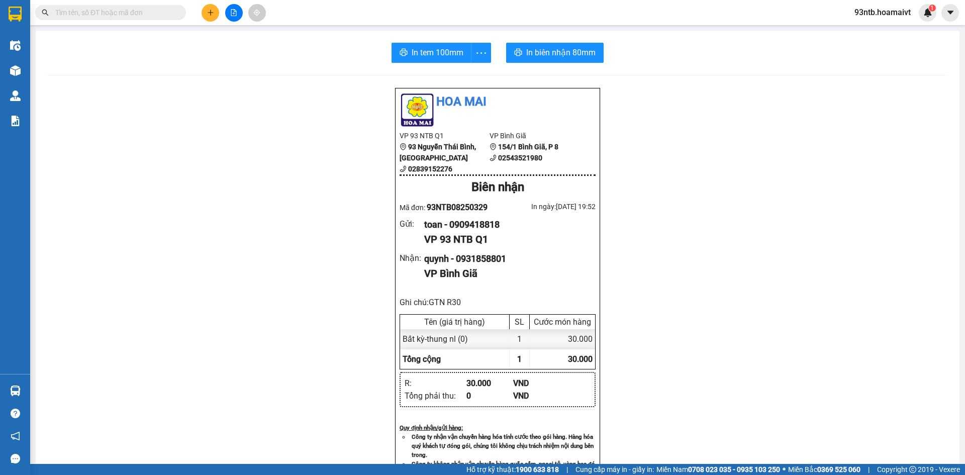
click at [132, 13] on input "text" at bounding box center [114, 12] width 119 height 11
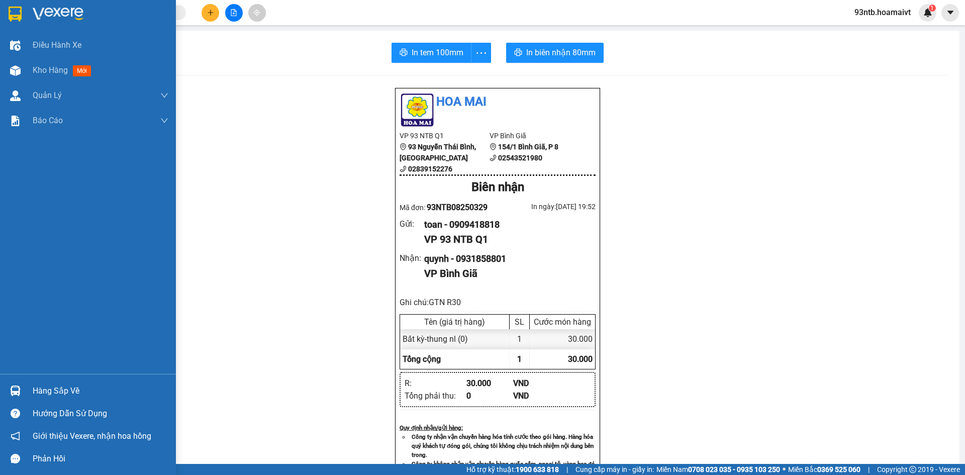
click at [79, 387] on div "Hàng sắp về" at bounding box center [101, 391] width 136 height 15
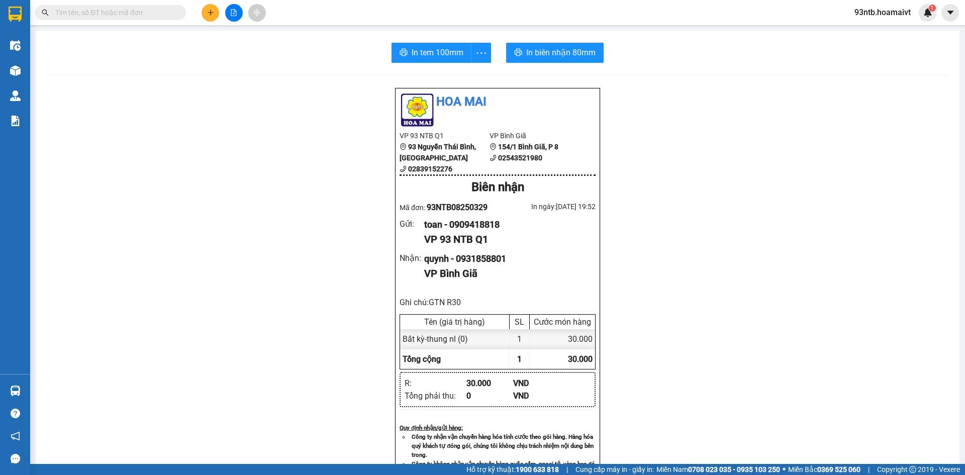
click at [227, 232] on section "Kết quả tìm kiếm ( 0 ) Bộ lọc Tìm người gửi/nhận Thuộc VP này No Data 93ntb.hoa…" at bounding box center [482, 237] width 965 height 475
click at [269, 247] on div "Hoa Mai VP 93 NTB Q1 93 Nguyễn Thái Bình, Quận 1 02839152276 VP Bình Giã 1…" at bounding box center [498, 423] width 900 height 673
click at [129, 21] on div "Kết quả tìm kiếm ( 0 ) Bộ lọc Tìm người gửi/nhận Thuộc VP này No Data" at bounding box center [98, 13] width 196 height 18
click at [109, 16] on input "text" at bounding box center [114, 12] width 119 height 11
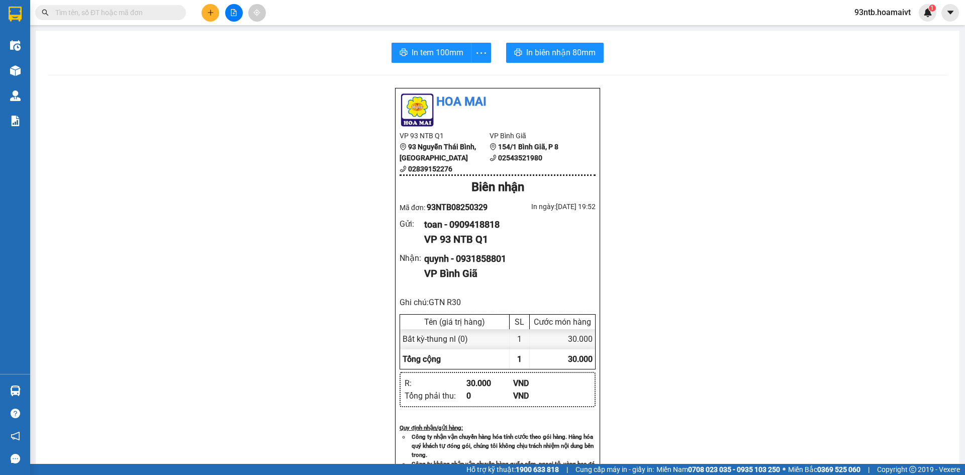
click at [150, 9] on input "text" at bounding box center [114, 12] width 119 height 11
click at [151, 11] on input "text" at bounding box center [114, 12] width 119 height 11
click at [153, 12] on input "text" at bounding box center [114, 12] width 119 height 11
click at [154, 13] on input "text" at bounding box center [114, 12] width 119 height 11
click at [156, 14] on input "text" at bounding box center [114, 12] width 119 height 11
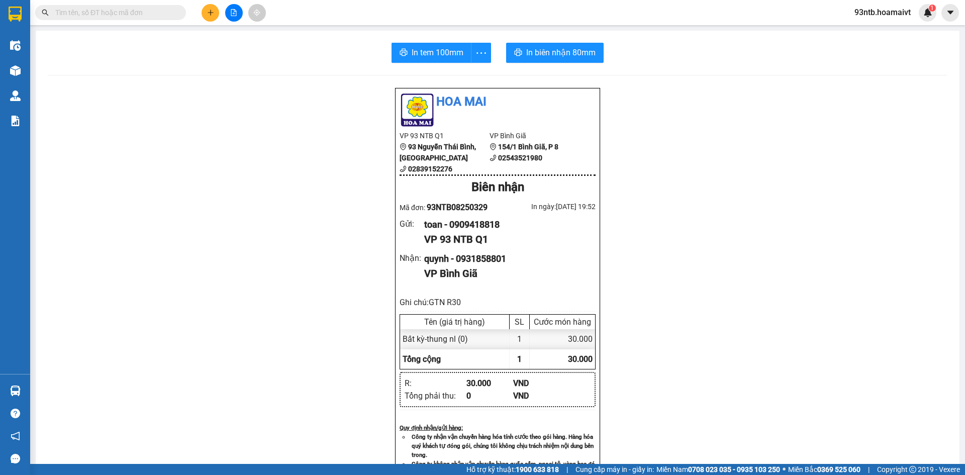
click at [156, 14] on input "text" at bounding box center [114, 12] width 119 height 11
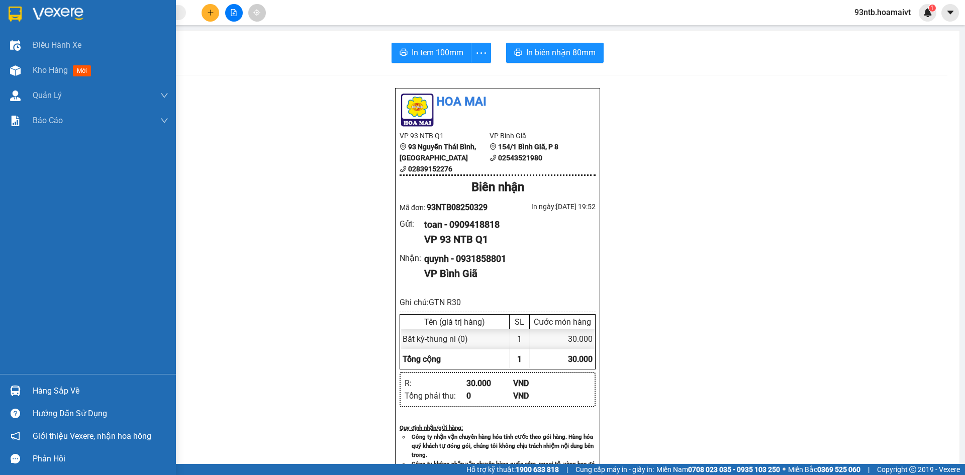
drag, startPoint x: 47, startPoint y: 391, endPoint x: 85, endPoint y: 391, distance: 38.7
click at [48, 391] on div "Hàng sắp về" at bounding box center [101, 391] width 136 height 15
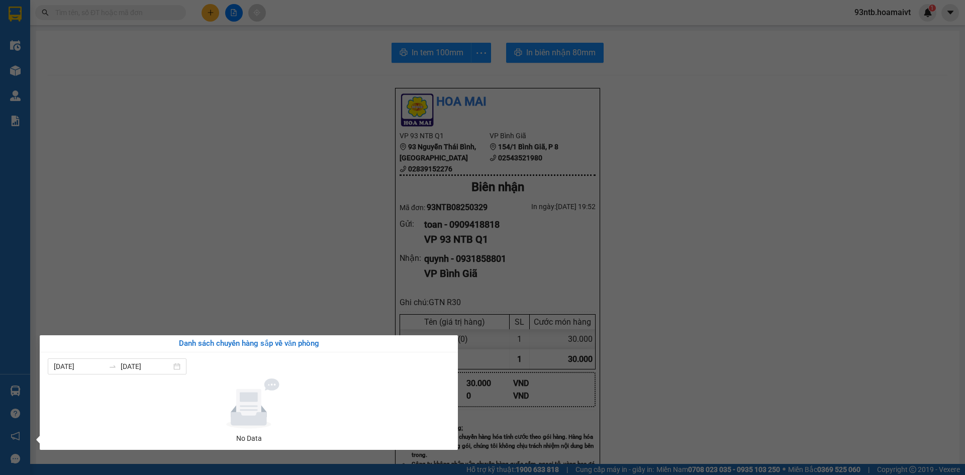
click at [261, 257] on section "Kết quả tìm kiếm ( 0 ) Bộ lọc Tìm người gửi/nhận Thuộc VP này No Data 93ntb.hoa…" at bounding box center [482, 237] width 965 height 475
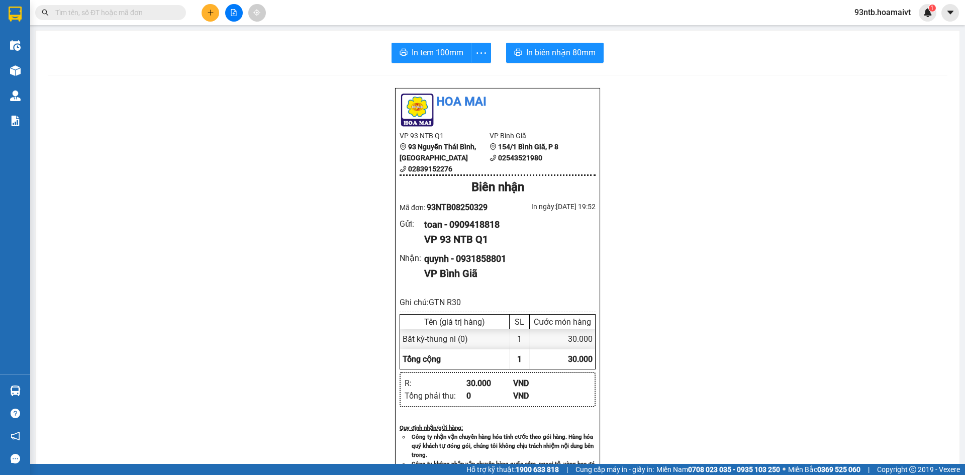
click at [249, 183] on div "Hoa Mai VP 93 NTB Q1 93 Nguyễn Thái Bình, Quận 1 02839152276 VP Bình Giã 1…" at bounding box center [498, 423] width 900 height 673
click at [132, 11] on input "text" at bounding box center [114, 12] width 119 height 11
click at [100, 17] on input "text" at bounding box center [114, 12] width 119 height 11
click at [97, 15] on input "text" at bounding box center [114, 12] width 119 height 11
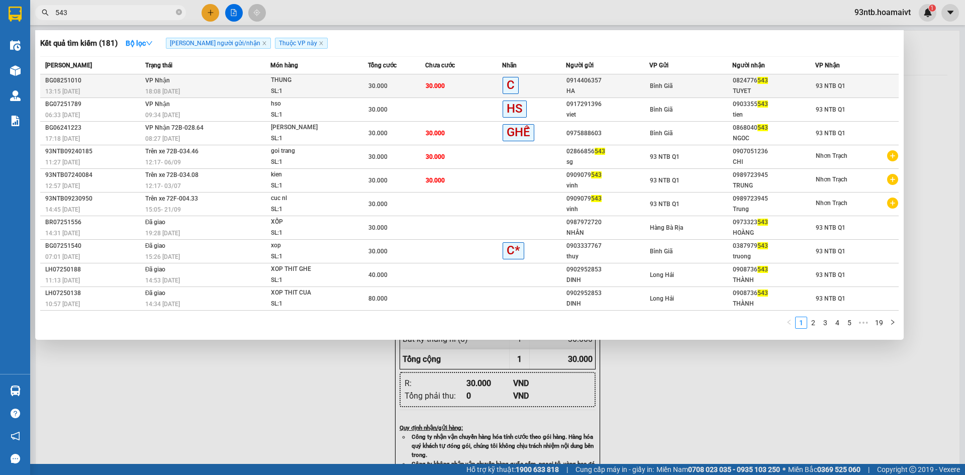
type input "543"
click at [452, 78] on td "30.000" at bounding box center [463, 86] width 77 height 24
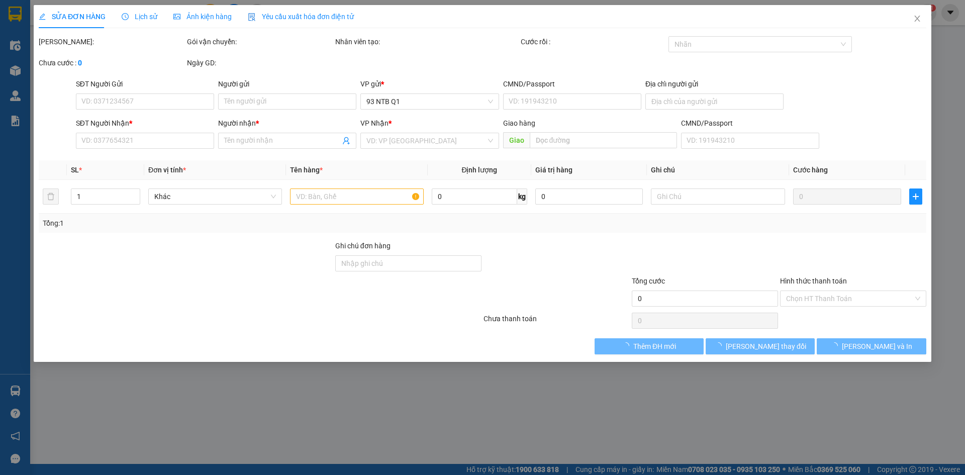
type input "0914406357"
type input "HA"
type input "0824776543"
type input "TUYET"
type input "30.000"
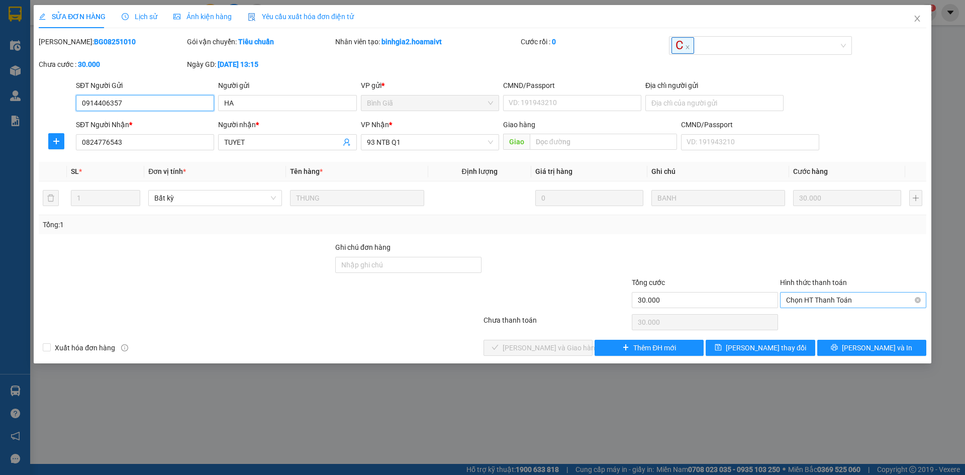
click at [846, 297] on span "Chọn HT Thanh Toán" at bounding box center [853, 300] width 134 height 15
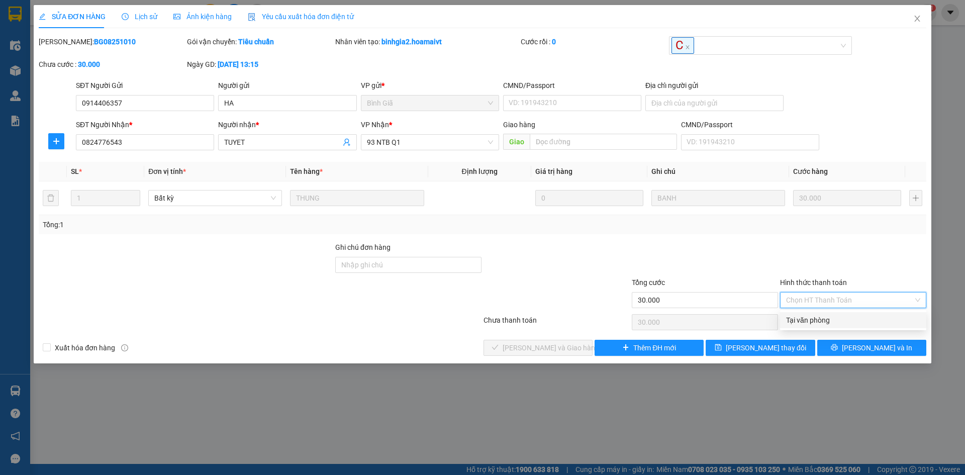
click at [834, 317] on div "Tại văn phòng" at bounding box center [853, 320] width 134 height 11
type input "0"
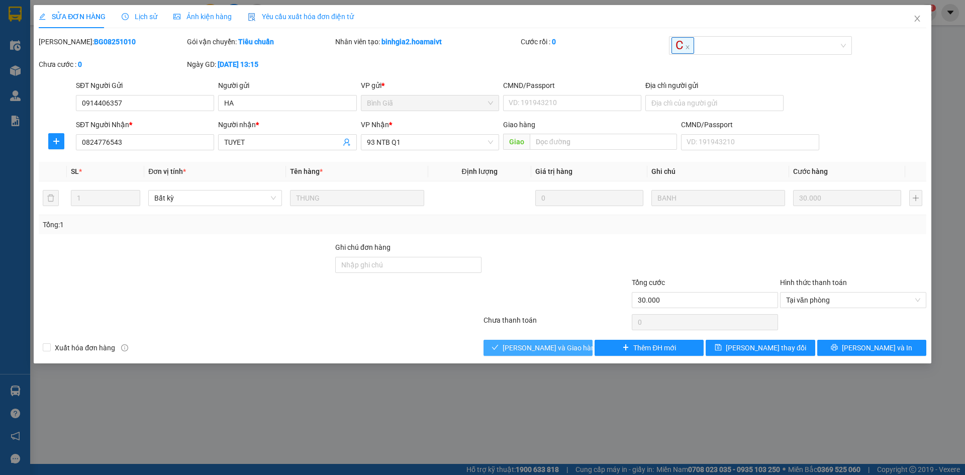
click at [499, 345] on icon "check" at bounding box center [495, 347] width 7 height 7
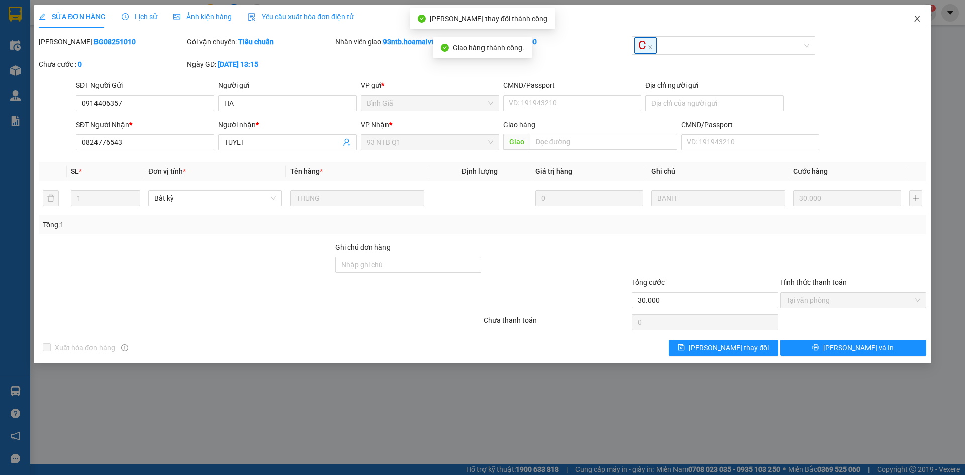
click at [917, 23] on span "Close" at bounding box center [917, 19] width 28 height 28
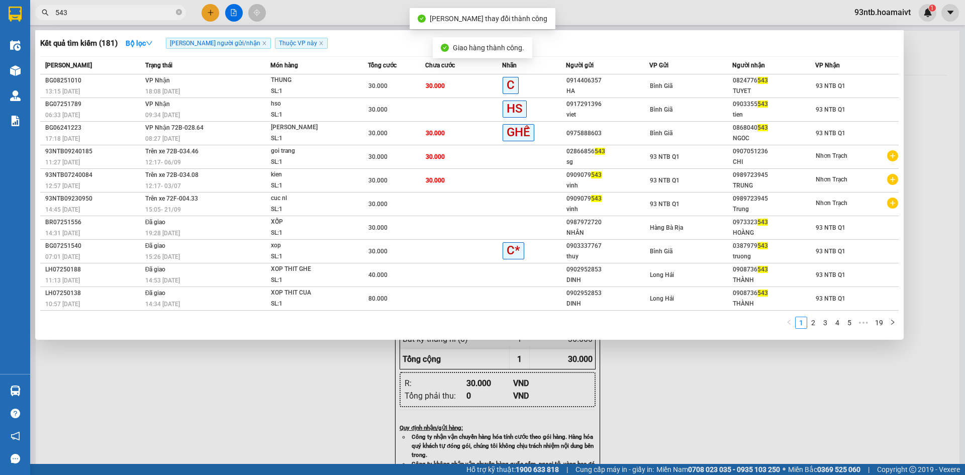
click at [159, 10] on input "543" at bounding box center [114, 12] width 119 height 11
type input "5"
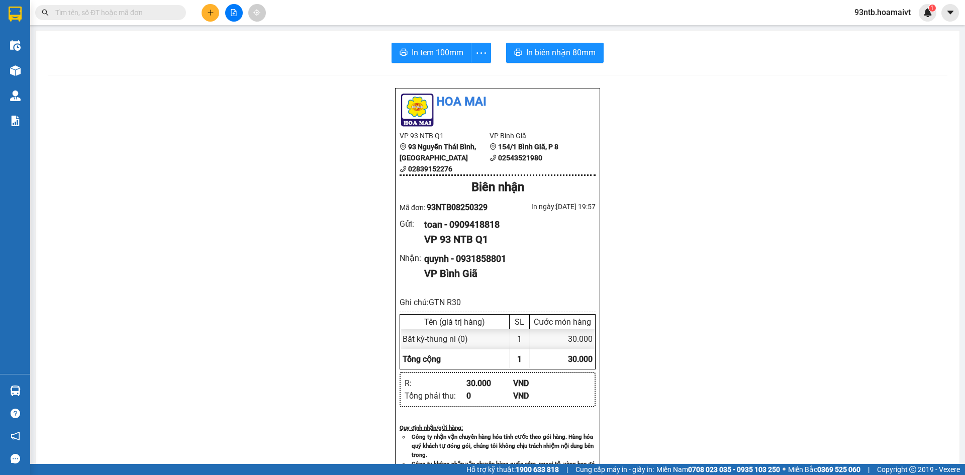
click at [148, 15] on input "text" at bounding box center [114, 12] width 119 height 11
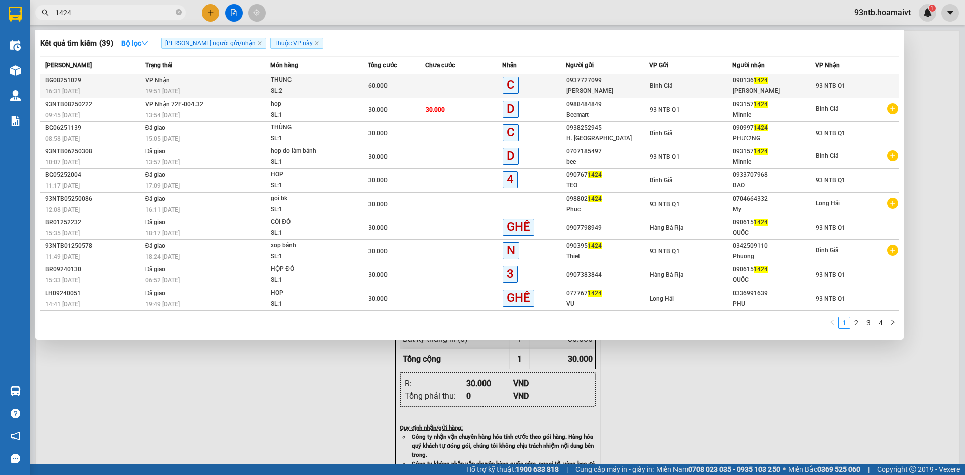
type input "1424"
click at [287, 80] on div "THUNG" at bounding box center [308, 80] width 75 height 11
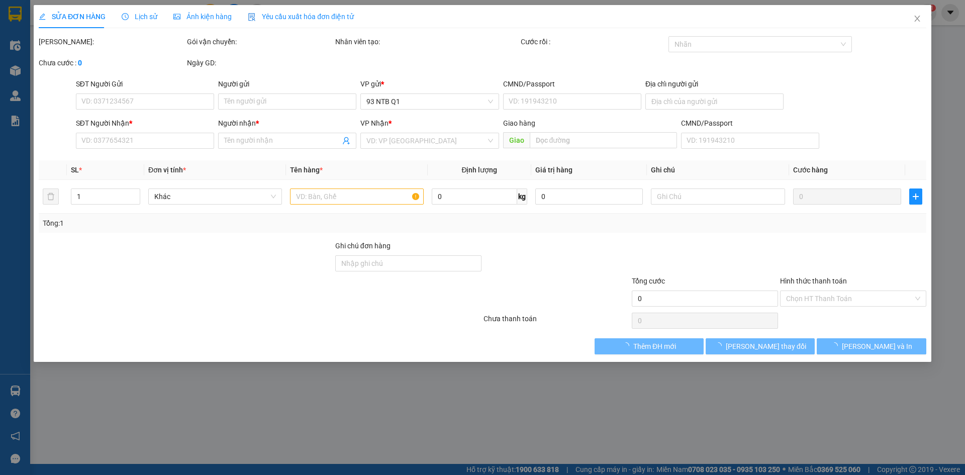
type input "0937727099"
type input "[PERSON_NAME]"
type input "0901361424"
type input "[PERSON_NAME]"
type input "60.000"
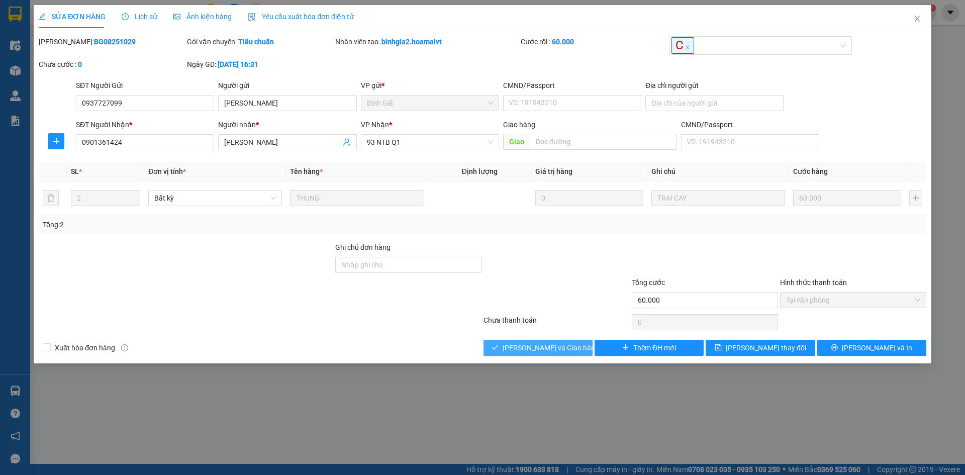
click at [523, 347] on span "[PERSON_NAME] và [PERSON_NAME] hàng" at bounding box center [551, 347] width 97 height 11
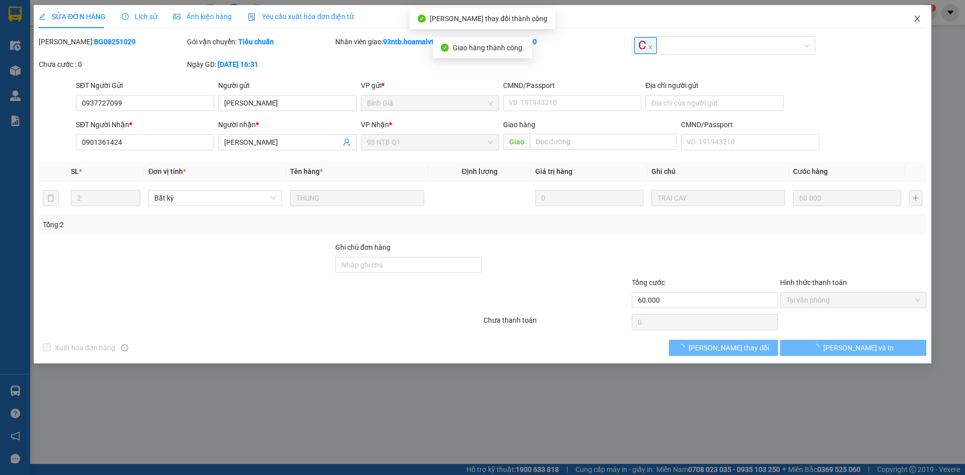
click at [909, 23] on span "Close" at bounding box center [917, 19] width 28 height 28
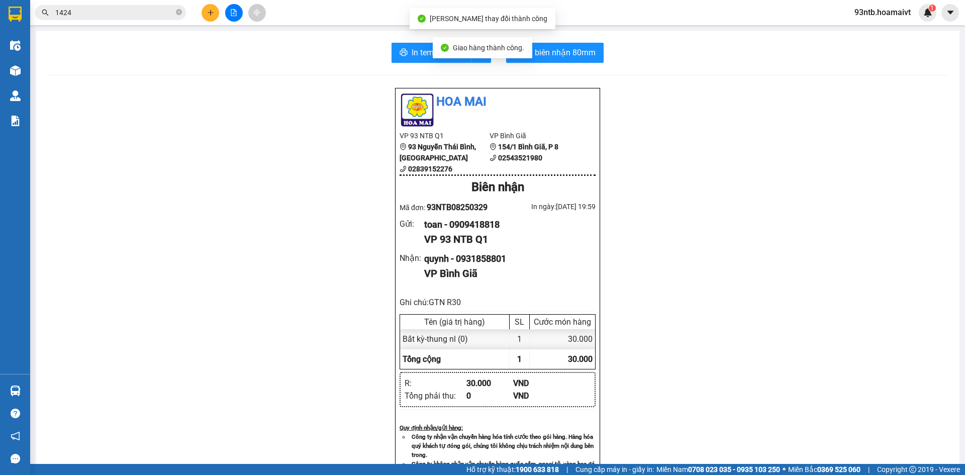
drag, startPoint x: 117, startPoint y: 21, endPoint x: 112, endPoint y: 22, distance: 5.2
click at [114, 21] on div "Kết quả tìm kiếm ( 39 ) Bộ lọc Tìm người gửi/nhận Thuộc VP này Mã ĐH Trạng thái…" at bounding box center [98, 13] width 196 height 18
click at [101, 16] on input "142" at bounding box center [114, 12] width 119 height 11
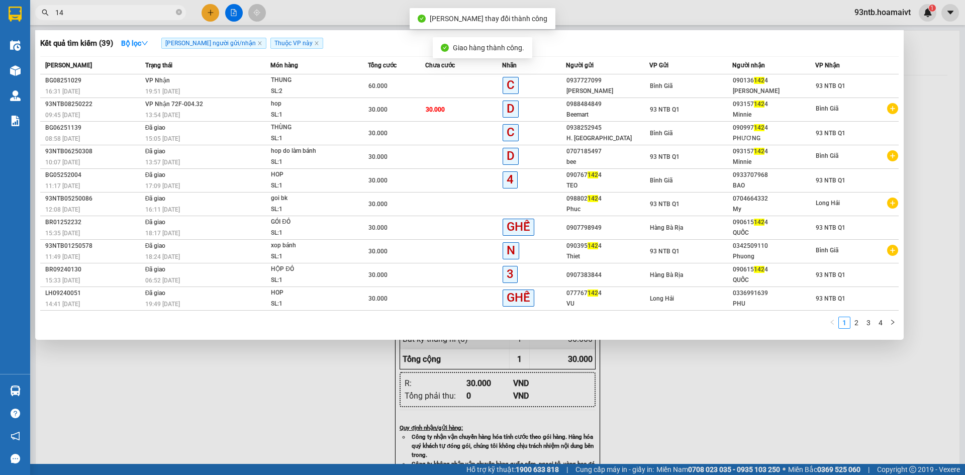
click at [99, 11] on input "14" at bounding box center [114, 12] width 119 height 11
type input "1"
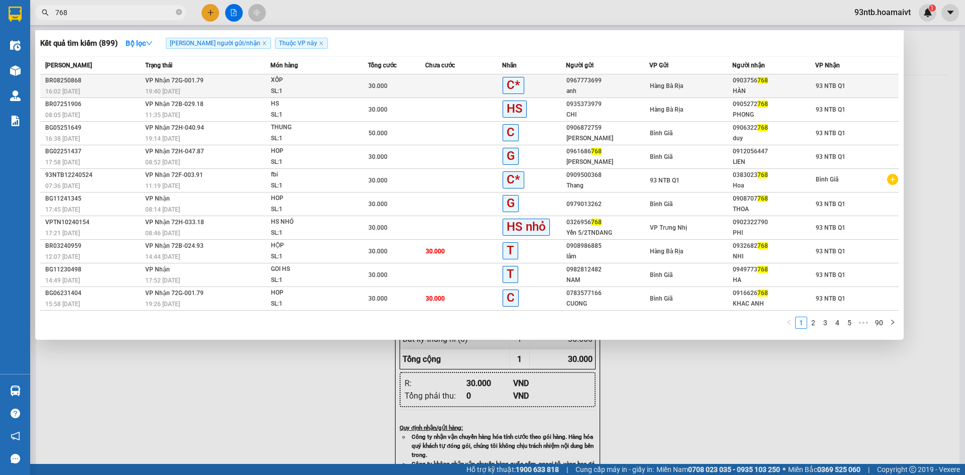
type input "768"
click at [406, 81] on div "30.000" at bounding box center [397, 85] width 57 height 11
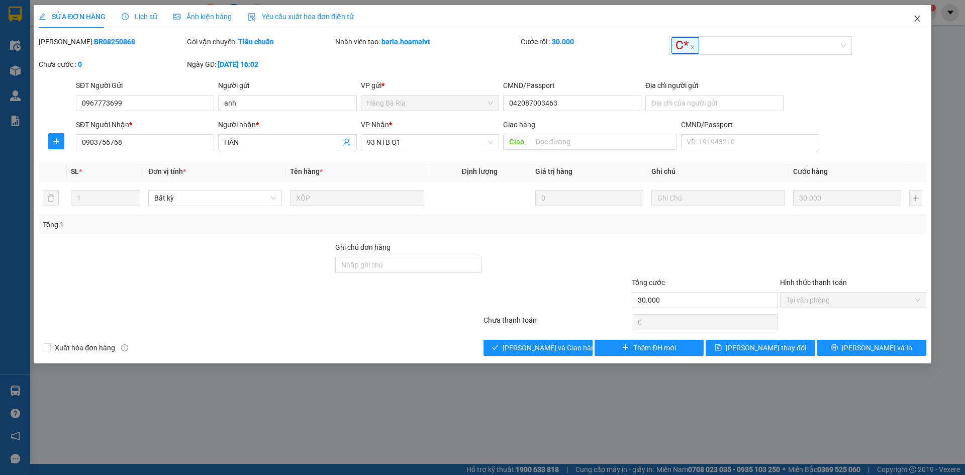
click at [918, 18] on icon "close" at bounding box center [918, 19] width 8 height 8
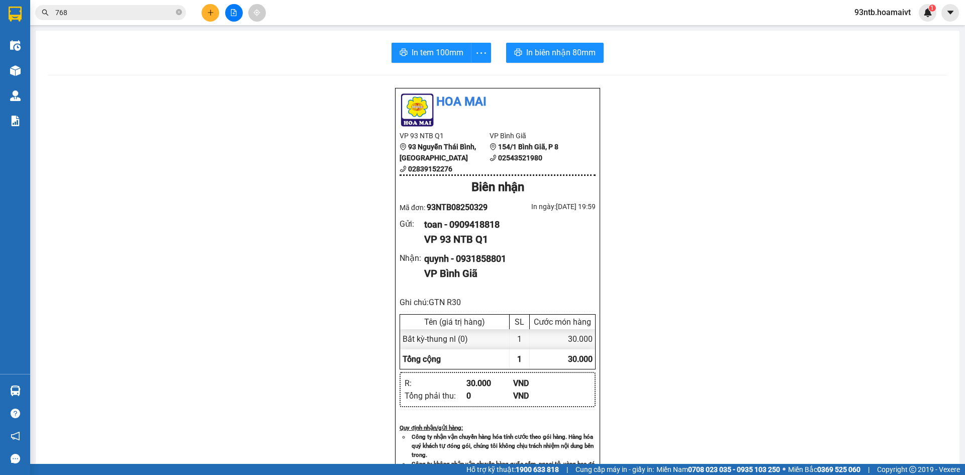
click at [130, 2] on div "Kết quả tìm kiếm ( 899 ) Bộ lọc Tìm người gửi/nhận Thuộc VP này Mã ĐH Trạng thá…" at bounding box center [482, 12] width 965 height 25
click at [135, 9] on input "768" at bounding box center [114, 12] width 119 height 11
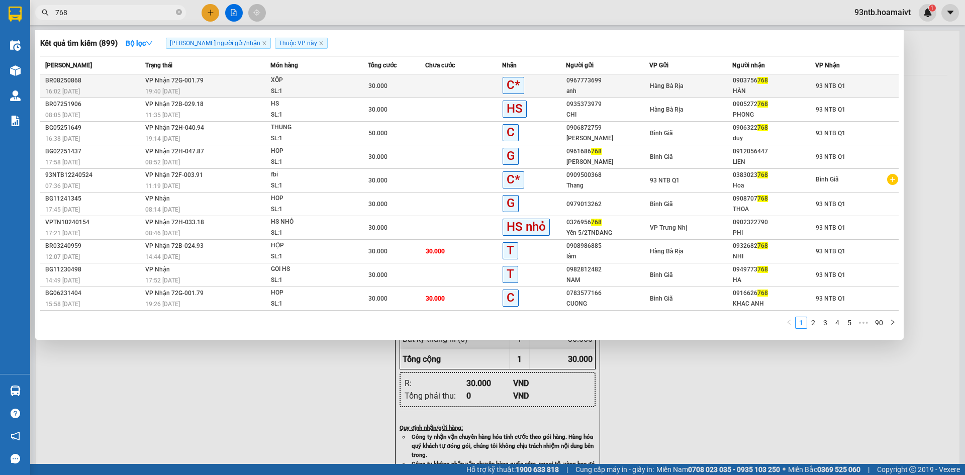
click at [580, 81] on div "0967773699" at bounding box center [608, 80] width 82 height 11
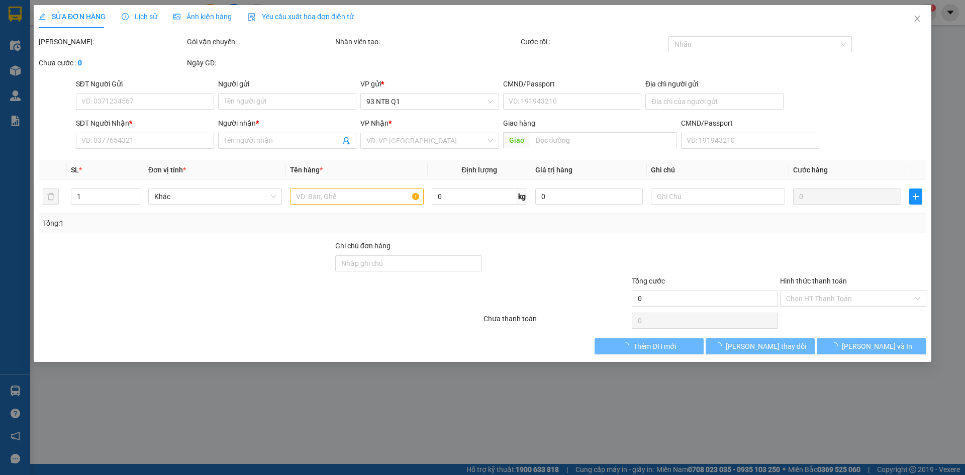
type input "0967773699"
type input "anh"
type input "042087003463"
type input "0903756768"
type input "HÀN"
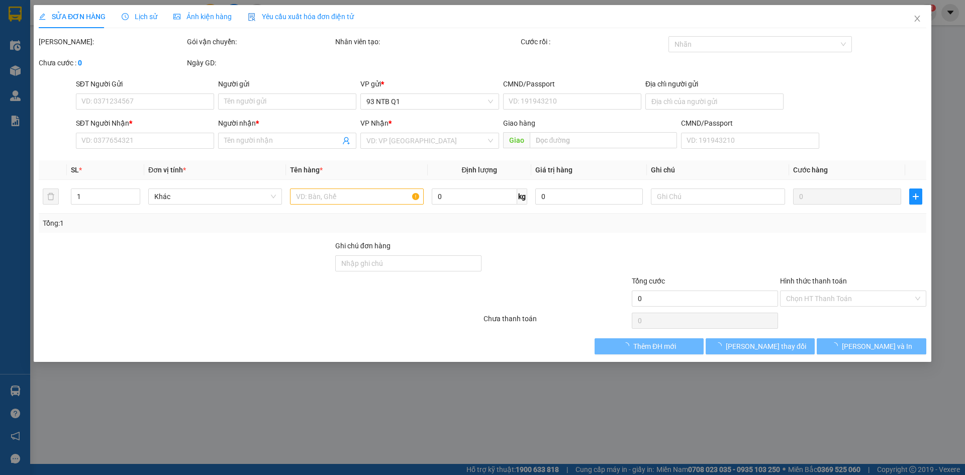
type input "30.000"
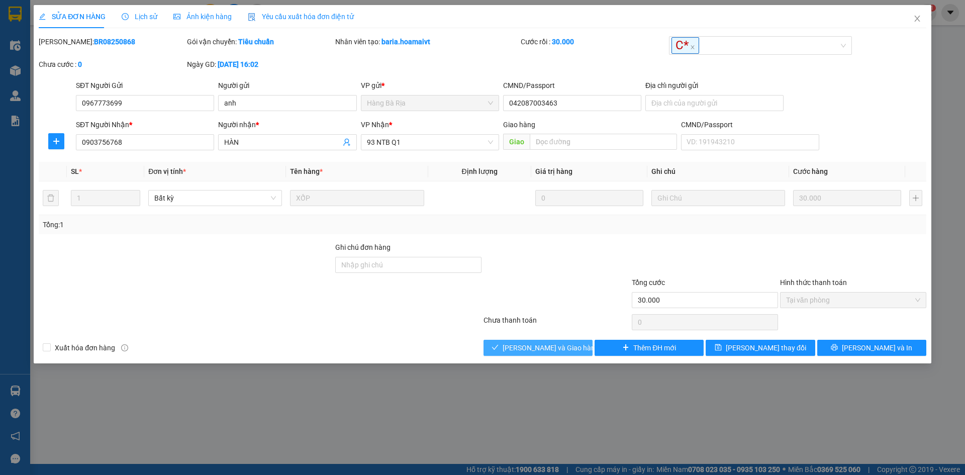
drag, startPoint x: 551, startPoint y: 341, endPoint x: 338, endPoint y: 320, distance: 213.2
click at [338, 320] on div "Total Paid Fee 30.000 Total UnPaid Fee 0 Cash Collection Total Fee Mã ĐH: BR082…" at bounding box center [483, 196] width 888 height 320
click at [504, 367] on div "SỬA ĐƠN HÀNG Lịch sử Ảnh kiện hàng Yêu cầu xuất hóa đơn điện tử Total Paid Fee …" at bounding box center [482, 237] width 965 height 475
click at [533, 346] on span "[PERSON_NAME] và [PERSON_NAME] hàng" at bounding box center [551, 347] width 97 height 11
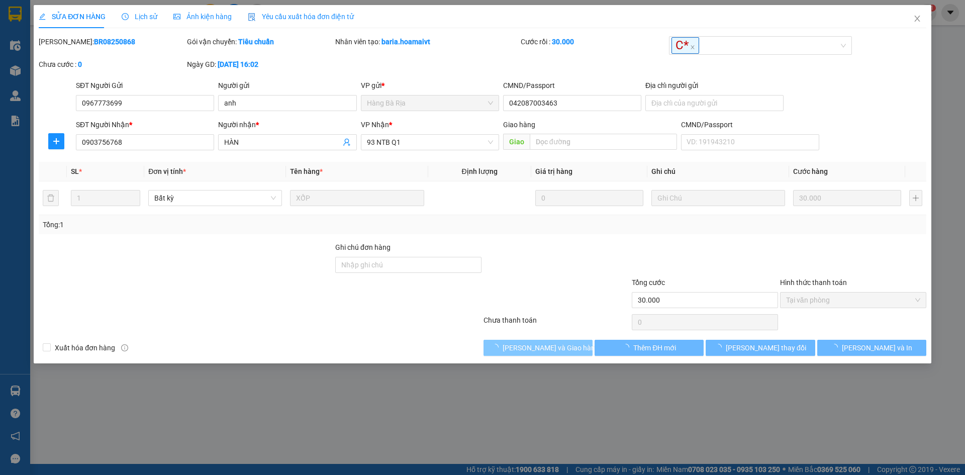
click at [533, 346] on span "[PERSON_NAME] và [PERSON_NAME] hàng" at bounding box center [551, 347] width 97 height 11
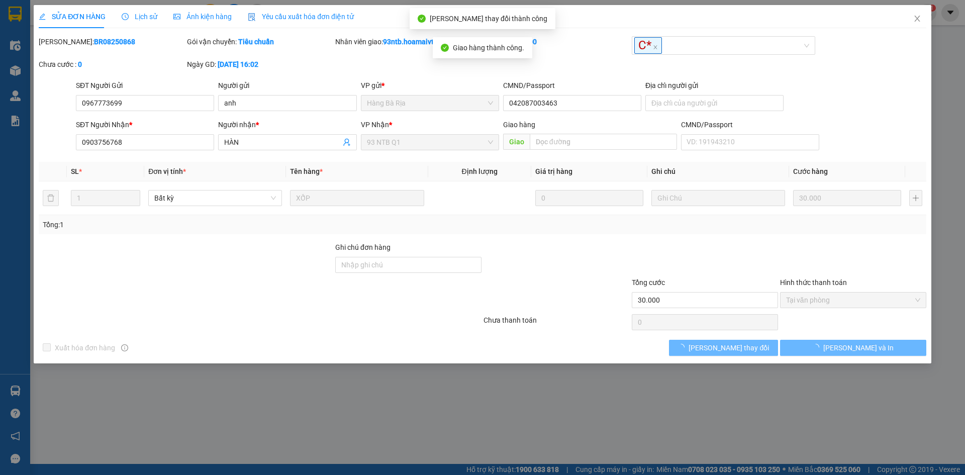
click at [338, 334] on div "Total Paid Fee 30.000 Total UnPaid Fee 0 Cash Collection Total Fee Mã ĐH: BR082…" at bounding box center [483, 196] width 888 height 320
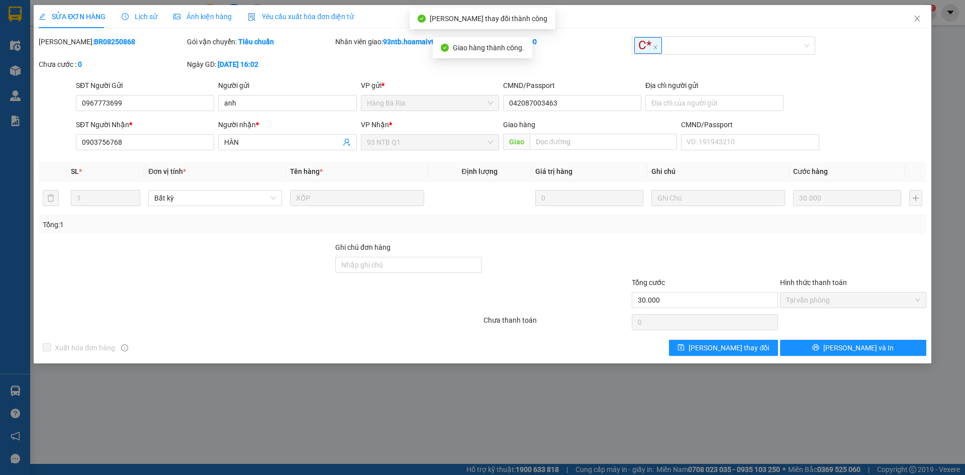
drag, startPoint x: 896, startPoint y: 40, endPoint x: 907, endPoint y: 34, distance: 13.0
click at [897, 39] on div "Mã ĐH: BR08250868 Gói vận chuyển: Tiêu chuẩn Nhân viên giao: 93ntb.hoamaivt Cướ…" at bounding box center [483, 58] width 890 height 44
click at [916, 20] on icon "close" at bounding box center [918, 19] width 8 height 8
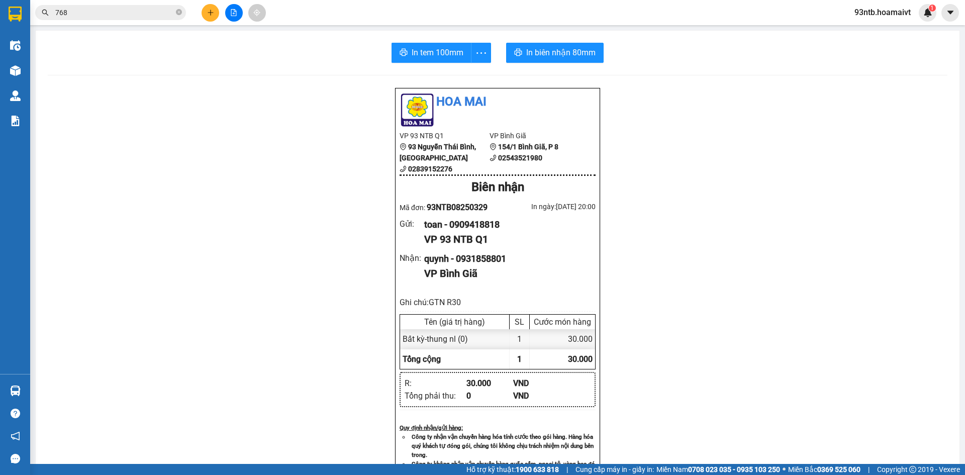
click at [279, 158] on div "Hoa Mai VP 93 NTB Q1 93 Nguyễn Thái Bình, Quận 1 02839152276 VP Bình Giã 1…" at bounding box center [498, 423] width 900 height 673
drag, startPoint x: 279, startPoint y: 158, endPoint x: 265, endPoint y: 135, distance: 26.1
click at [274, 148] on div "Hoa Mai VP 93 NTB Q1 93 Nguyễn Thái Bình, Quận 1 02839152276 VP Bình Giã 1…" at bounding box center [498, 423] width 900 height 673
click at [251, 113] on div "Hoa Mai VP 93 NTB Q1 93 Nguyễn Thái Bình, Quận 1 02839152276 VP Bình Giã 1…" at bounding box center [498, 423] width 900 height 673
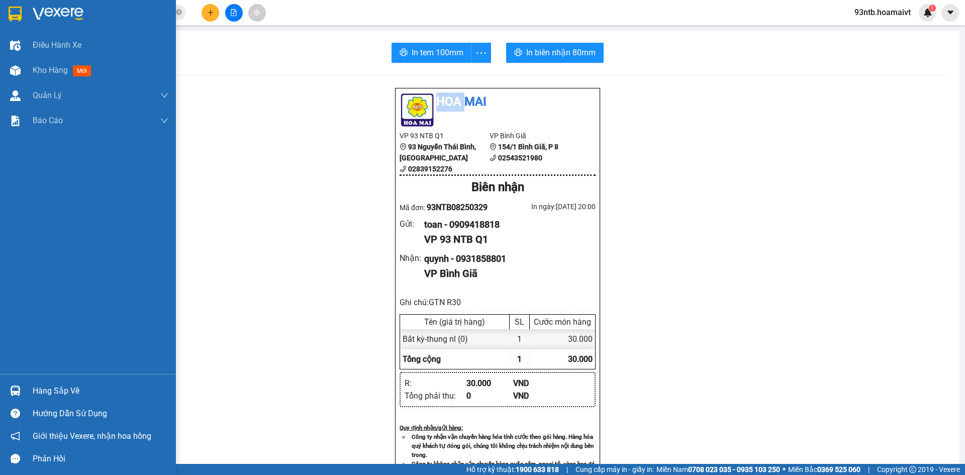
click at [61, 384] on div "Hàng sắp về" at bounding box center [101, 391] width 136 height 15
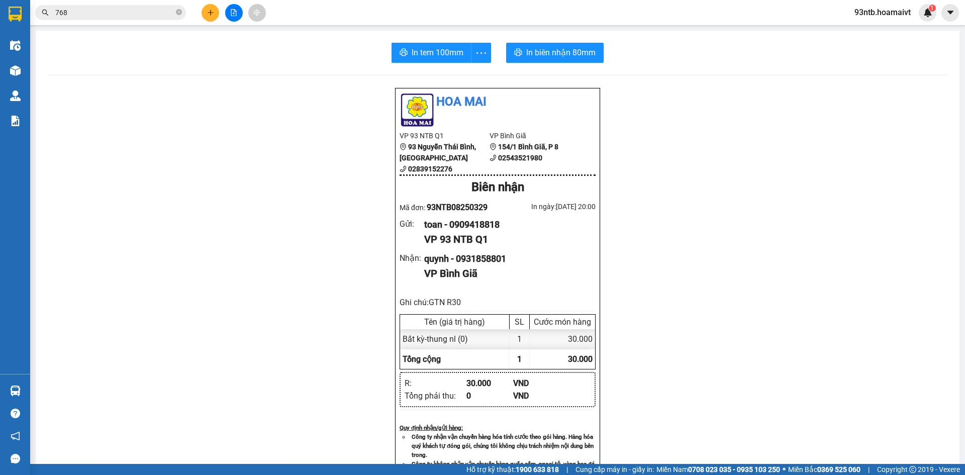
click at [236, 223] on section "Kết quả tìm kiếm ( 899 ) Bộ lọc Tìm người gửi/nhận Thuộc VP này Mã ĐH Trạng thá…" at bounding box center [482, 237] width 965 height 475
